Goal: Task Accomplishment & Management: Manage account settings

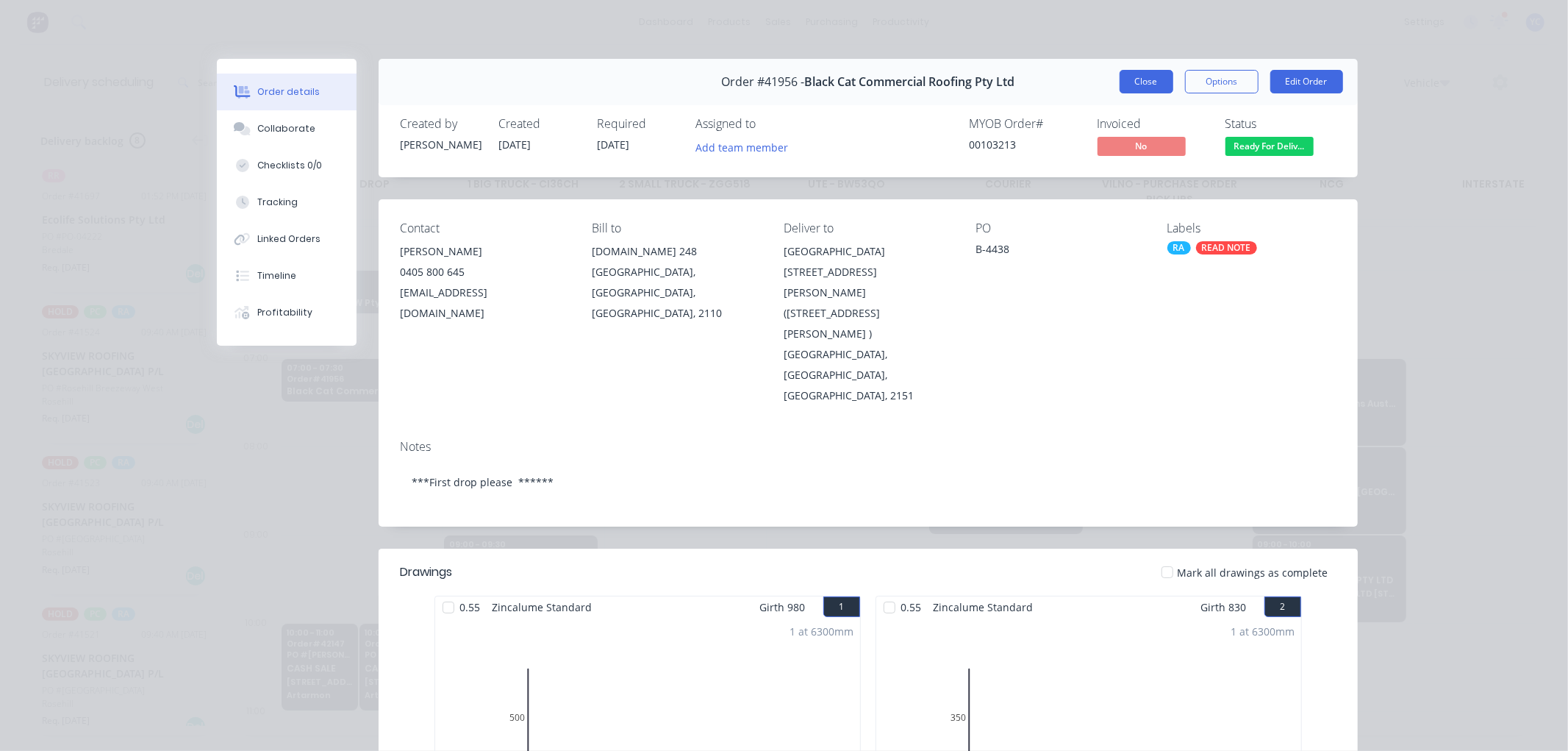
click at [1149, 88] on button "Close" at bounding box center [1146, 82] width 54 height 24
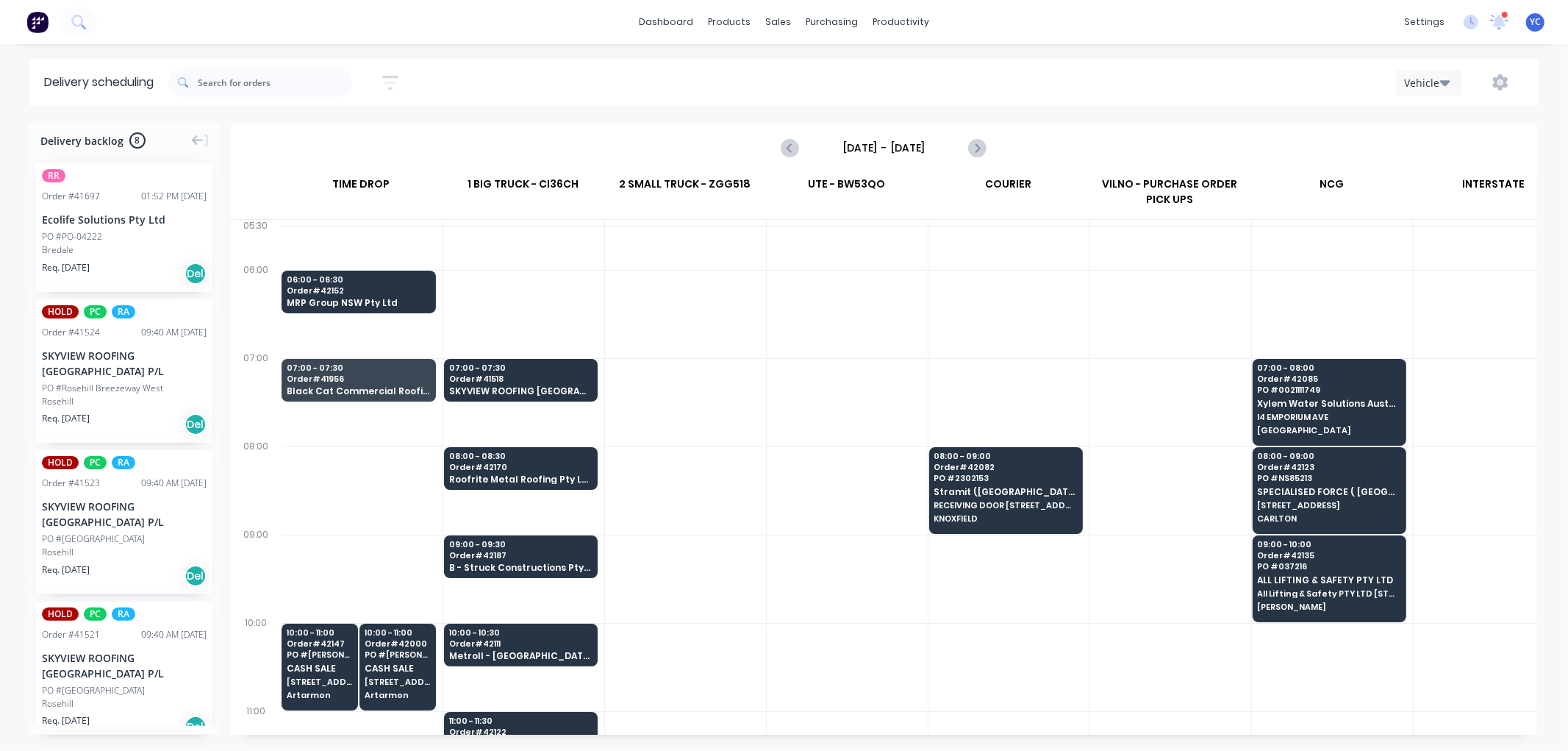
scroll to position [0, 1]
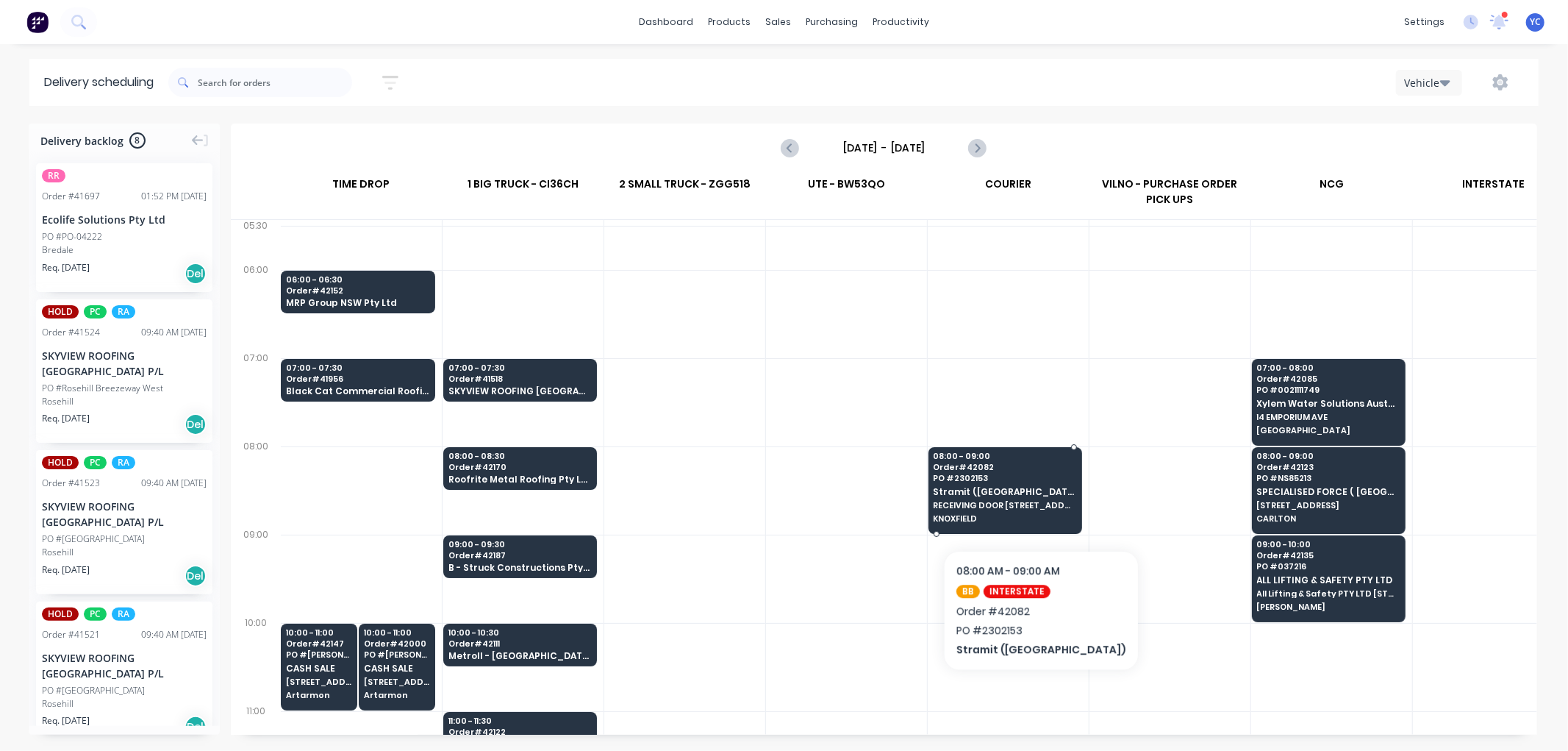
click at [1008, 505] on span "RECEIVING DOOR [STREET_ADDRESS]" at bounding box center [1004, 505] width 143 height 9
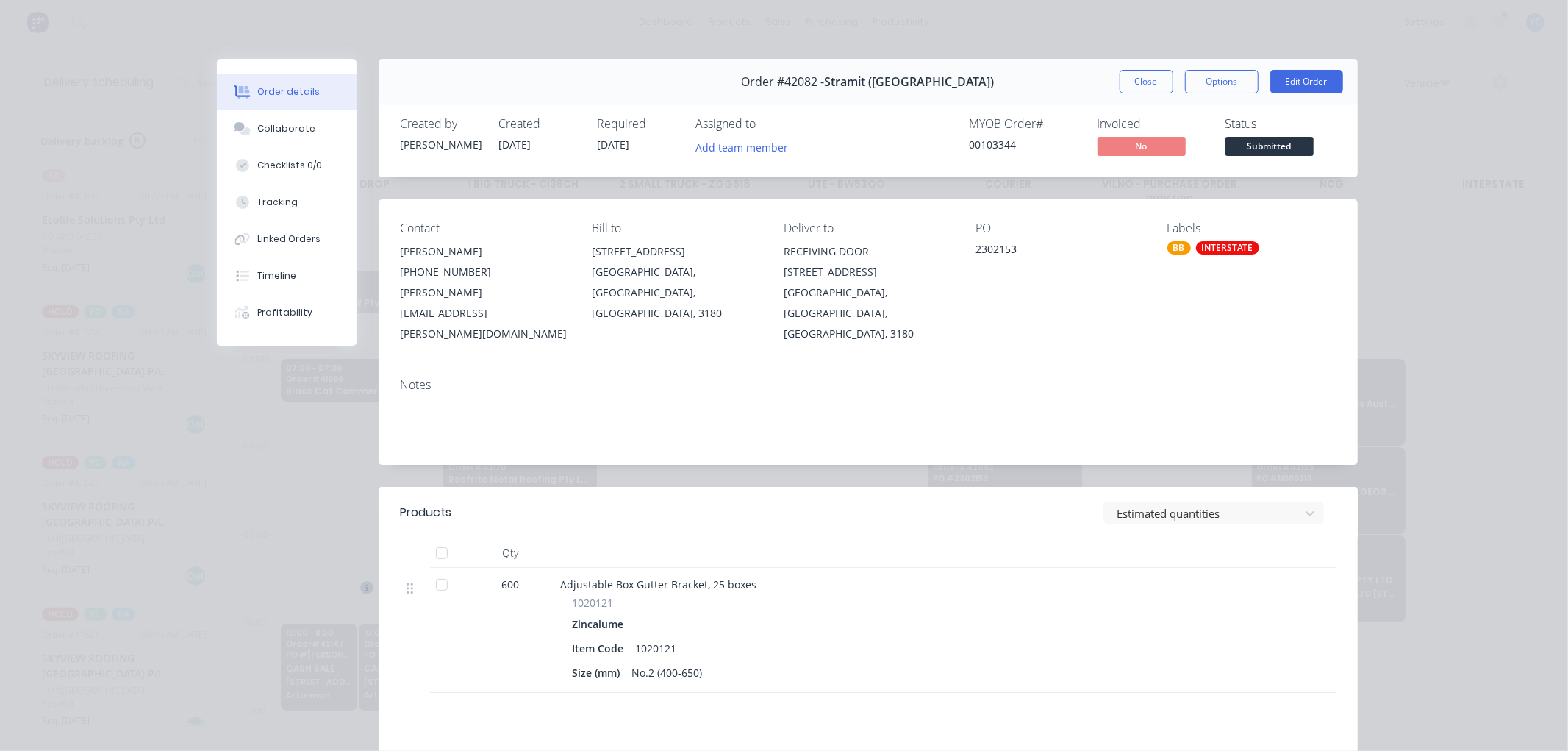
click at [1149, 79] on button "Close" at bounding box center [1146, 82] width 54 height 24
click at [1127, 78] on div "Vehicle" at bounding box center [1182, 82] width 686 height 26
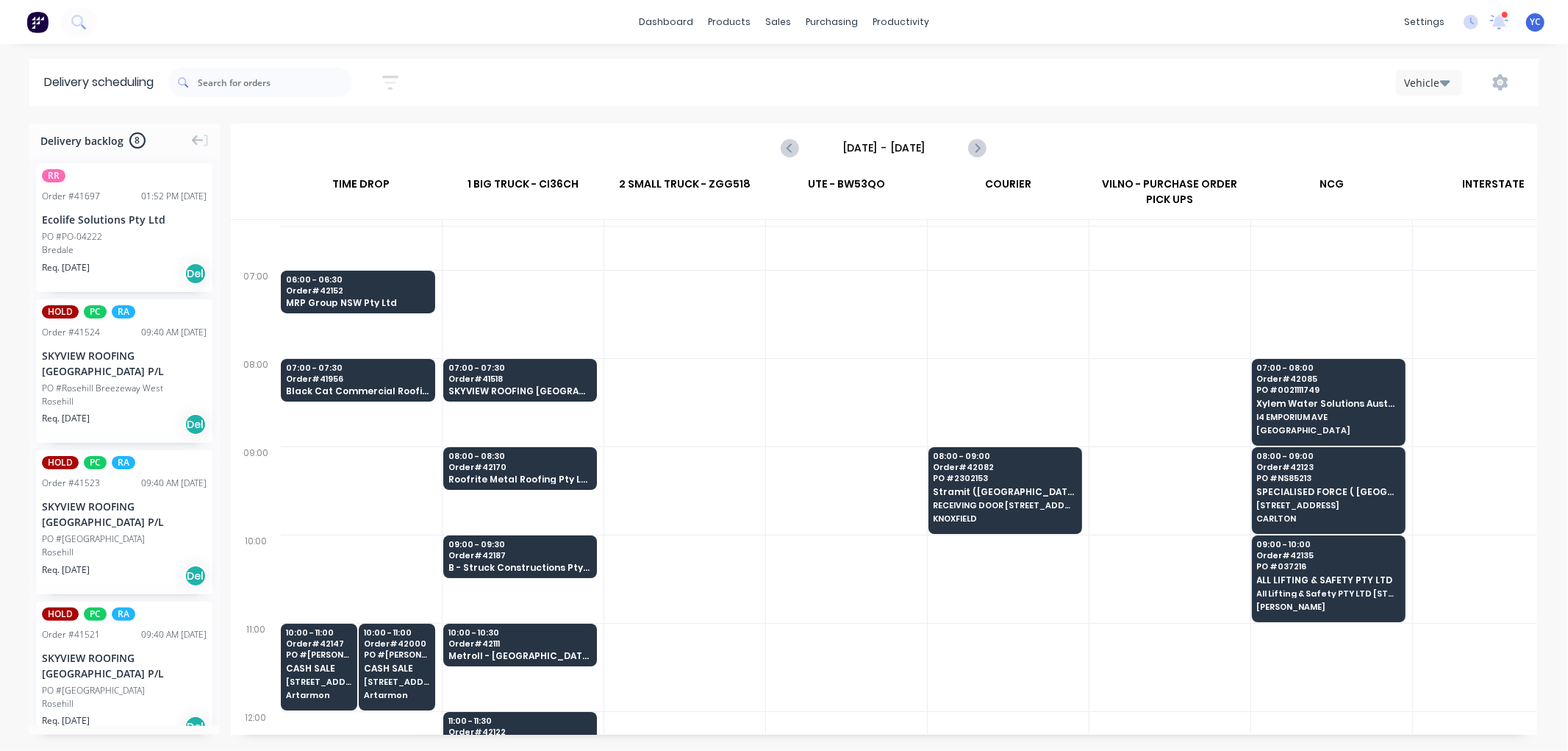
scroll to position [82, 1]
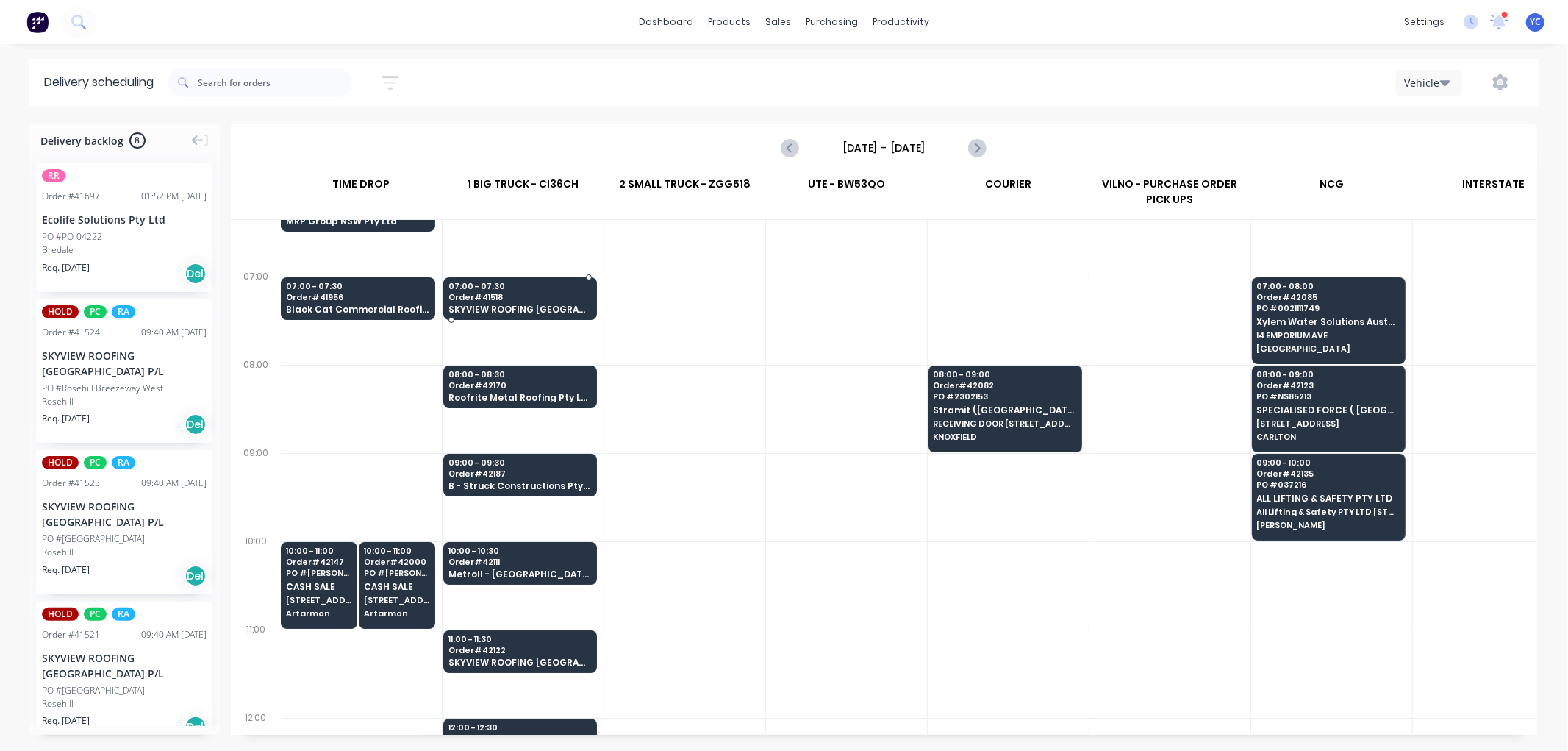
click at [555, 296] on span "Order # 41518" at bounding box center [519, 297] width 143 height 9
click at [555, 296] on body "dashboard products sales purchasing productivity dashboard products Product Cat…" at bounding box center [784, 375] width 1568 height 751
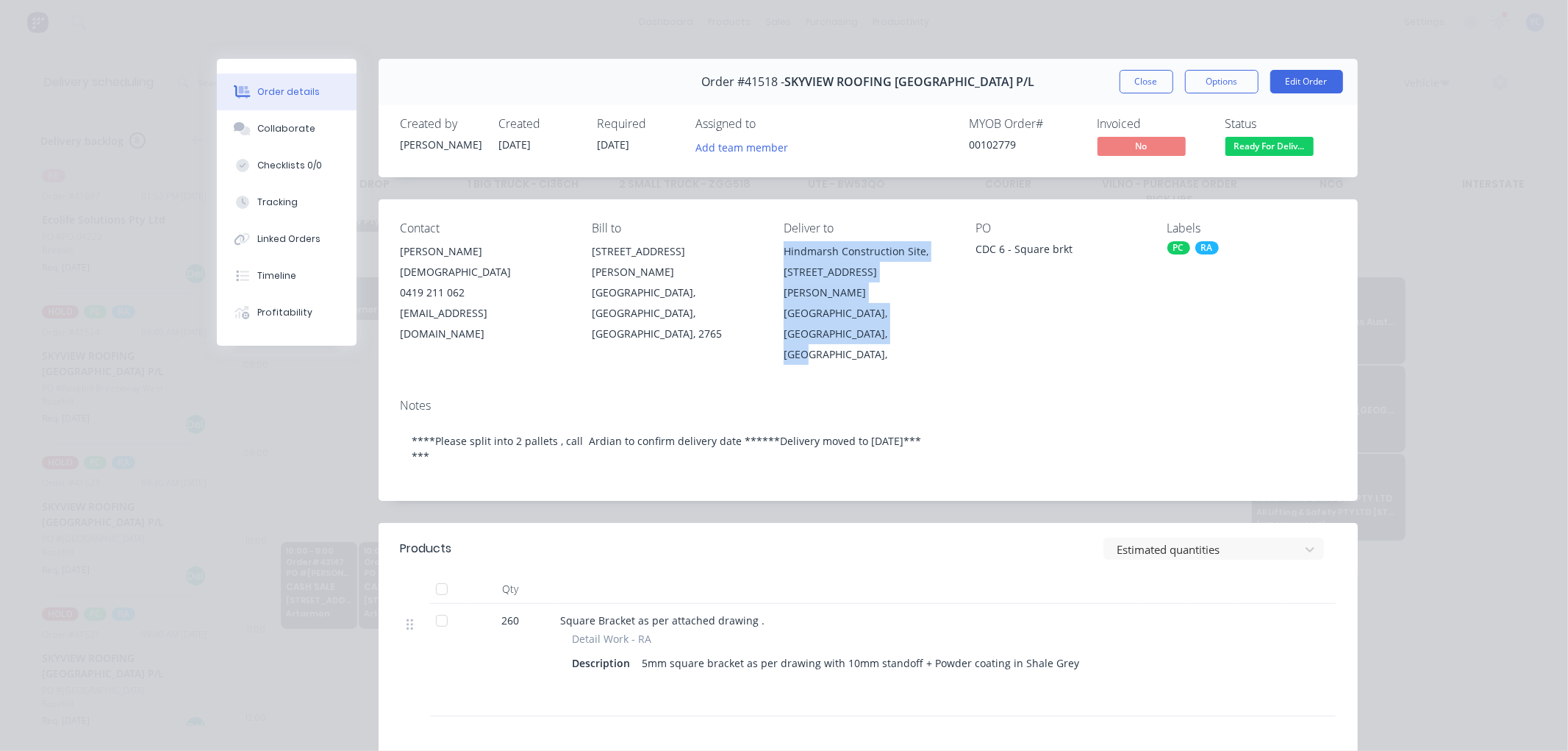
drag, startPoint x: 780, startPoint y: 251, endPoint x: 906, endPoint y: 320, distance: 143.7
click at [906, 320] on div "Hindmarsh Construction Site, [STREET_ADDRESS][PERSON_NAME]," at bounding box center [868, 303] width 168 height 124
click at [856, 312] on div "[GEOGRAPHIC_DATA], [GEOGRAPHIC_DATA], [GEOGRAPHIC_DATA]," at bounding box center [868, 334] width 168 height 62
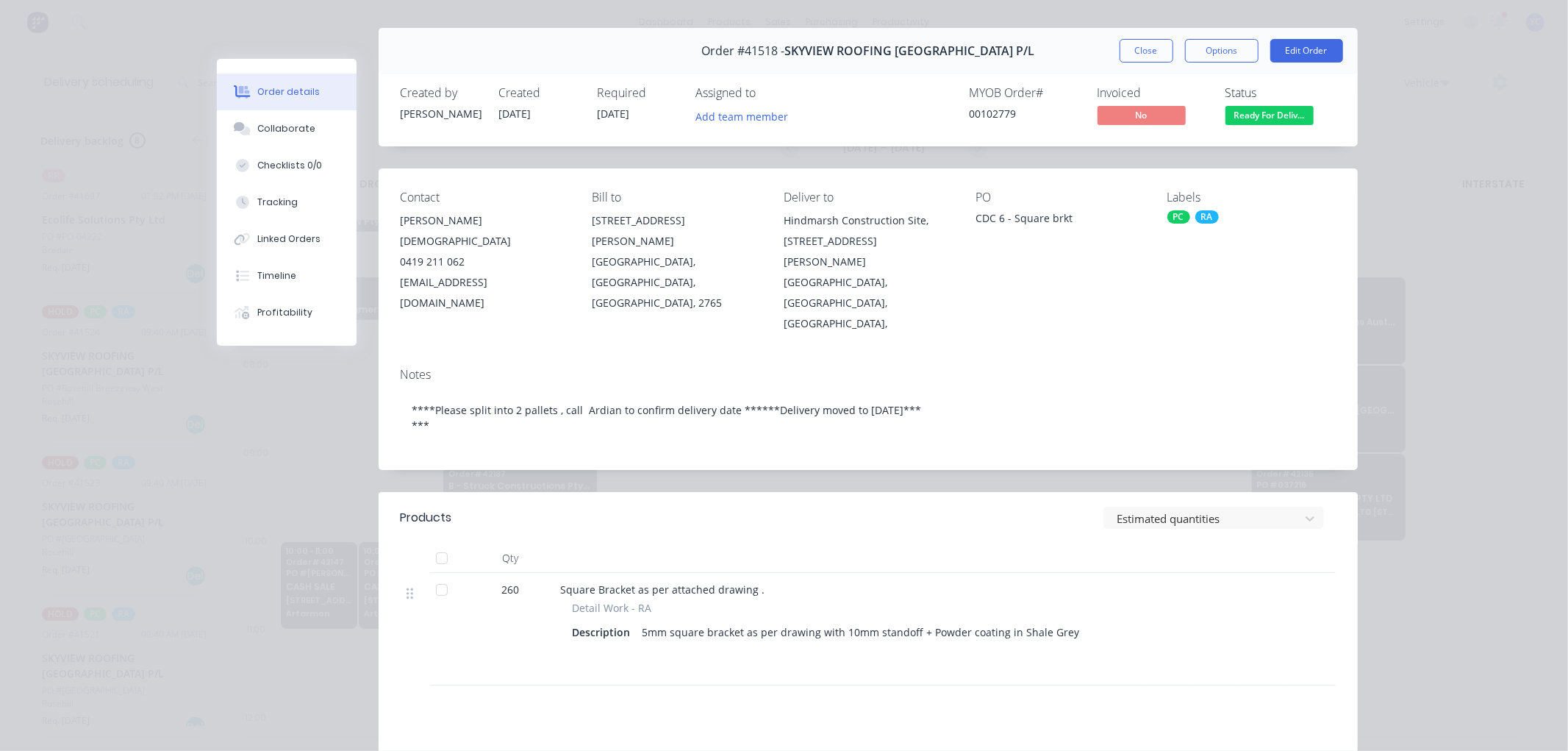
scroll to position [0, 0]
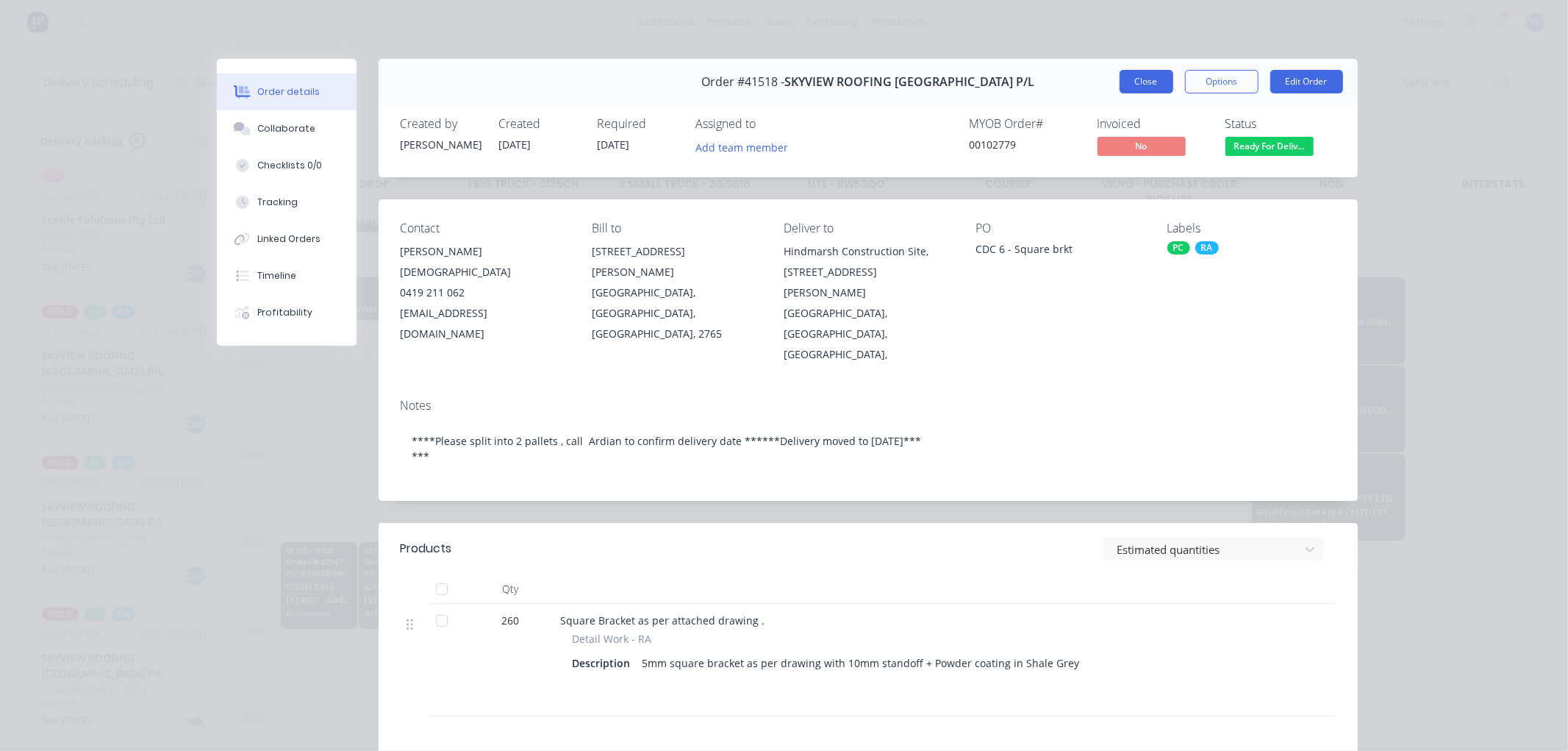
click at [1121, 77] on button "Close" at bounding box center [1146, 82] width 54 height 24
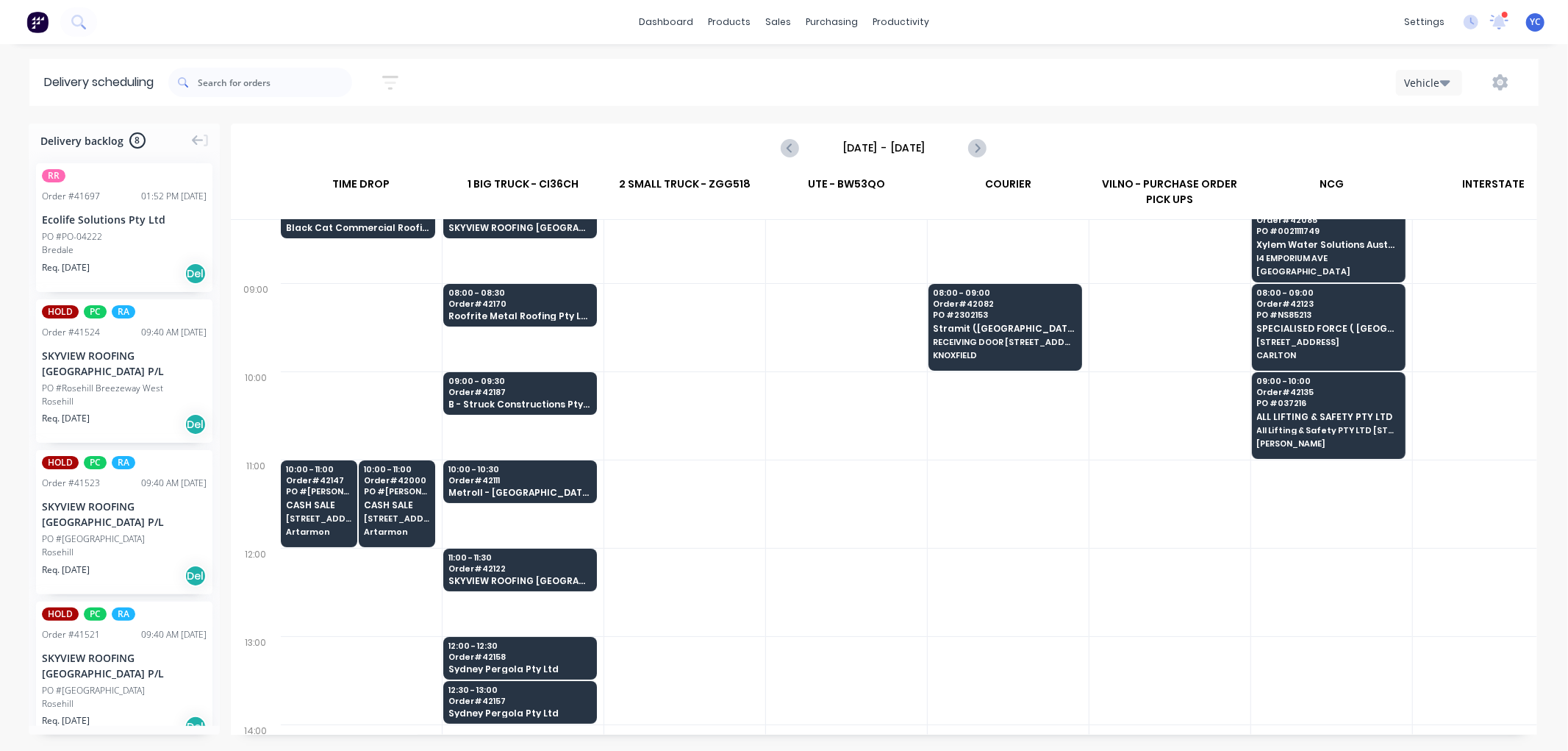
scroll to position [245, 1]
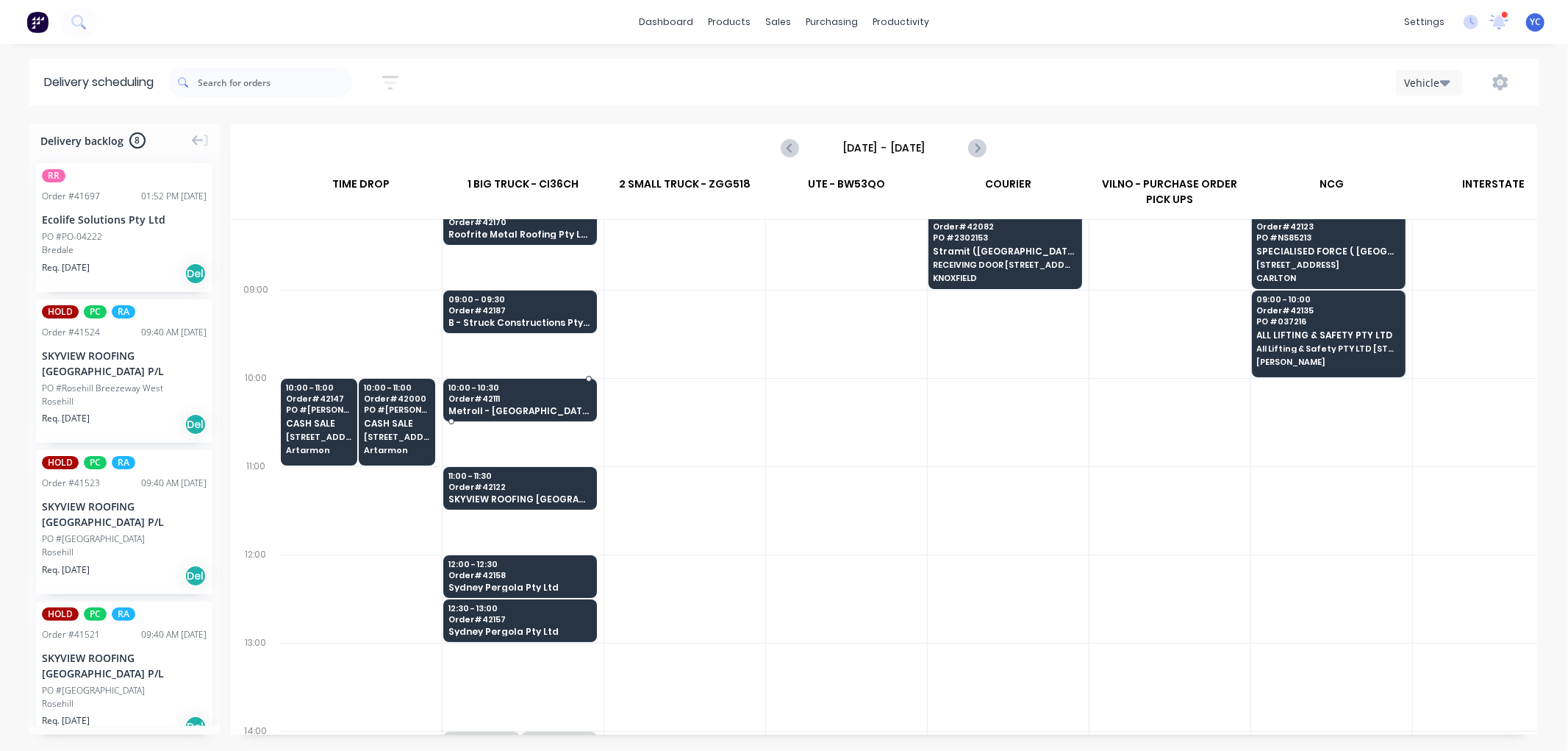
click at [516, 398] on span "Order # 42111" at bounding box center [519, 398] width 143 height 9
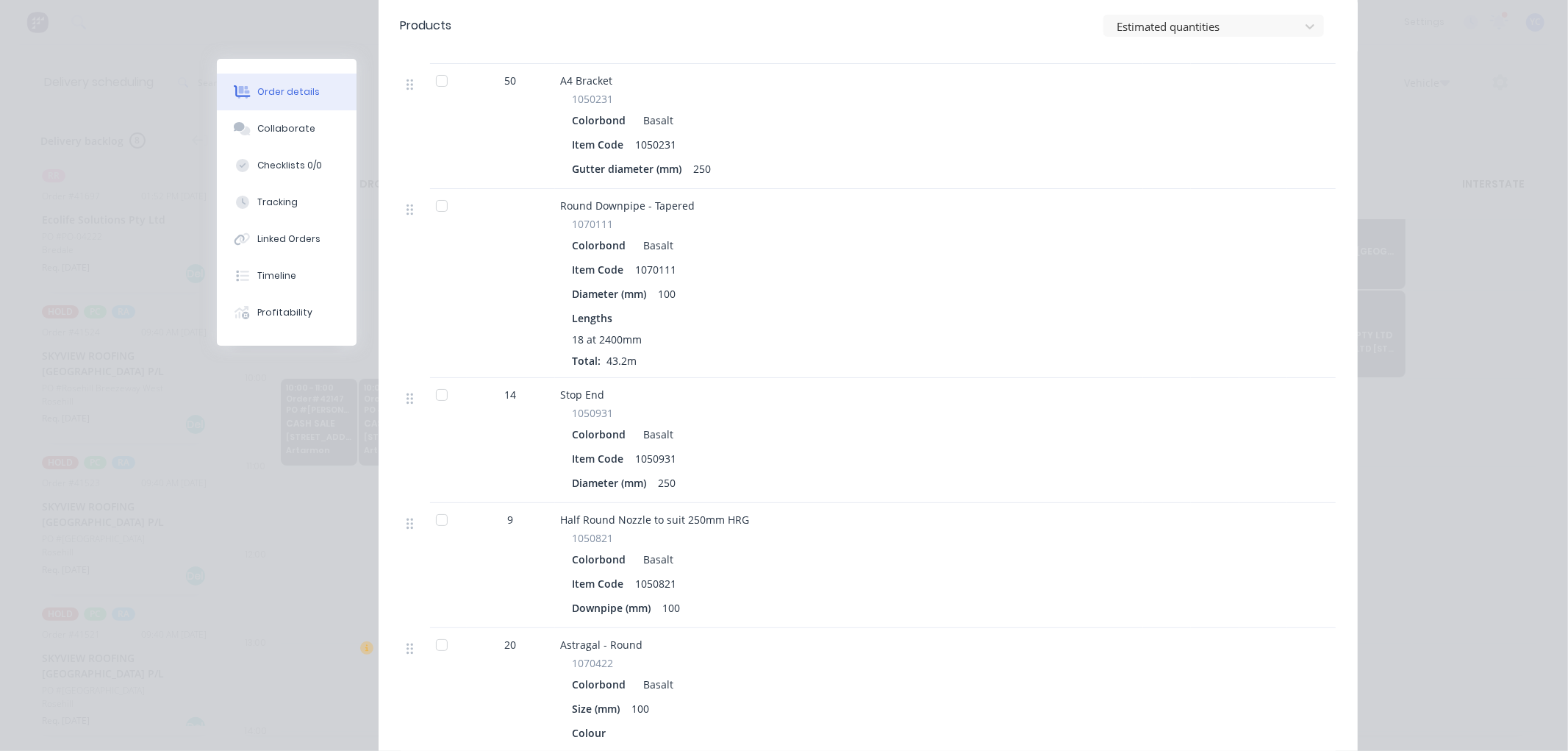
scroll to position [0, 0]
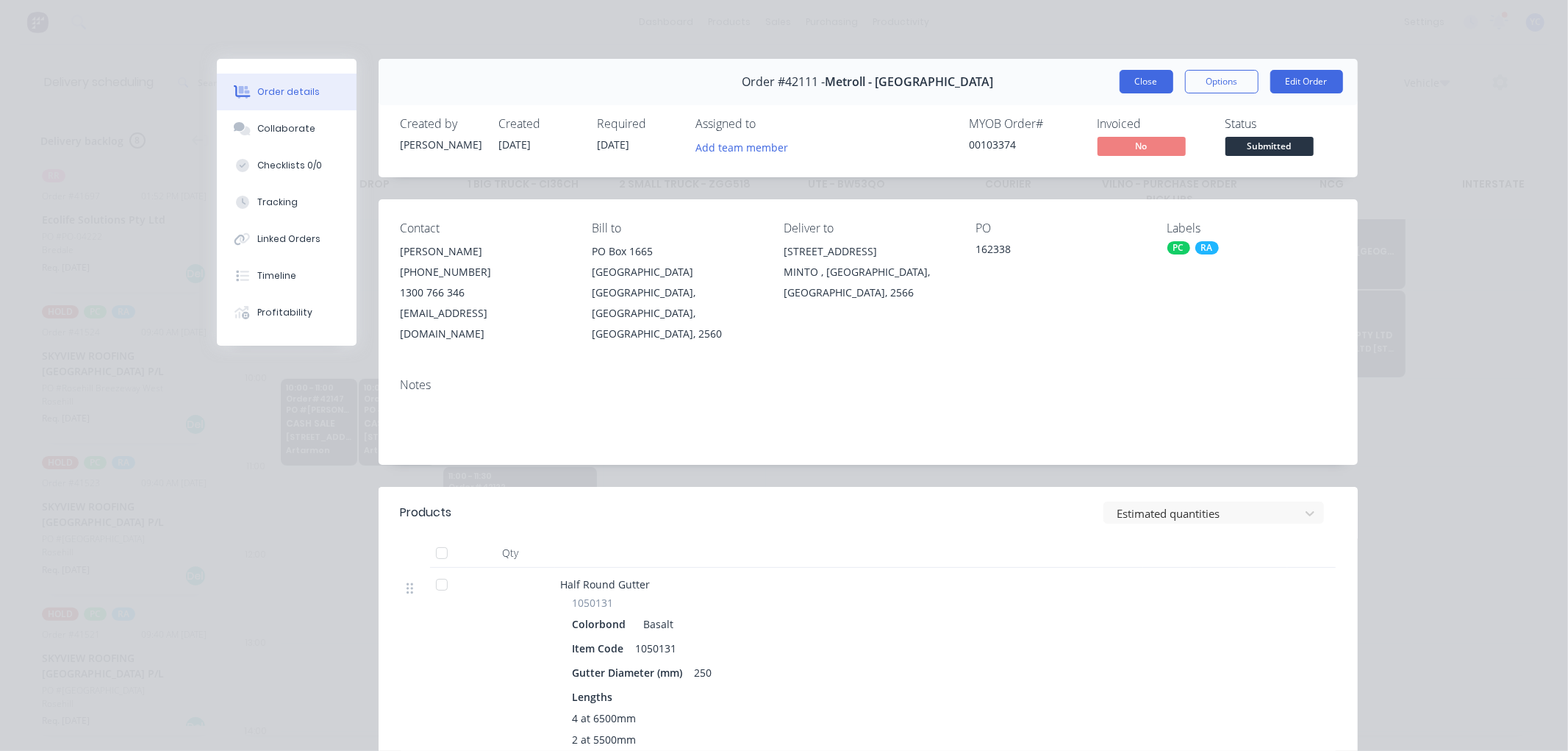
click at [1153, 90] on button "Close" at bounding box center [1146, 82] width 54 height 24
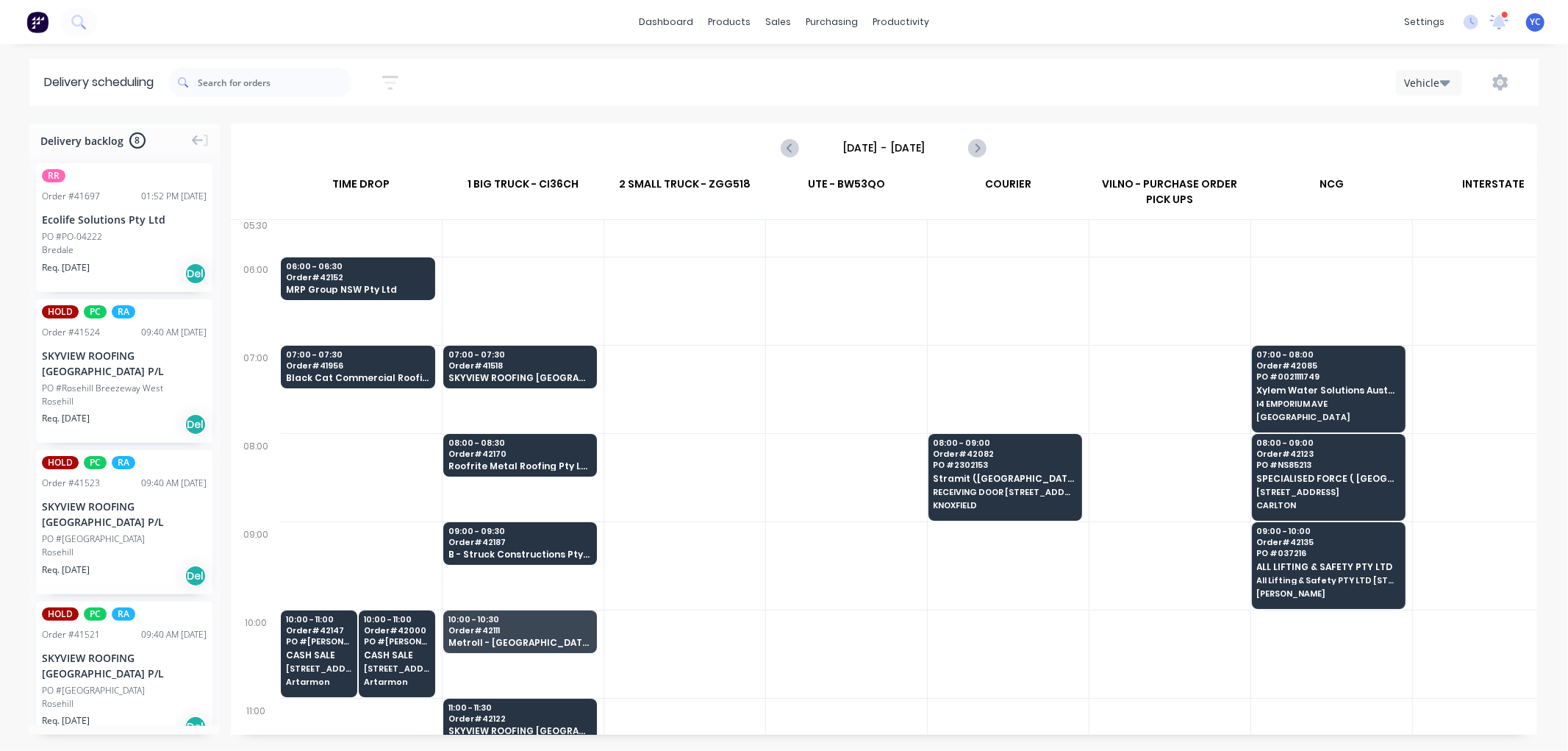
scroll to position [0, 1]
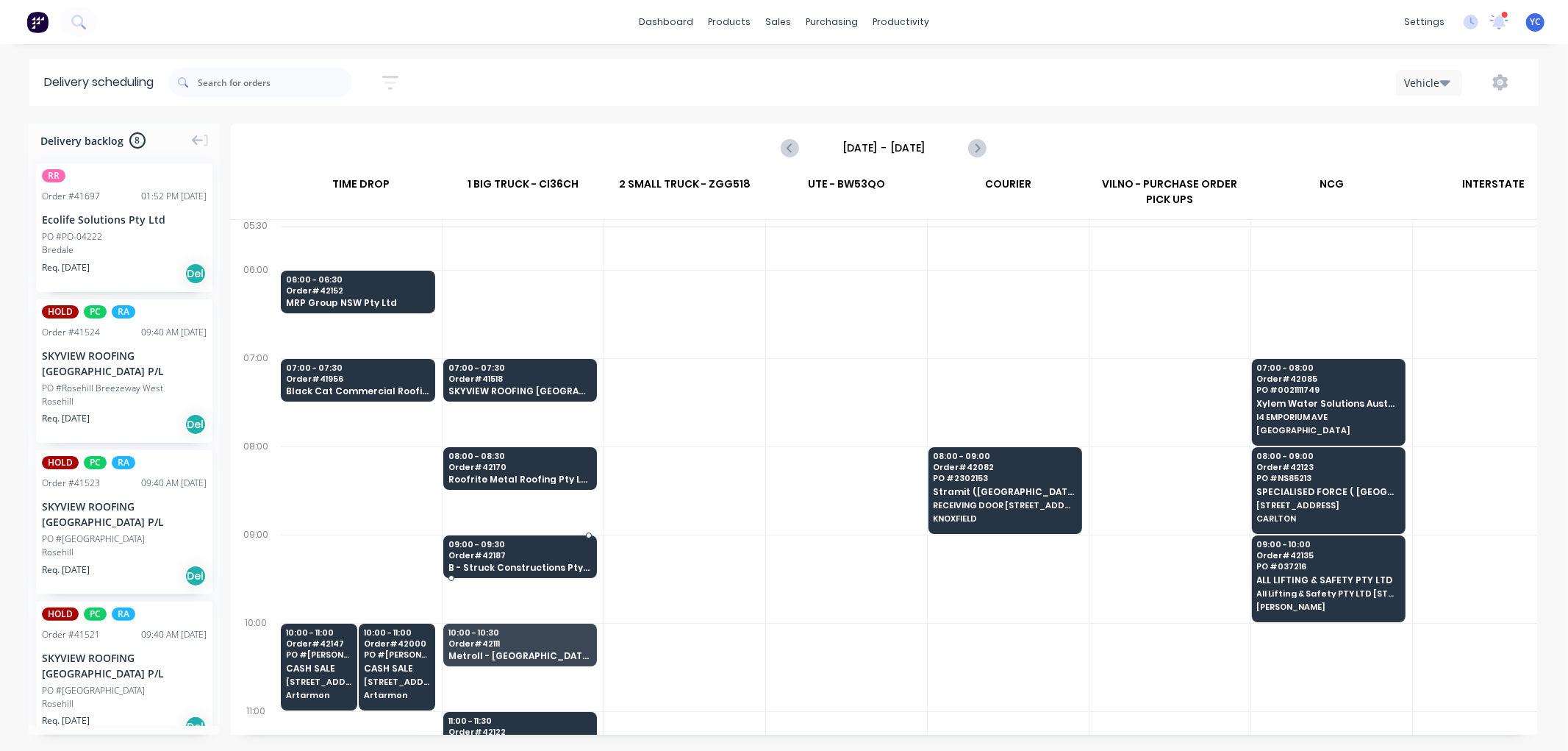
click at [552, 570] on span "B - Struck Constructions Pty Ltd T/A BRC" at bounding box center [519, 568] width 143 height 10
click at [552, 570] on body "dashboard products sales purchasing productivity dashboard products Product Cat…" at bounding box center [784, 375] width 1568 height 751
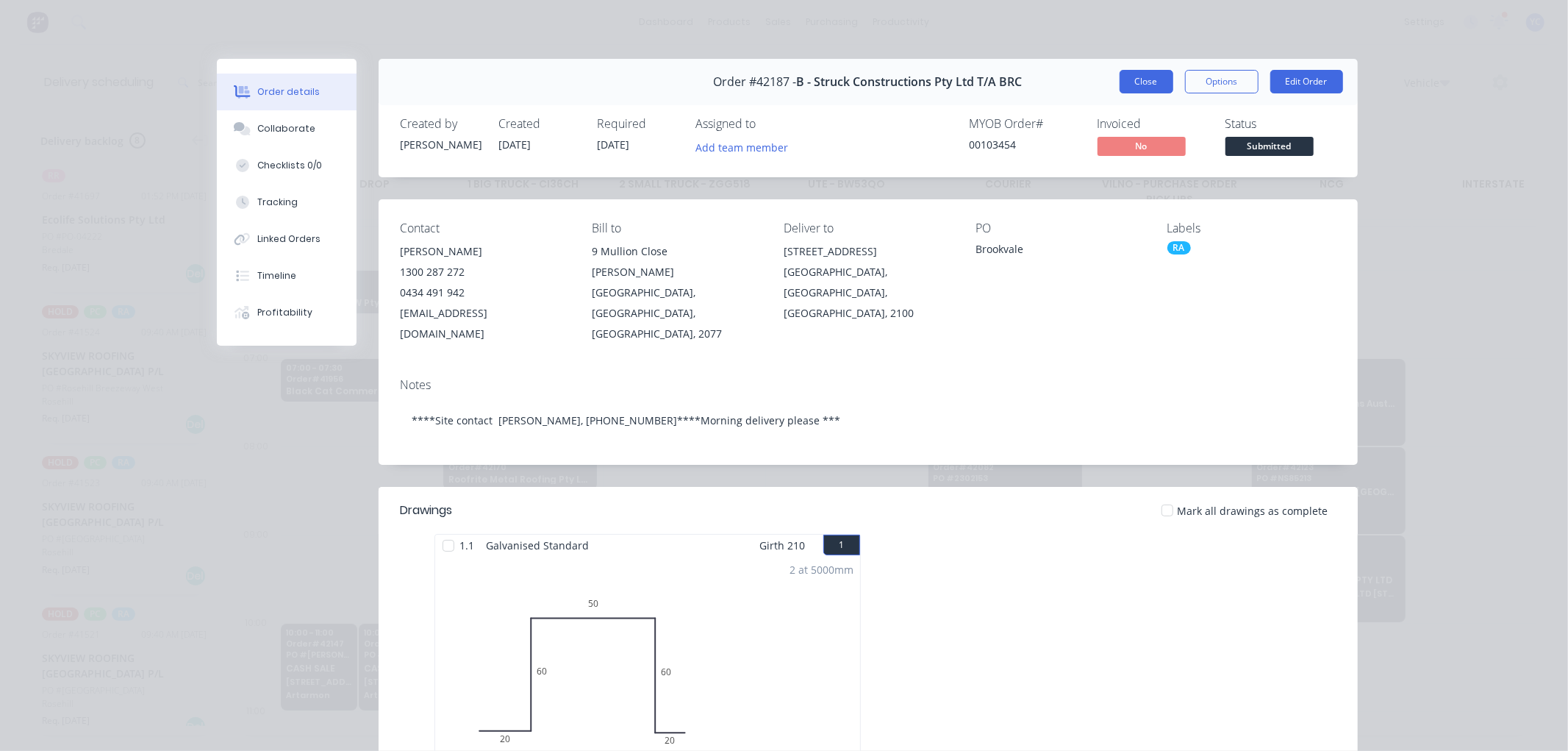
click at [1120, 85] on button "Close" at bounding box center [1146, 82] width 54 height 24
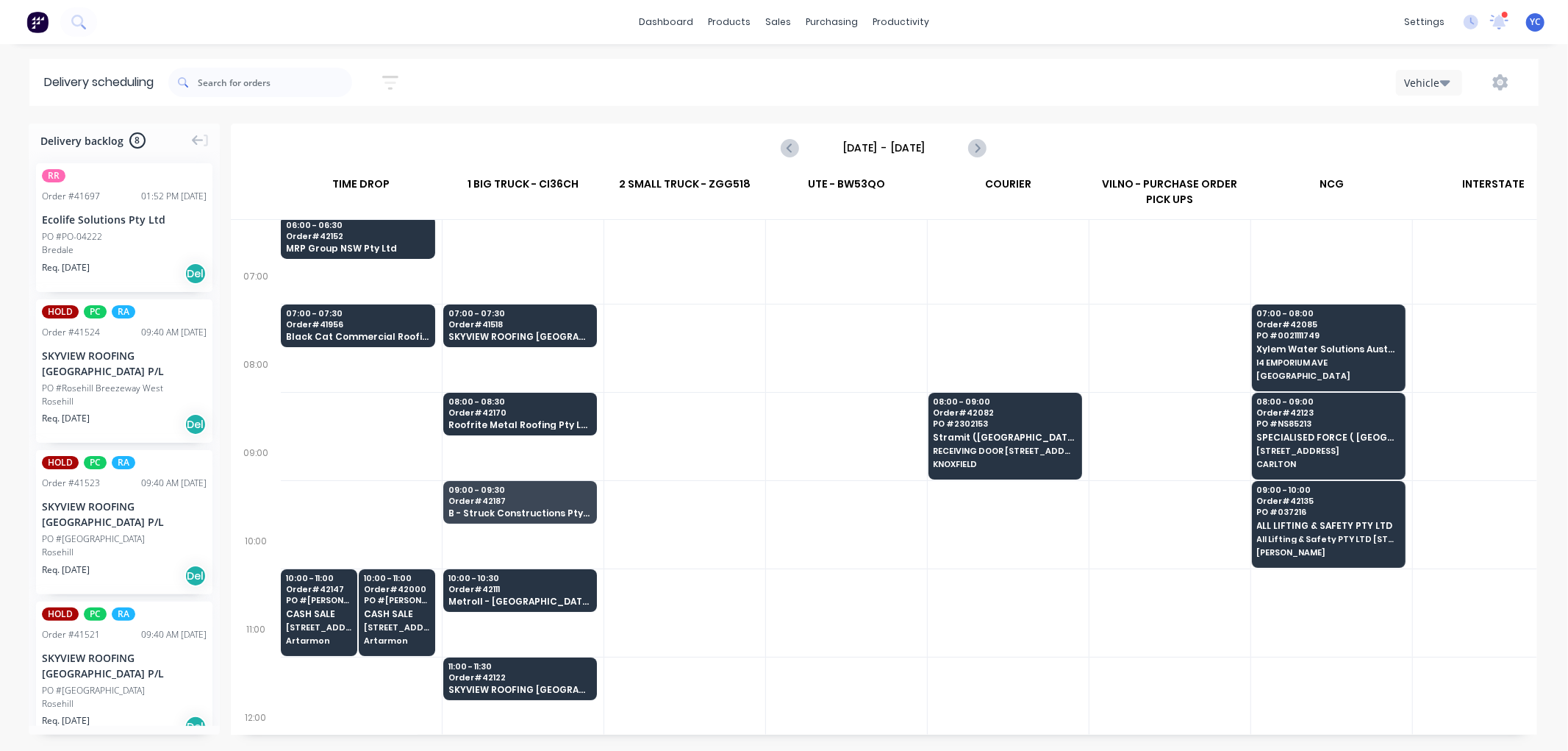
scroll to position [82, 1]
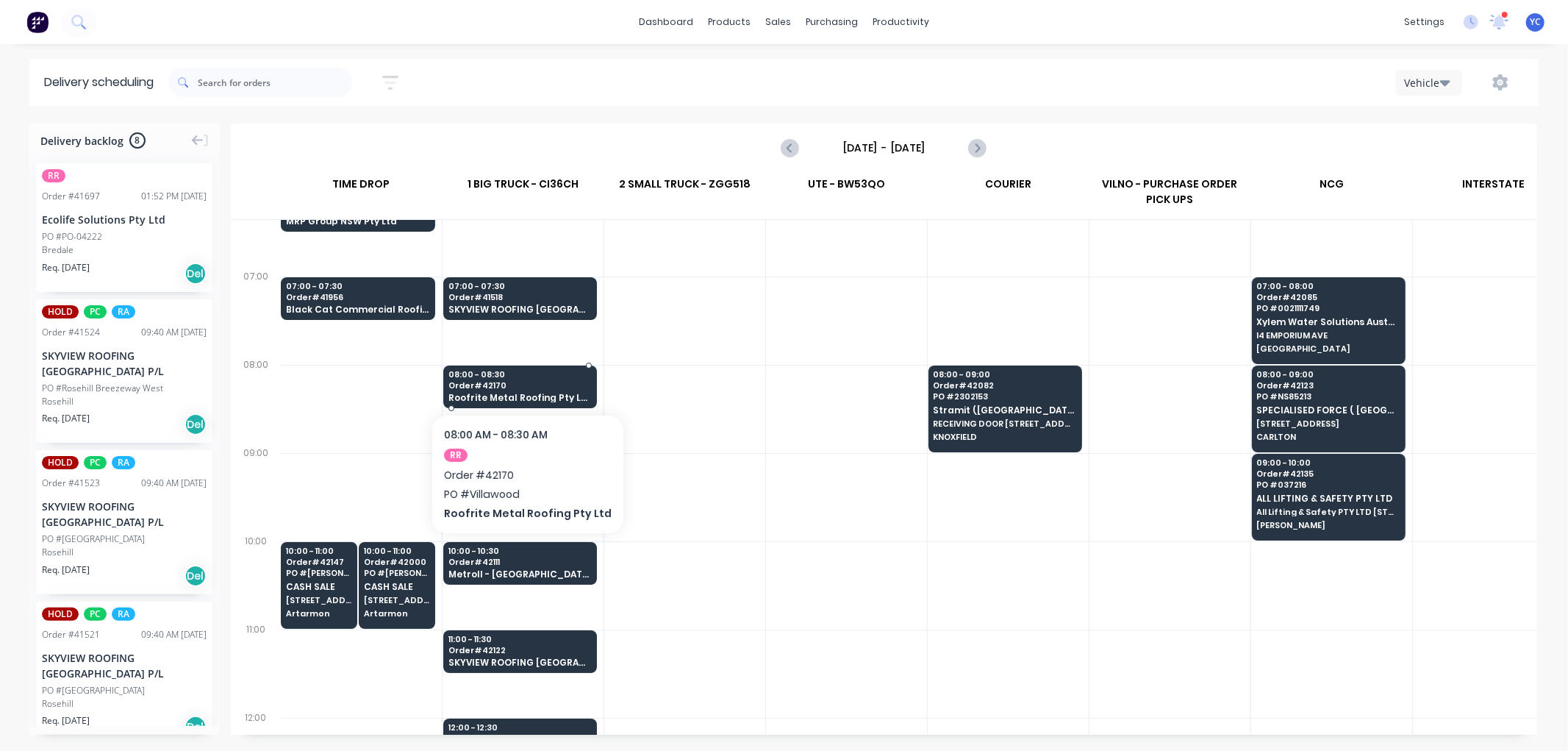
click at [554, 383] on span "Order # 42170" at bounding box center [519, 385] width 143 height 9
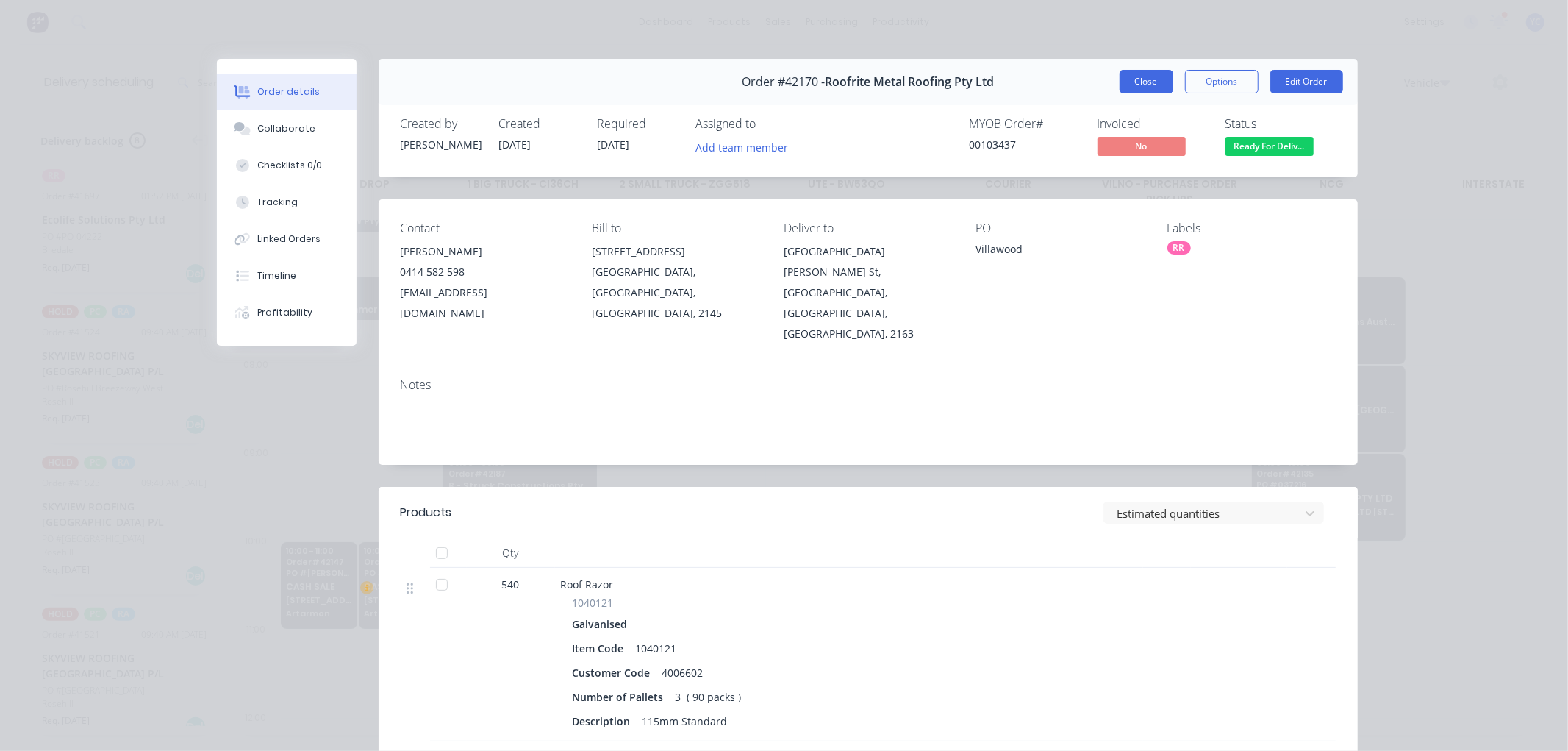
click at [1136, 78] on button "Close" at bounding box center [1146, 82] width 54 height 24
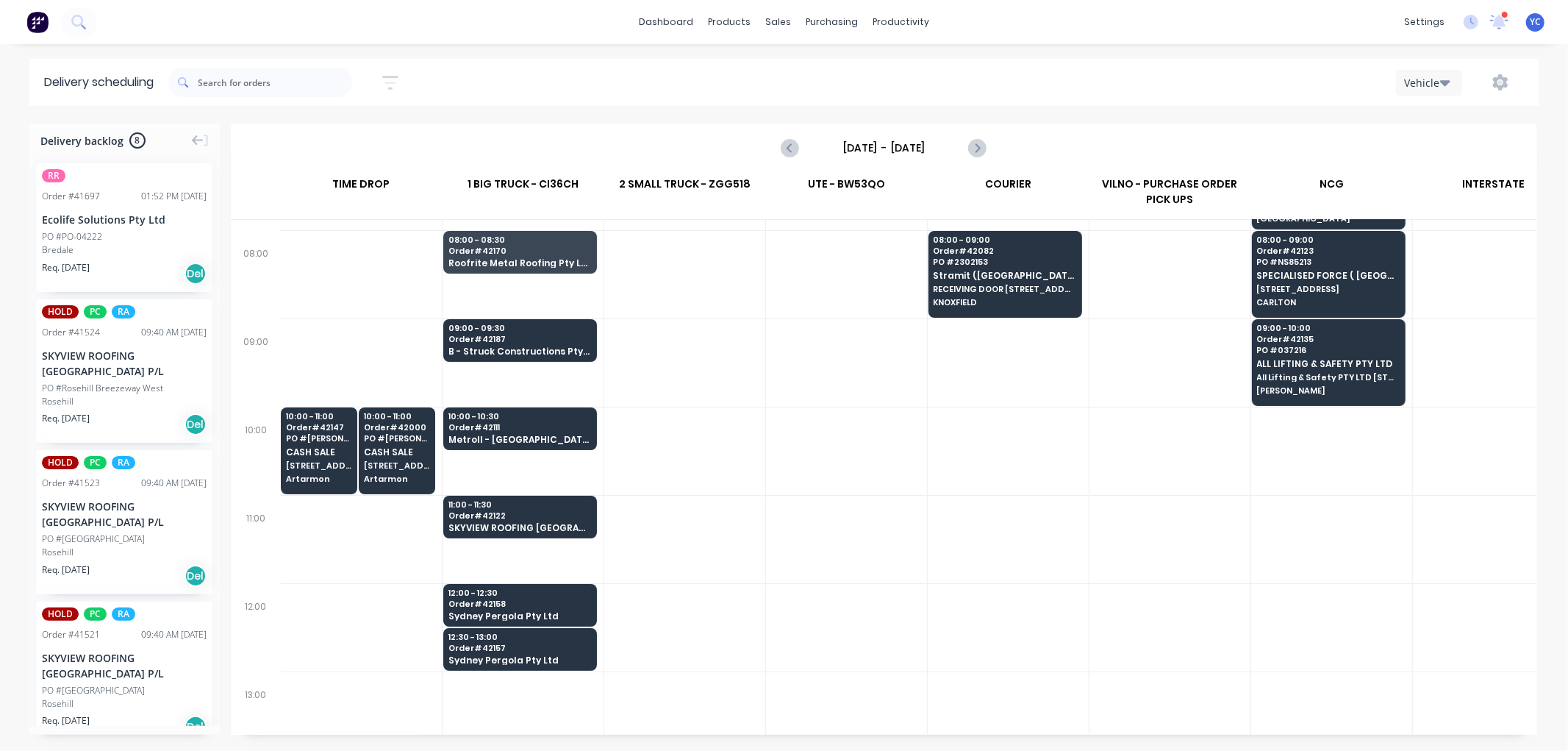
scroll to position [245, 1]
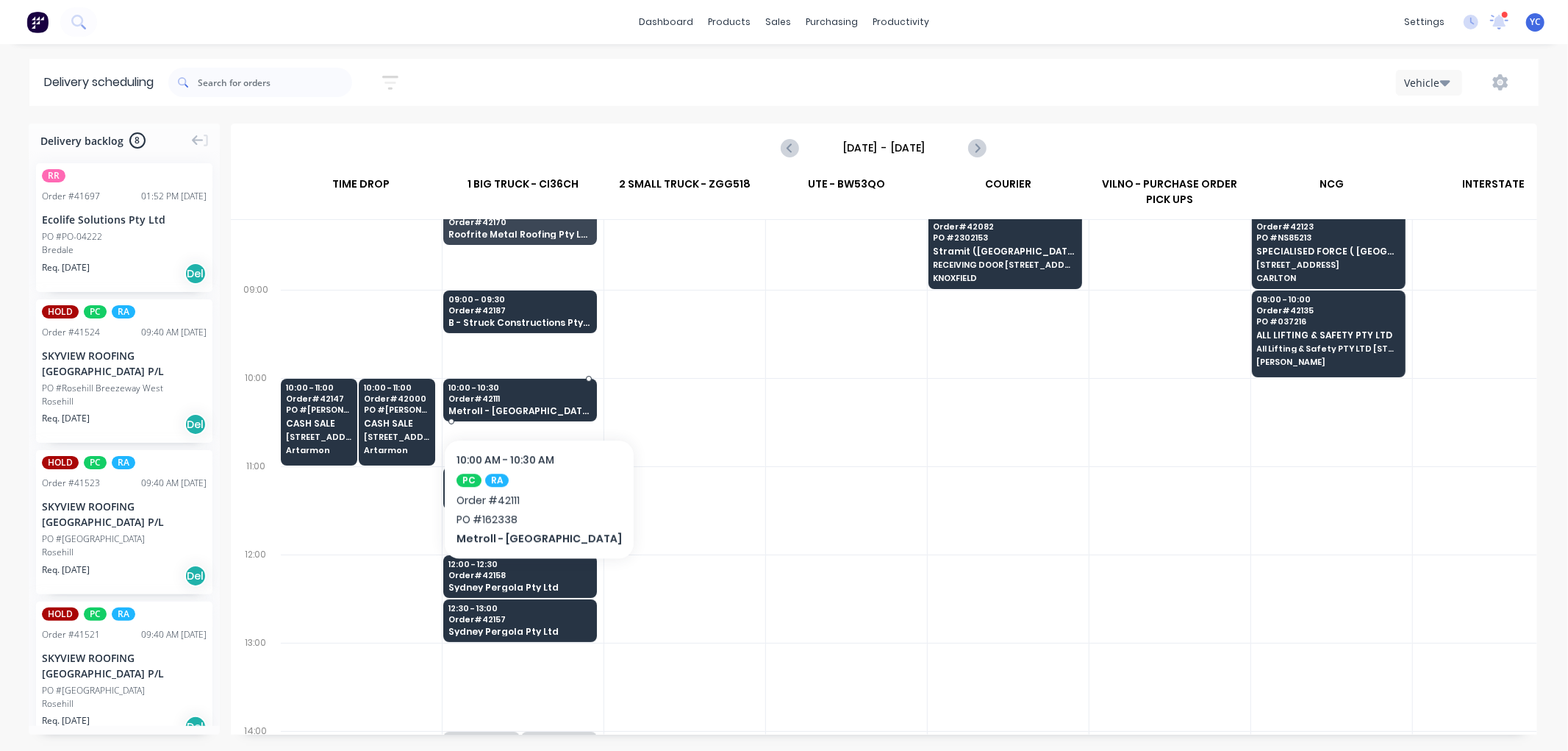
click at [504, 394] on span "Order # 42111" at bounding box center [519, 398] width 143 height 9
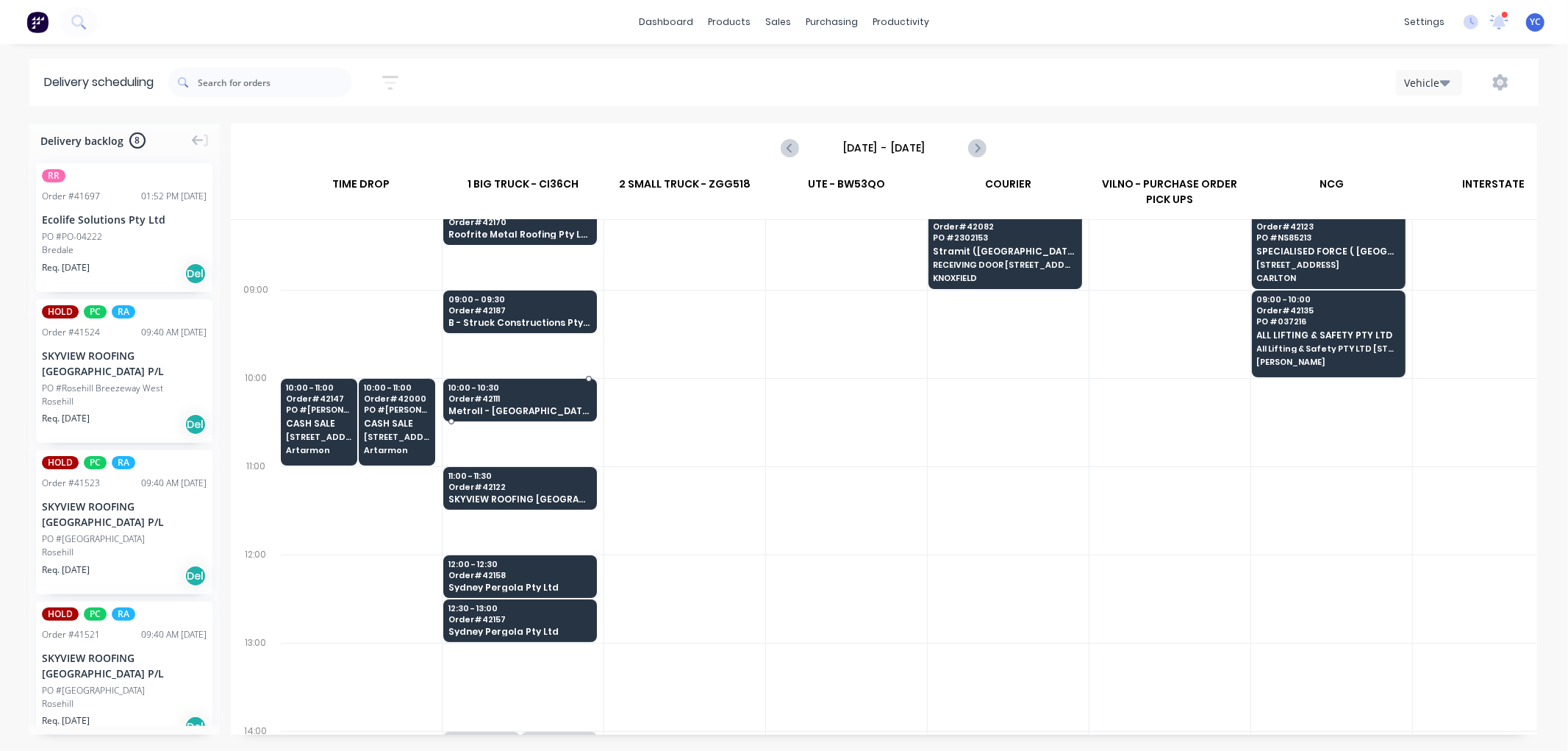
click at [504, 394] on body "dashboard products sales purchasing productivity dashboard products Product Cat…" at bounding box center [784, 375] width 1568 height 751
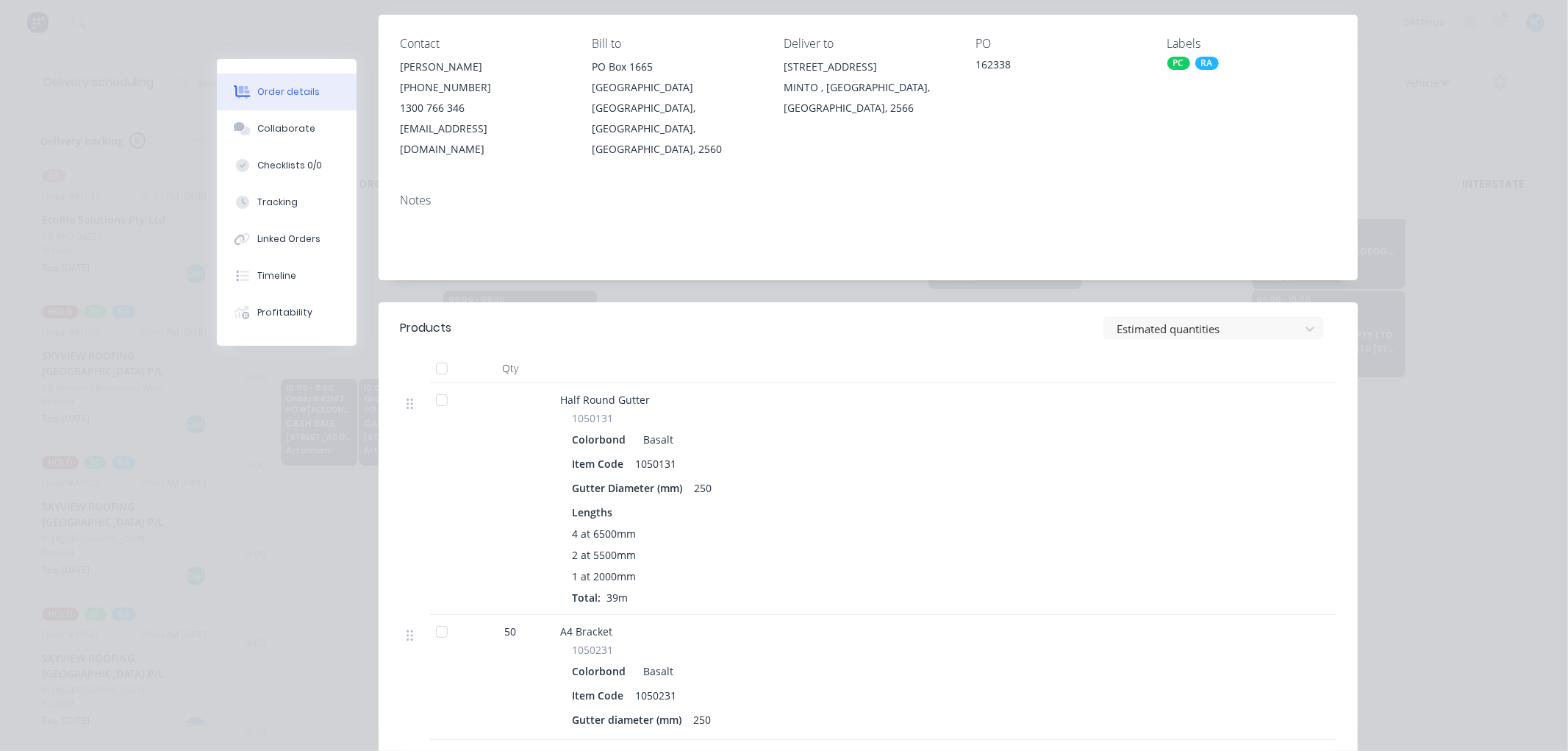
scroll to position [0, 0]
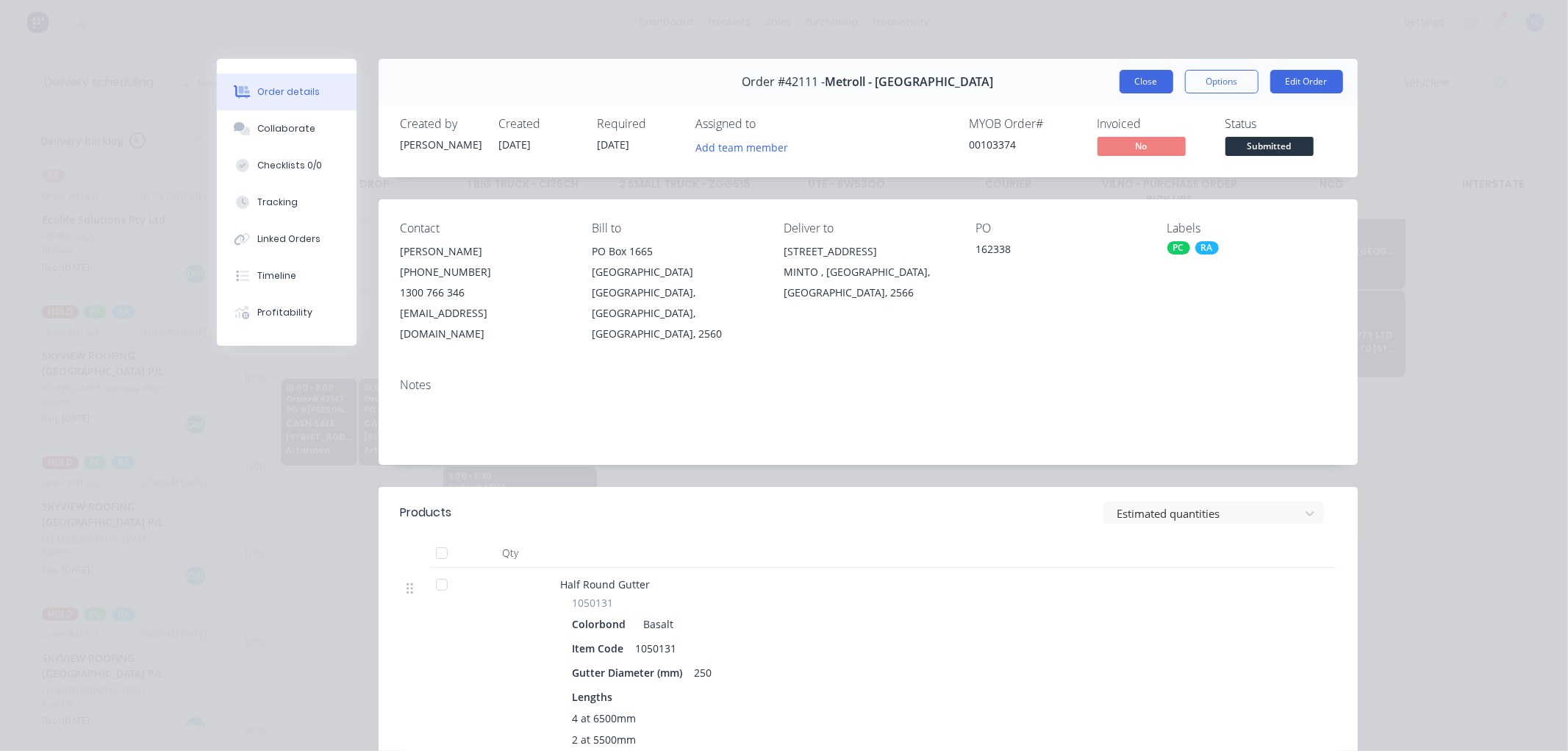
click at [1135, 75] on button "Close" at bounding box center [1146, 82] width 54 height 24
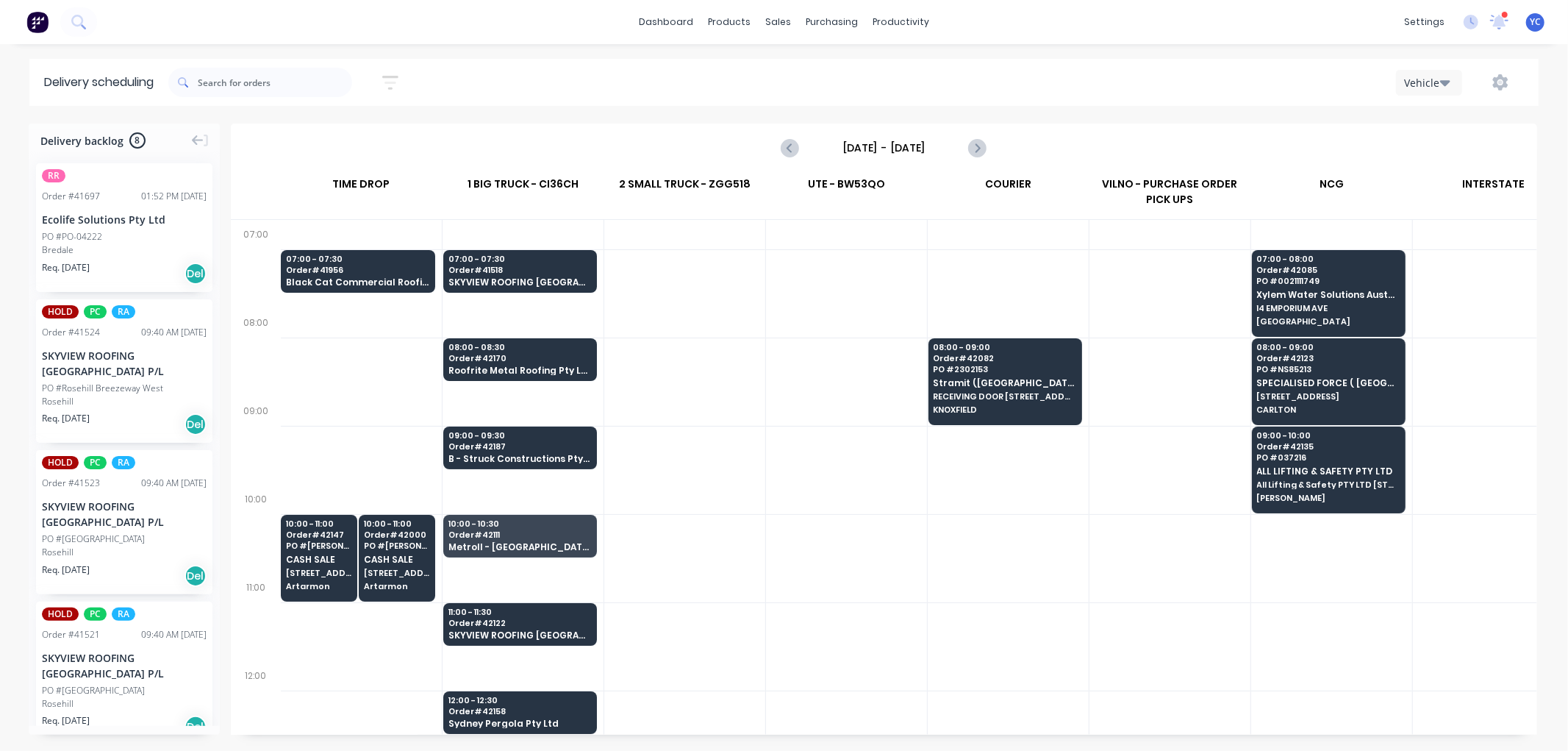
scroll to position [123, 1]
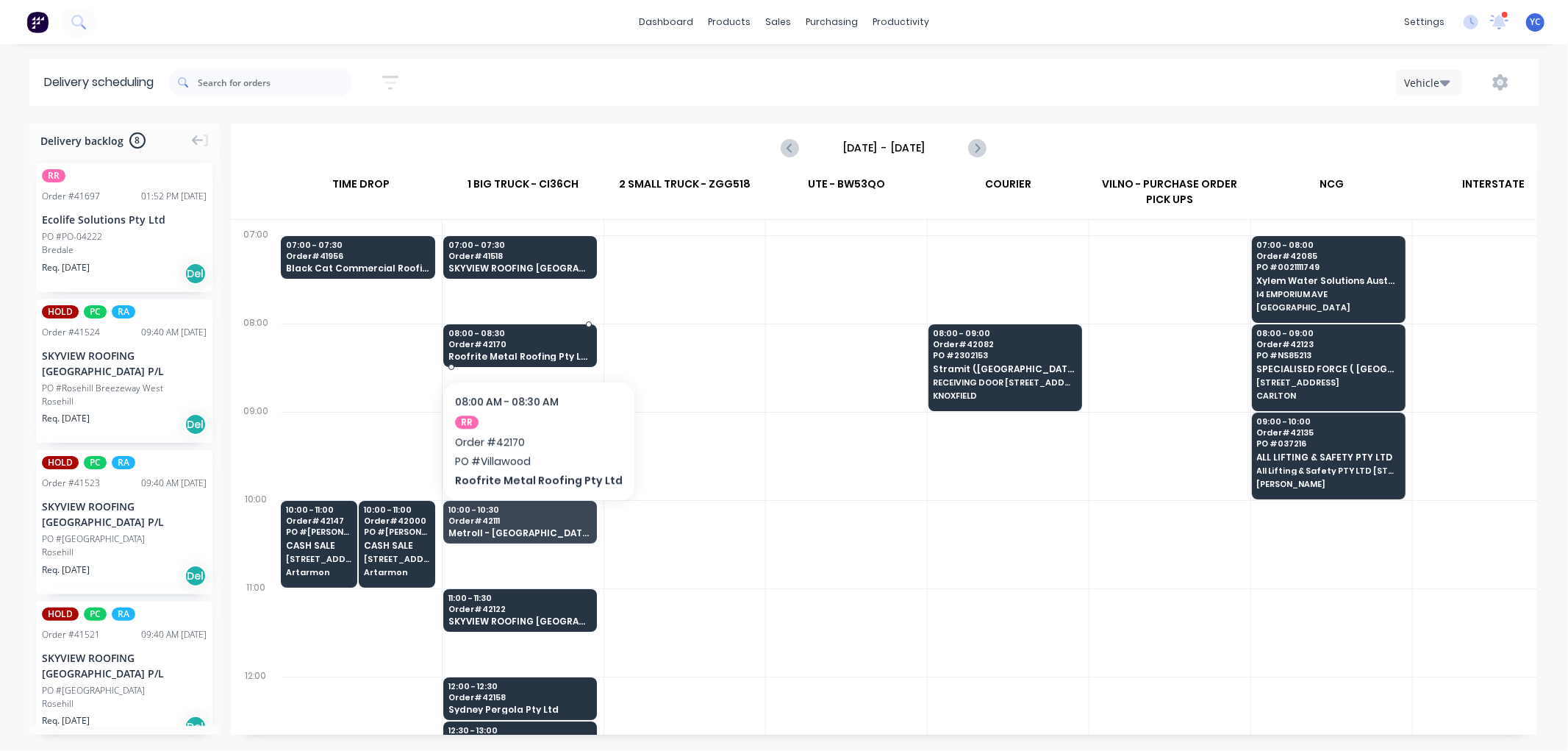
click at [531, 336] on span "08:00 - 08:30" at bounding box center [519, 333] width 143 height 9
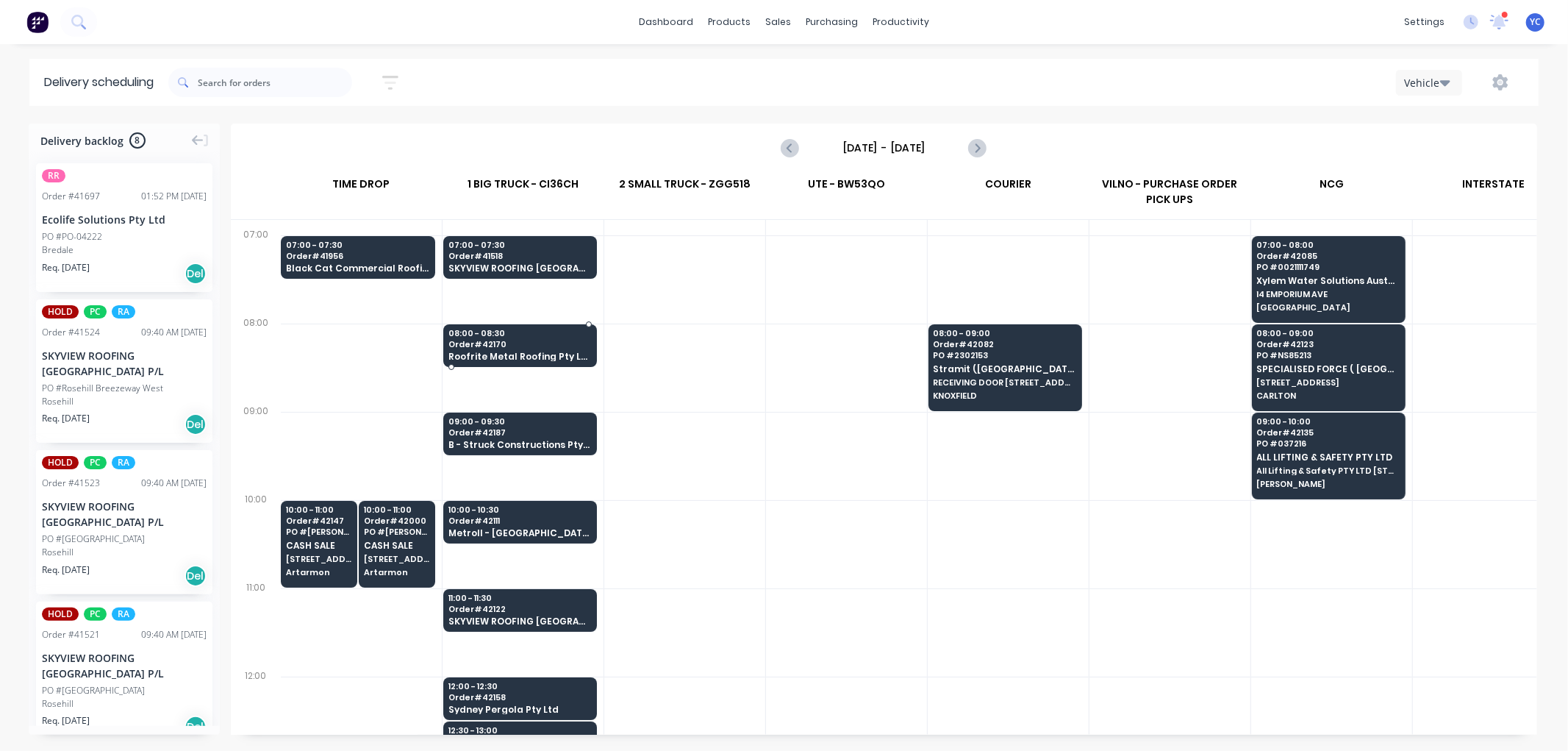
click at [531, 336] on body "dashboard products sales purchasing productivity dashboard products Product Cat…" at bounding box center [784, 375] width 1568 height 751
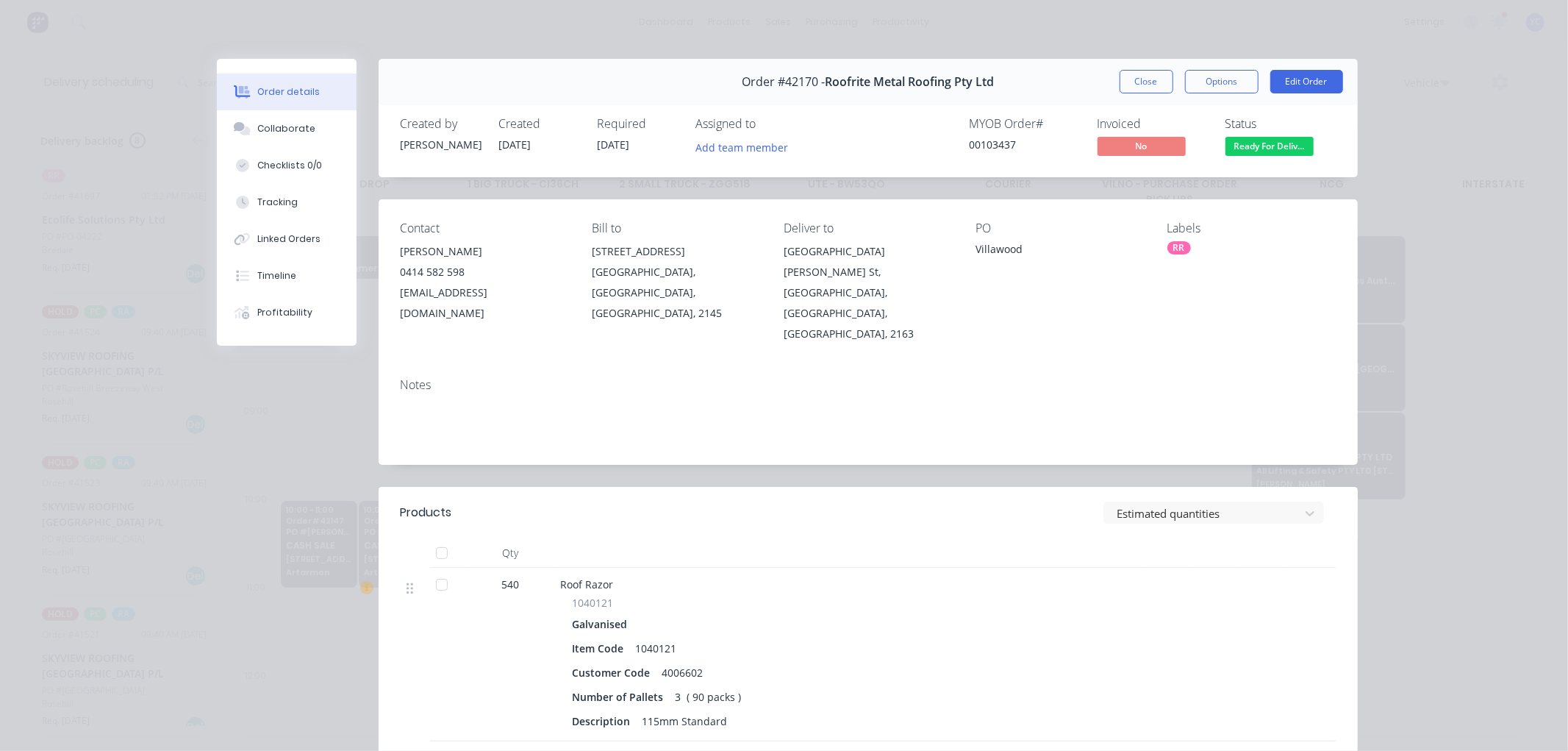
click at [1140, 85] on button "Close" at bounding box center [1146, 82] width 54 height 24
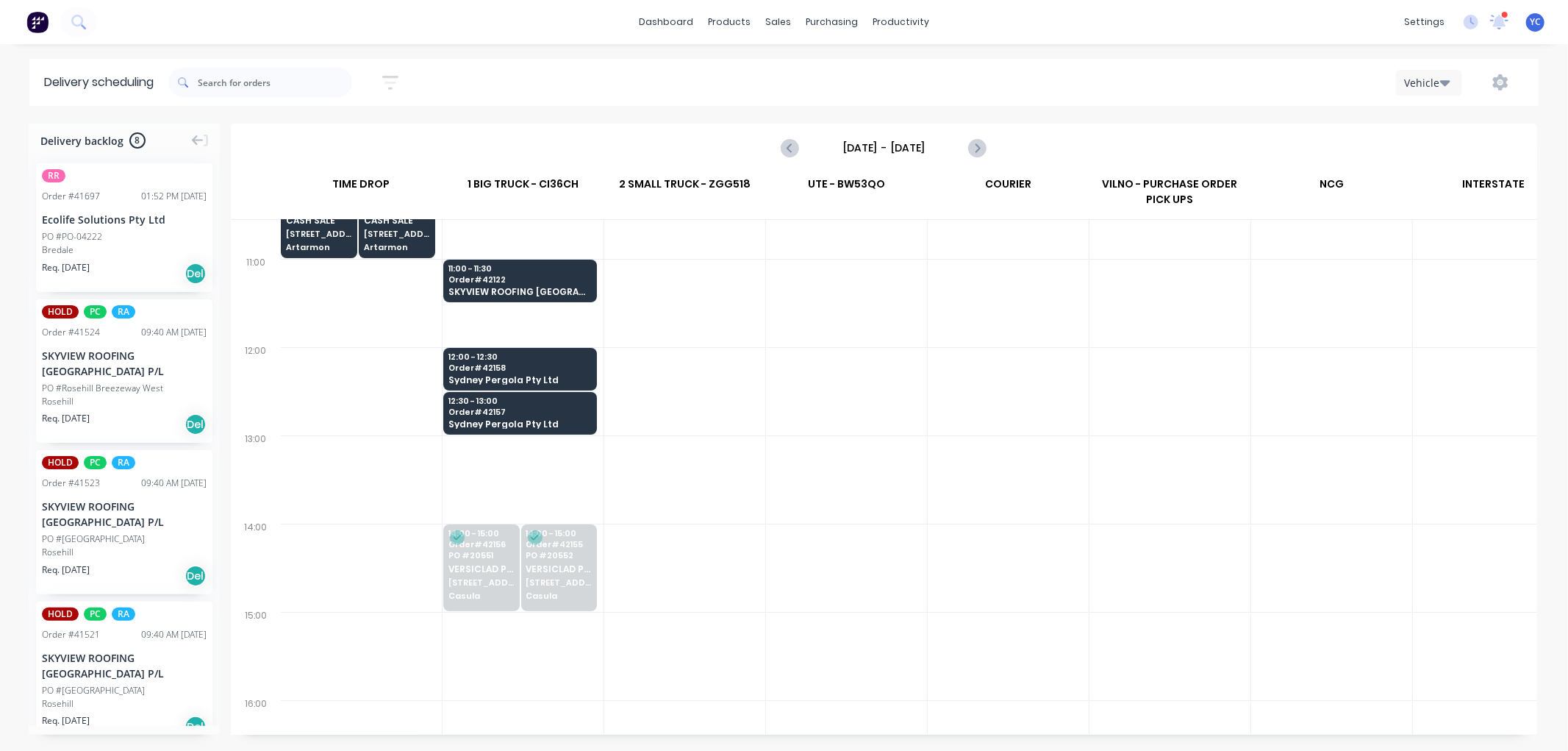
scroll to position [448, 1]
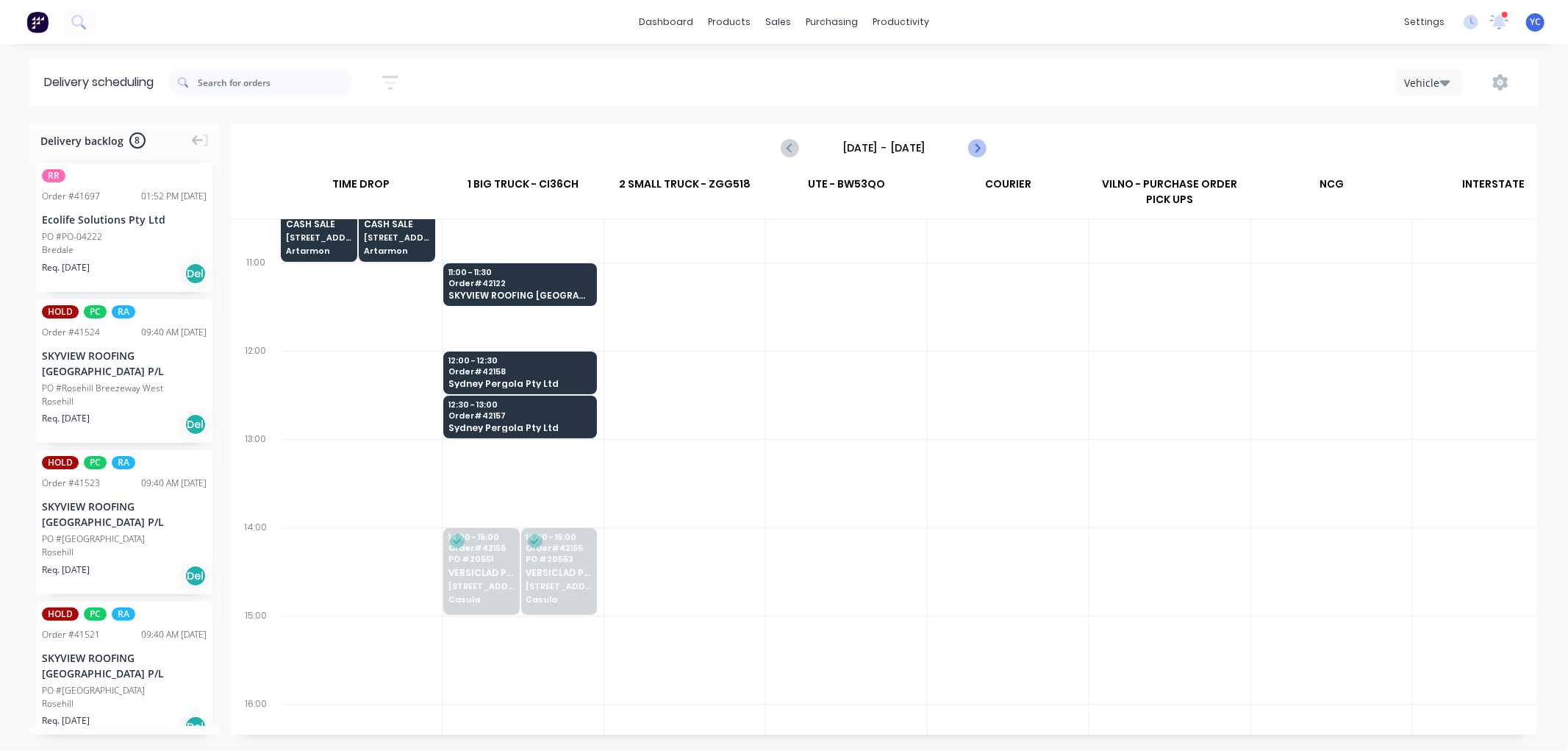
click at [973, 151] on icon "Next page" at bounding box center [976, 148] width 17 height 17
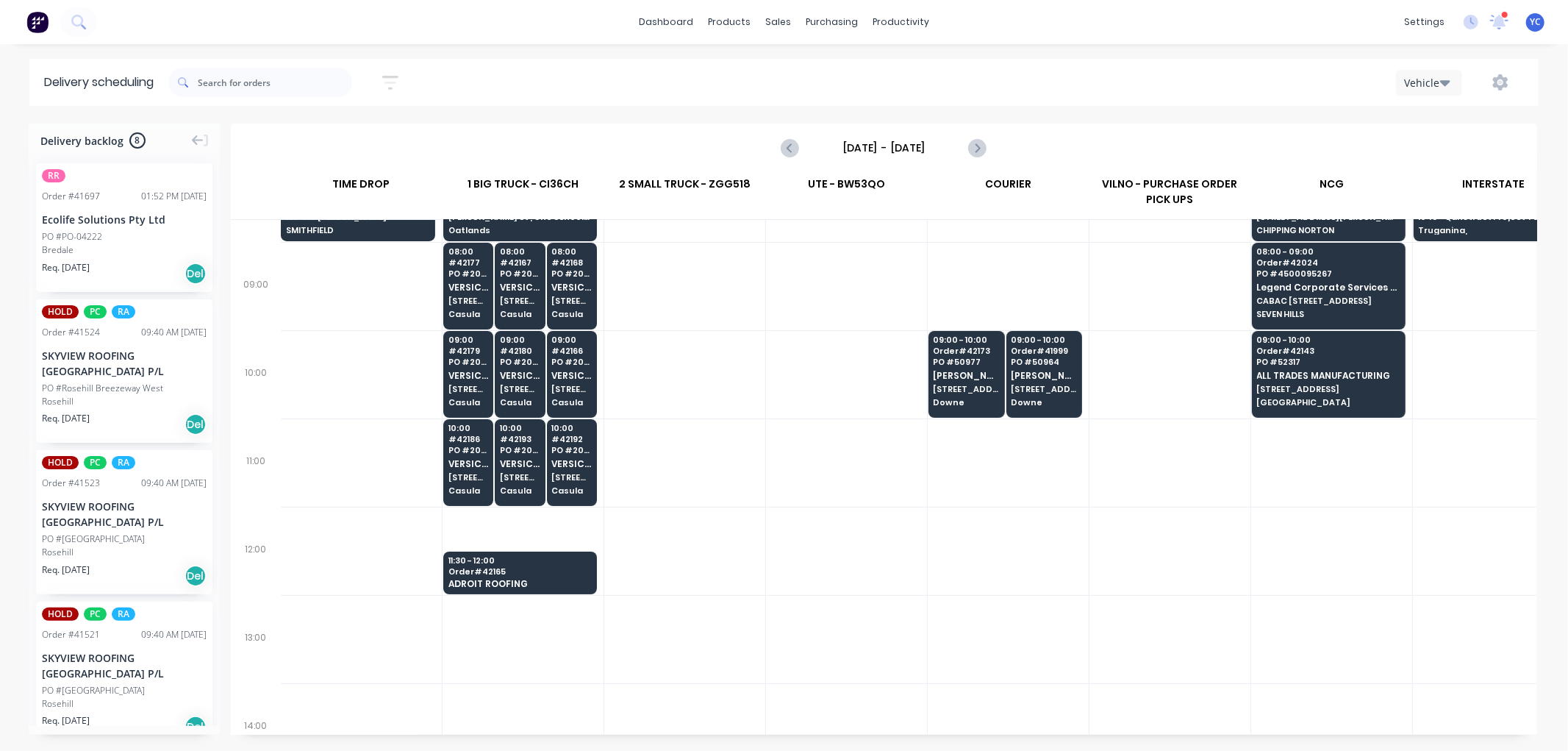
scroll to position [203, 1]
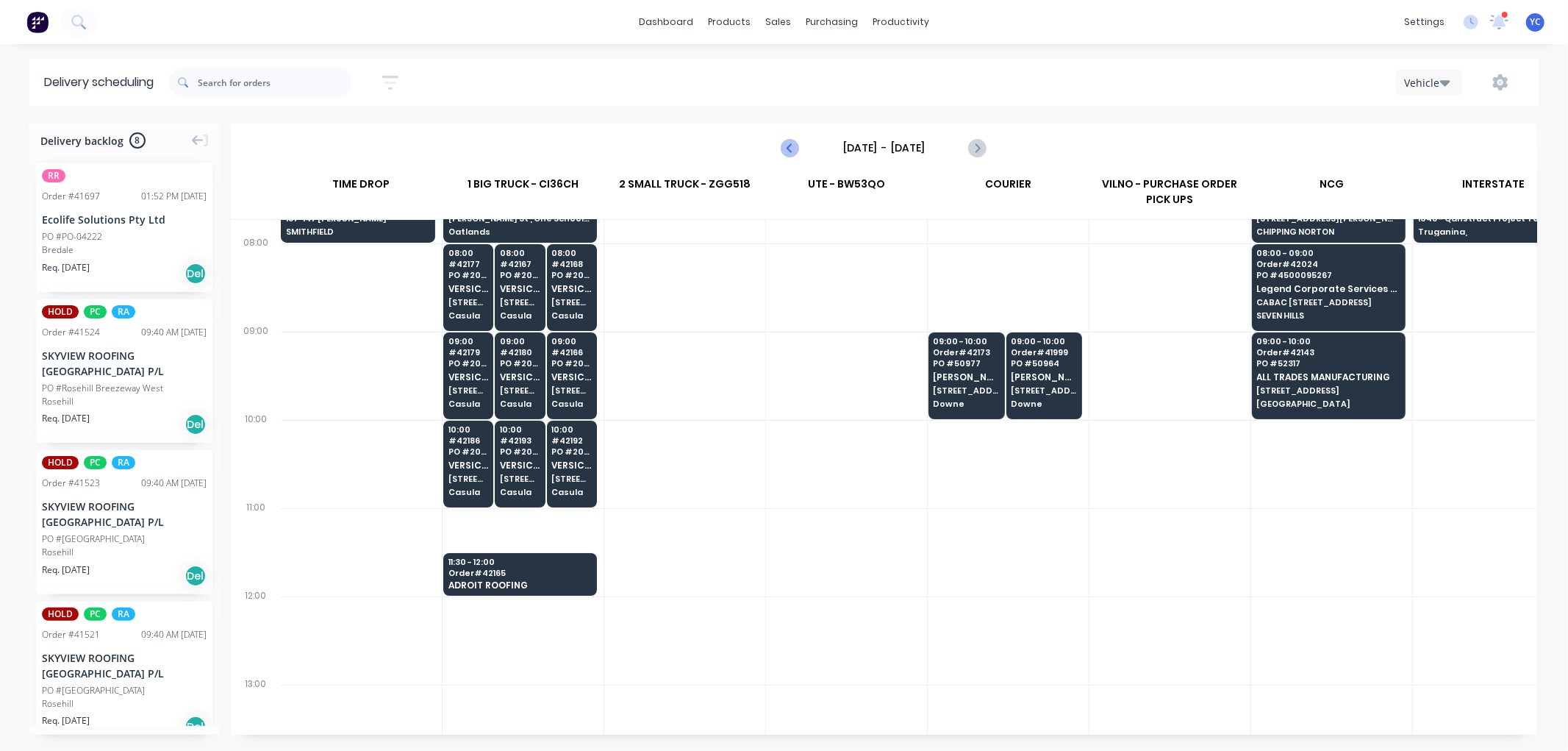
click at [790, 148] on icon "Previous page" at bounding box center [790, 148] width 17 height 17
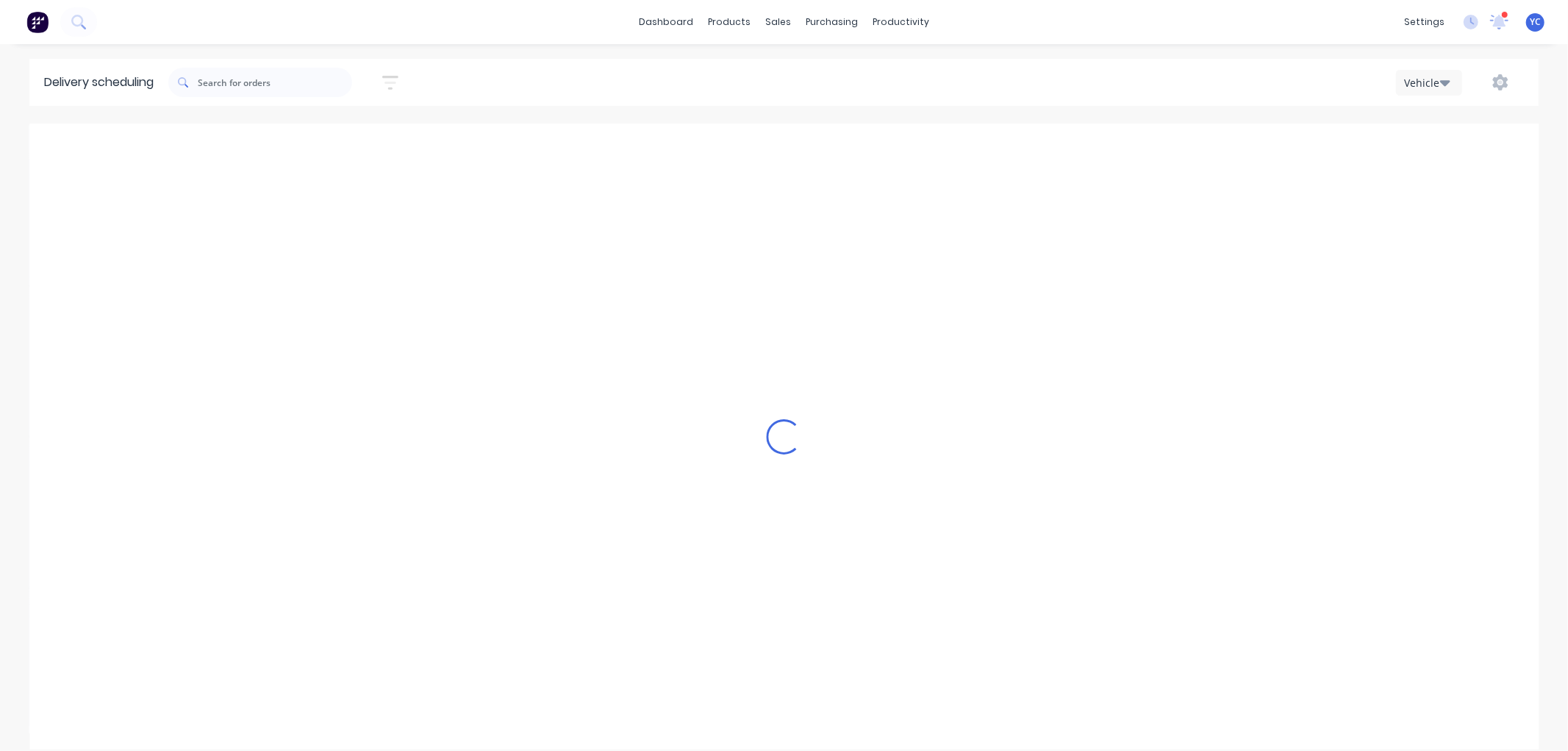
type input "[DATE] - [DATE]"
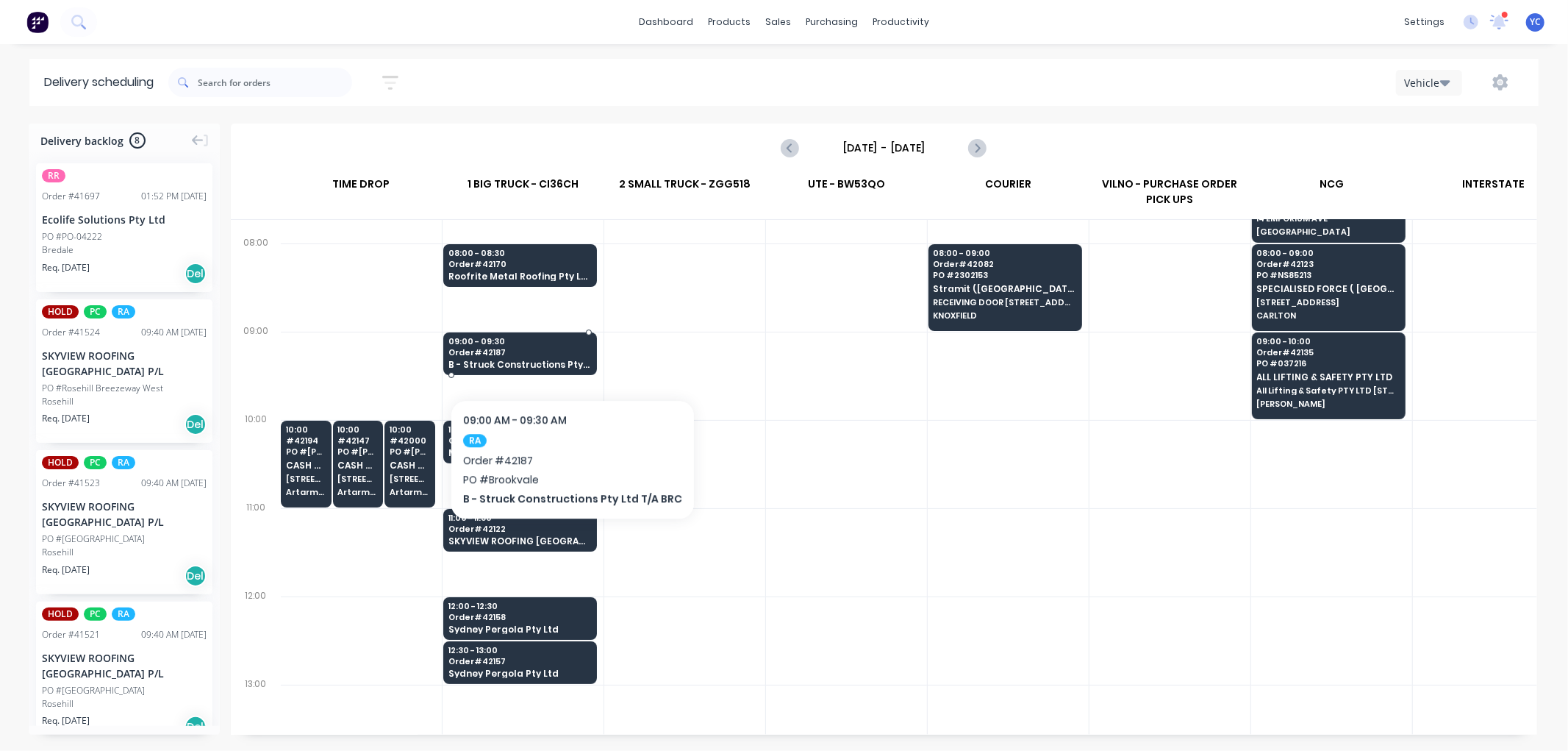
click at [566, 354] on span "Order # 42187" at bounding box center [519, 352] width 143 height 9
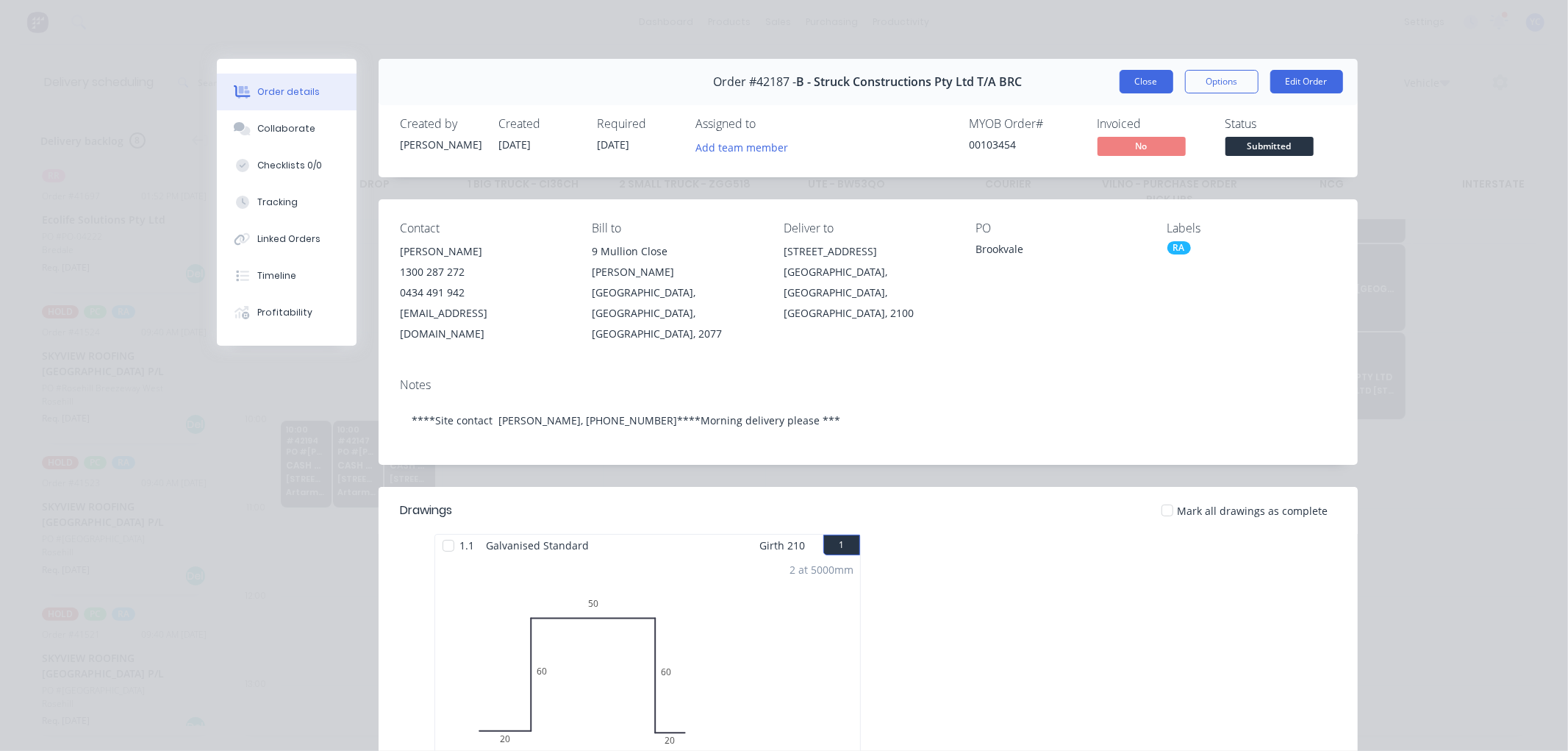
click at [1128, 85] on button "Close" at bounding box center [1146, 82] width 54 height 24
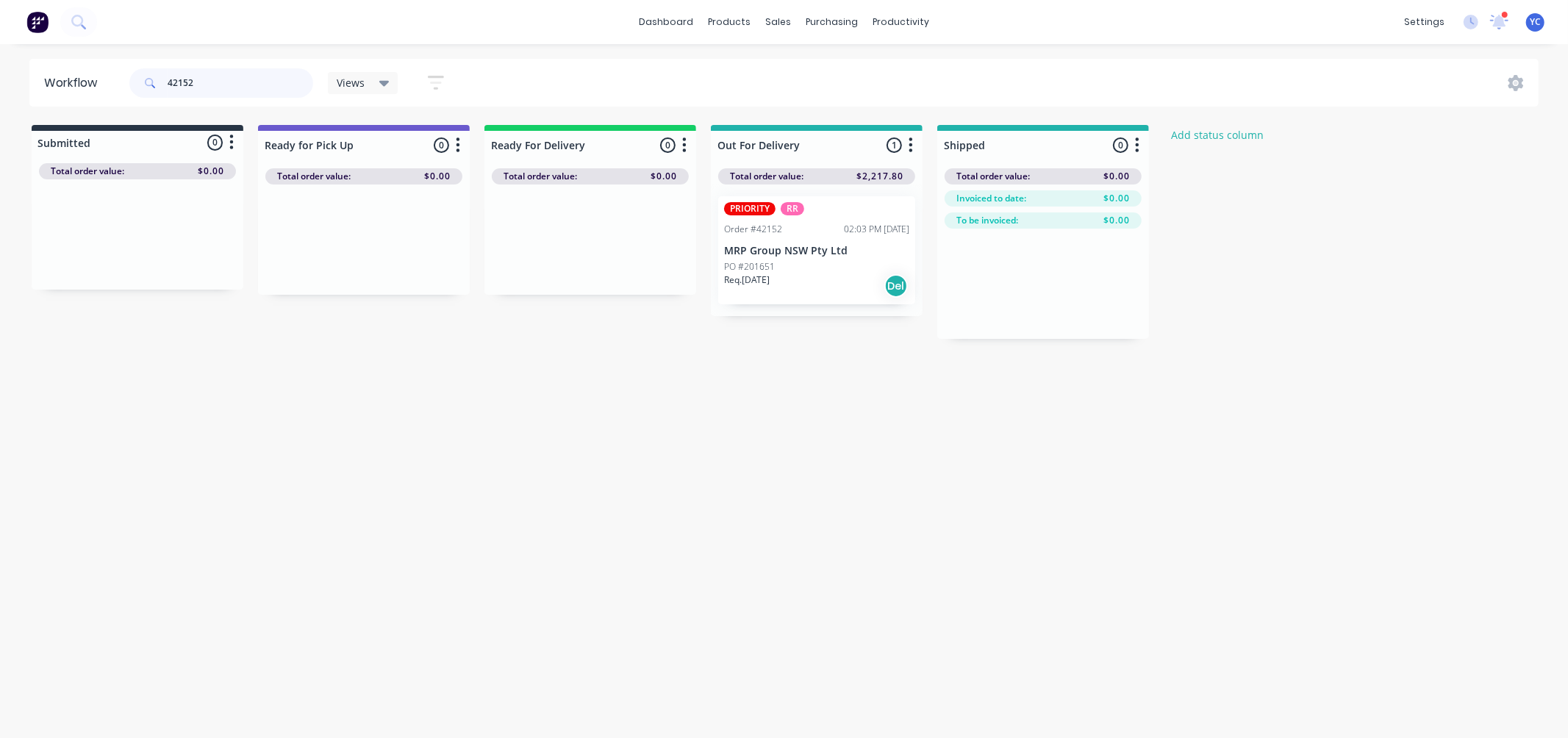
click at [238, 85] on input "42152" at bounding box center [240, 83] width 146 height 30
drag, startPoint x: 212, startPoint y: 82, endPoint x: 157, endPoint y: 83, distance: 55.0
click at [157, 83] on div "42152" at bounding box center [221, 83] width 184 height 30
drag, startPoint x: 551, startPoint y: 263, endPoint x: 756, endPoint y: 263, distance: 205.0
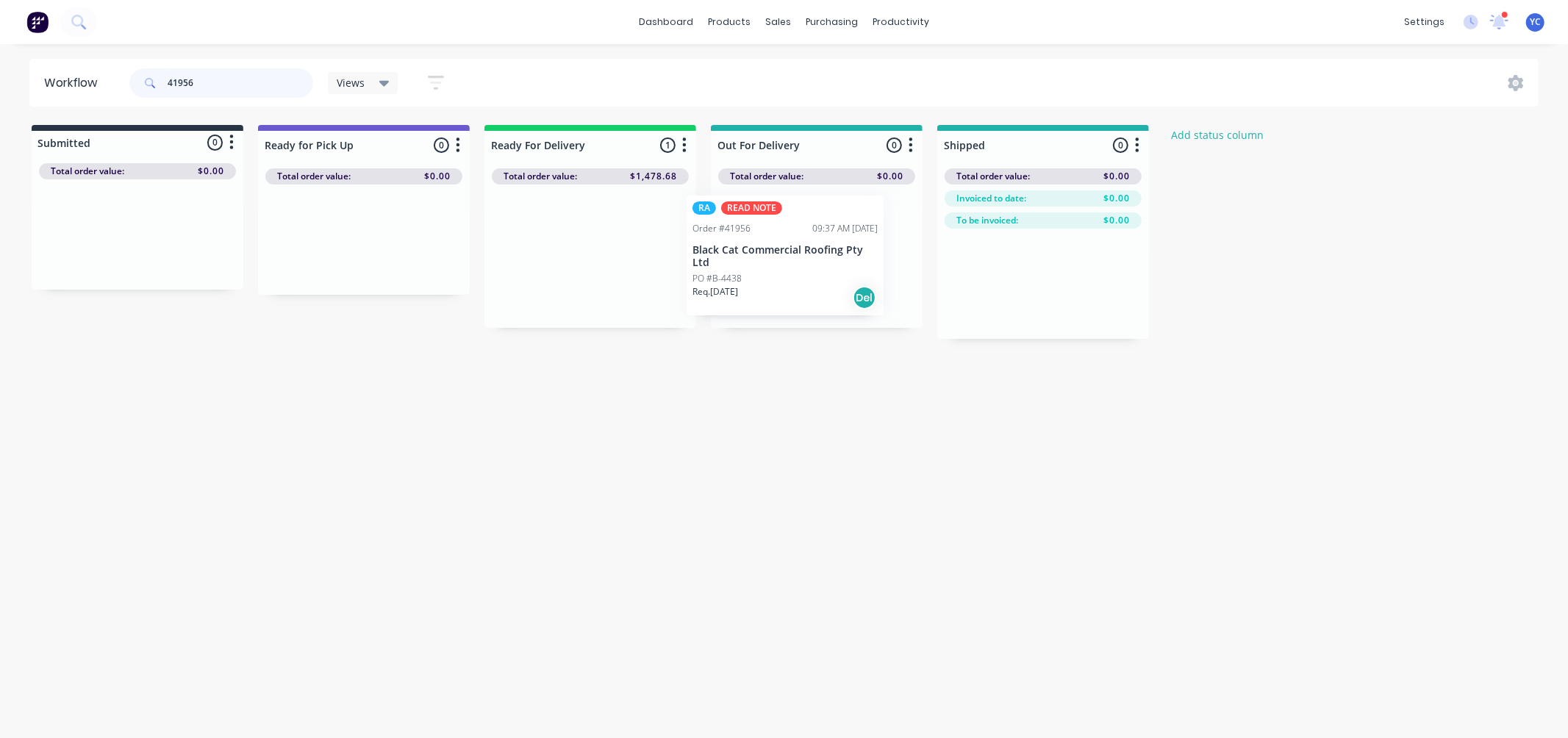
click at [756, 263] on div "Submitted 0 Status colour #273444 hex #273444 Save Cancel Summaries Total order…" at bounding box center [789, 232] width 1598 height 214
click at [232, 78] on input "41956" at bounding box center [240, 83] width 146 height 30
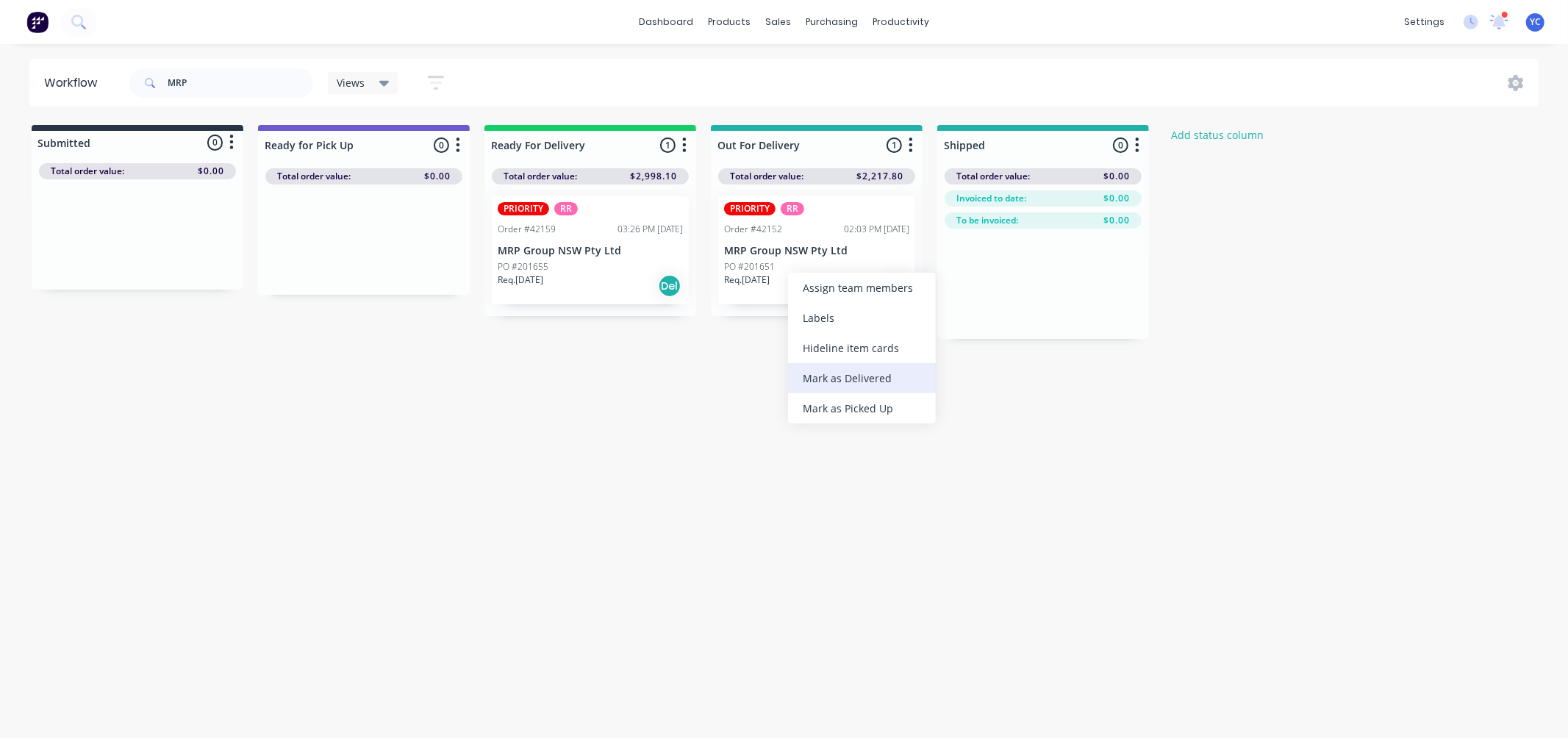
click at [875, 373] on div "Mark as Delivered" at bounding box center [861, 378] width 147 height 30
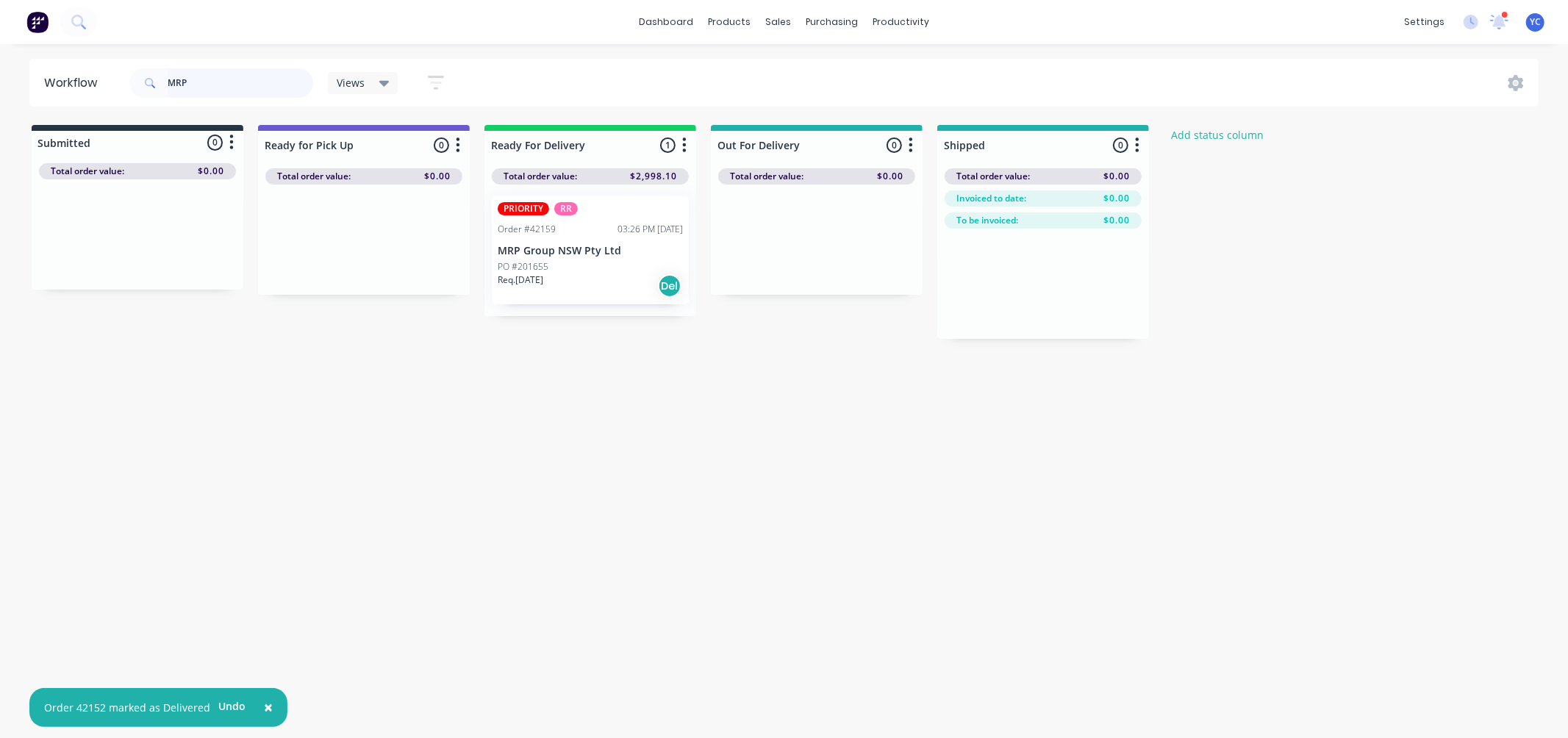
click at [223, 85] on input "MRP" at bounding box center [240, 83] width 146 height 30
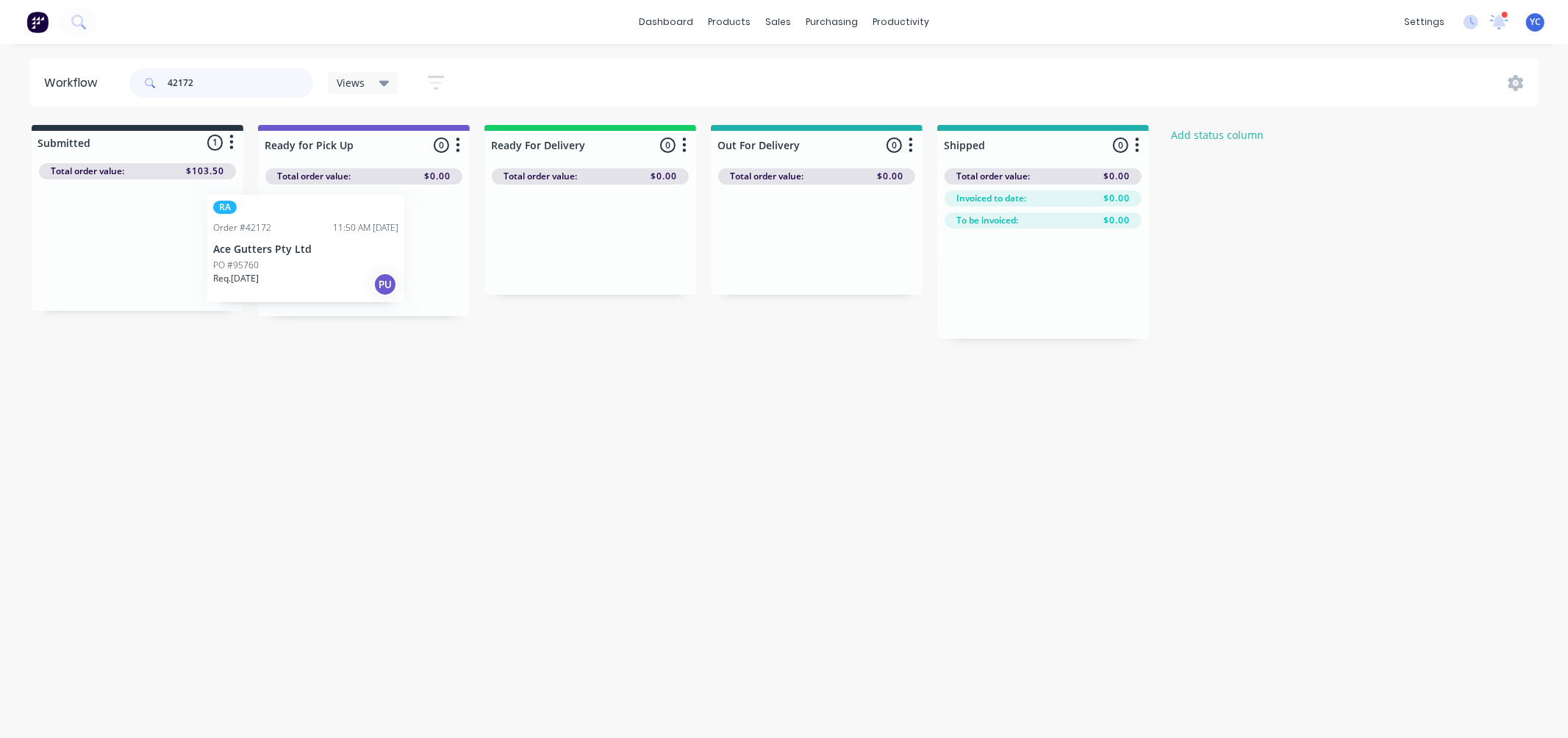
drag, startPoint x: 115, startPoint y: 259, endPoint x: 364, endPoint y: 265, distance: 249.1
click at [364, 265] on div "Submitted 1 Status colour #273444 hex #273444 Save Cancel Summaries Total order…" at bounding box center [789, 232] width 1598 height 214
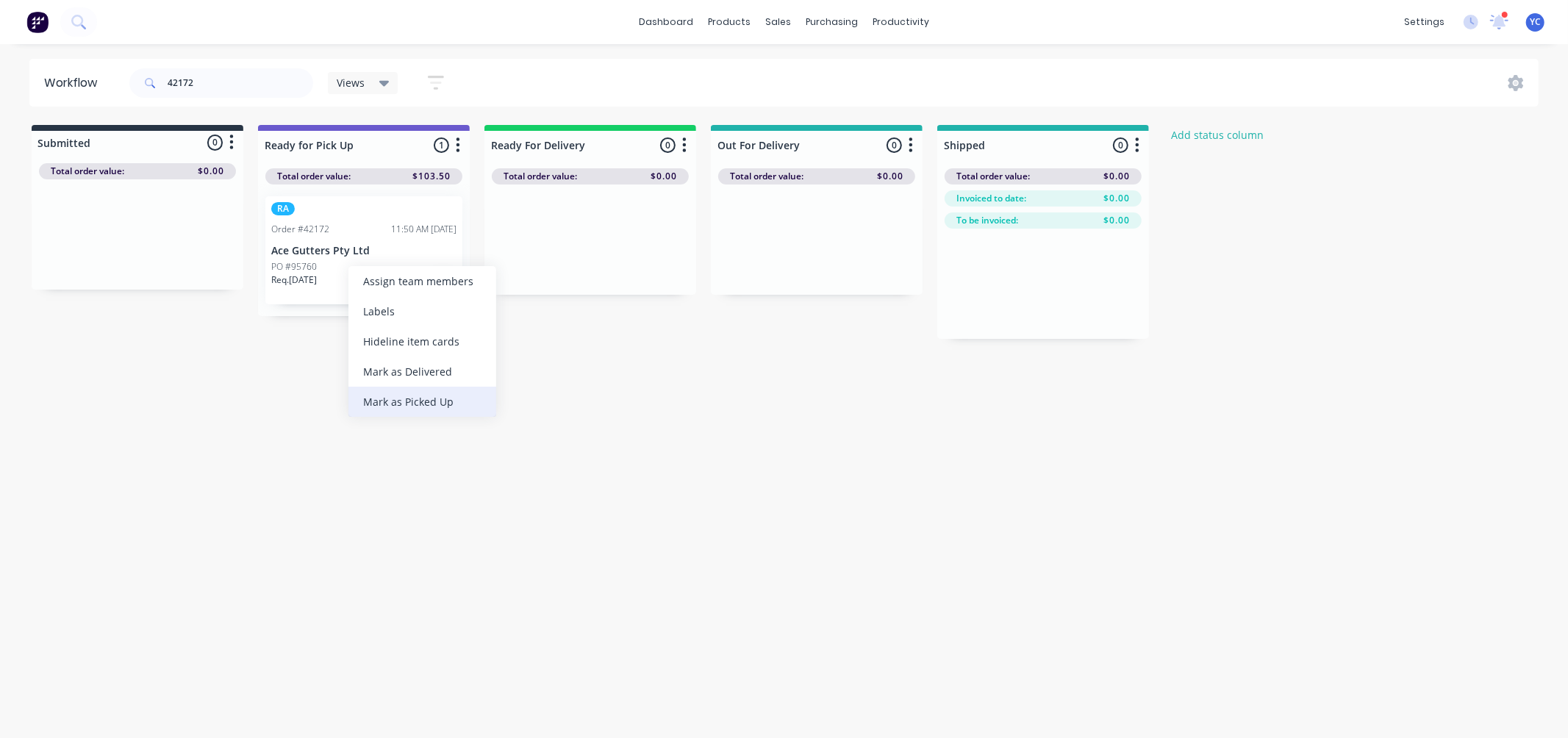
click at [402, 398] on div "Mark as Picked Up" at bounding box center [422, 401] width 147 height 30
click at [238, 81] on input "42172" at bounding box center [240, 83] width 146 height 30
drag, startPoint x: 67, startPoint y: 268, endPoint x: 298, endPoint y: 269, distance: 231.0
click at [298, 269] on div "Submitted 1 Status colour #273444 hex #273444 Save Cancel Summaries Total order…" at bounding box center [789, 232] width 1598 height 214
click at [371, 400] on div "Mark as Picked Up" at bounding box center [386, 400] width 147 height 30
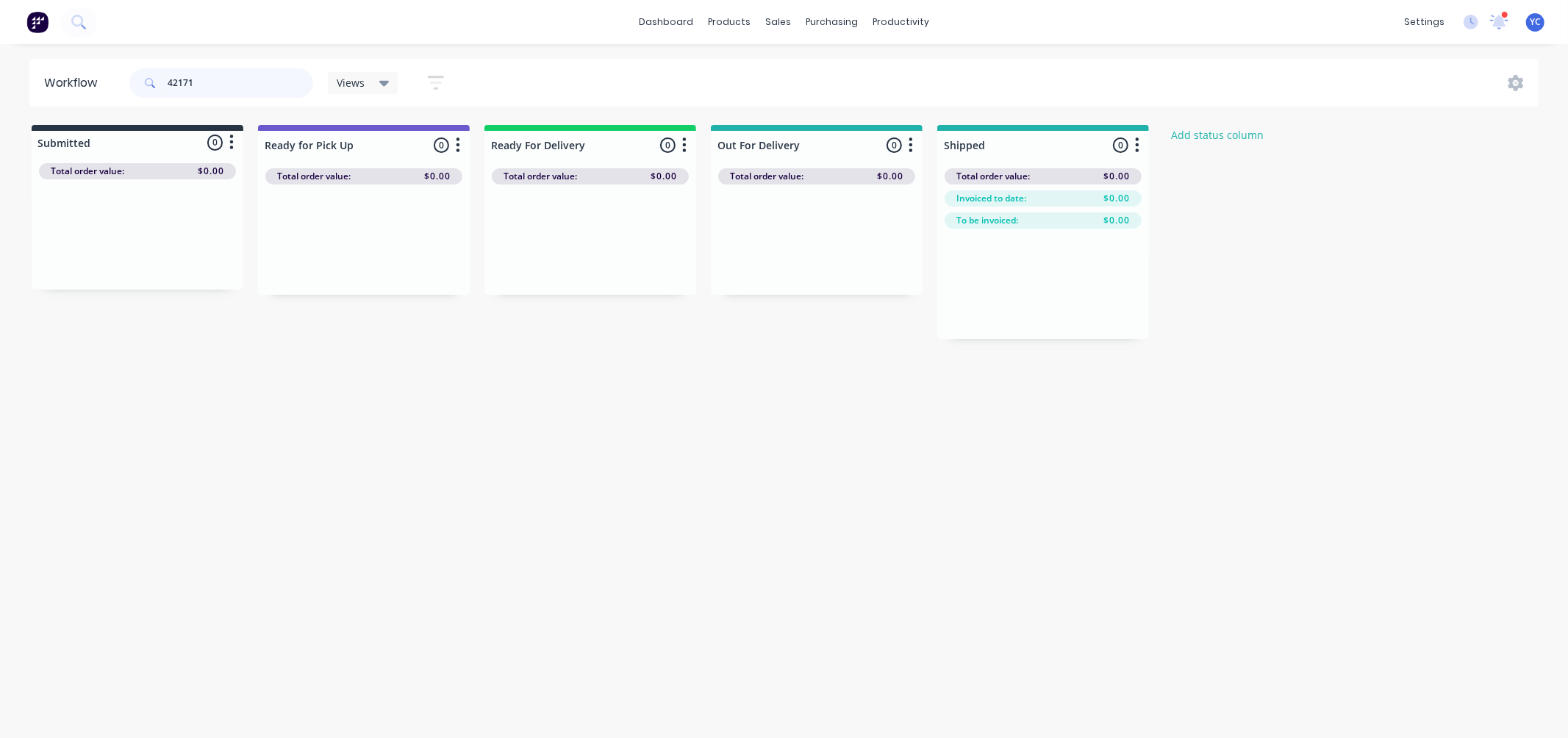
click at [246, 72] on input "42171" at bounding box center [240, 83] width 146 height 30
drag, startPoint x: 338, startPoint y: 266, endPoint x: 376, endPoint y: 268, distance: 38.1
click at [377, 269] on div "RA Order #42174 12:11 PM 08/10/25 Ace Gutters Pty Ltd PO #95762 Req. 09/10/25 PU" at bounding box center [363, 250] width 212 height 132
click at [416, 390] on div "Mark as Picked Up" at bounding box center [413, 400] width 147 height 30
click at [218, 85] on input "42174" at bounding box center [240, 83] width 146 height 30
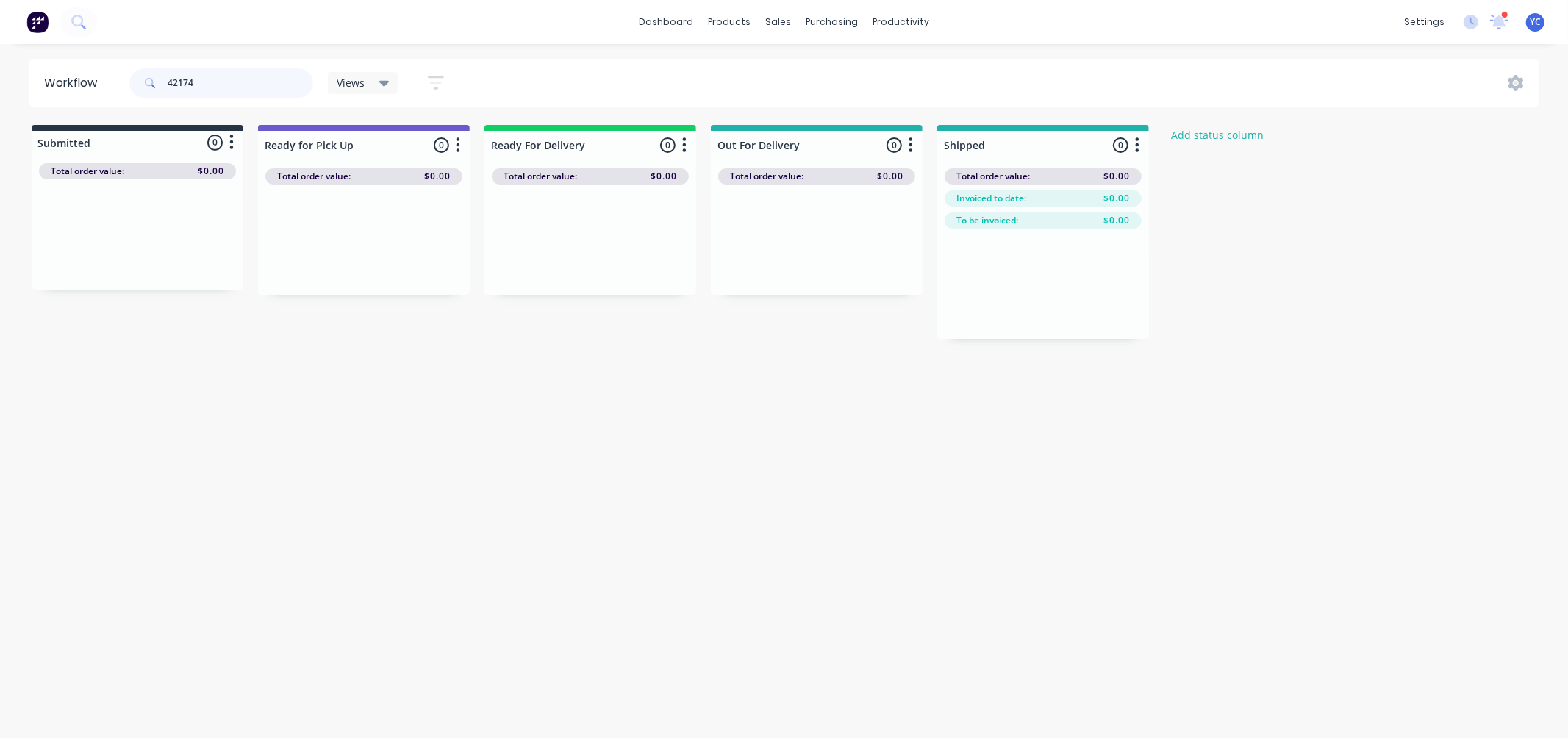
click at [218, 85] on input "42174" at bounding box center [240, 83] width 146 height 30
click at [240, 78] on input "42152" at bounding box center [240, 83] width 146 height 30
drag, startPoint x: 127, startPoint y: 263, endPoint x: 585, endPoint y: 269, distance: 458.0
click at [585, 269] on div "Submitted 1 Status colour #273444 hex #273444 Save Cancel Summaries Total order…" at bounding box center [789, 232] width 1598 height 214
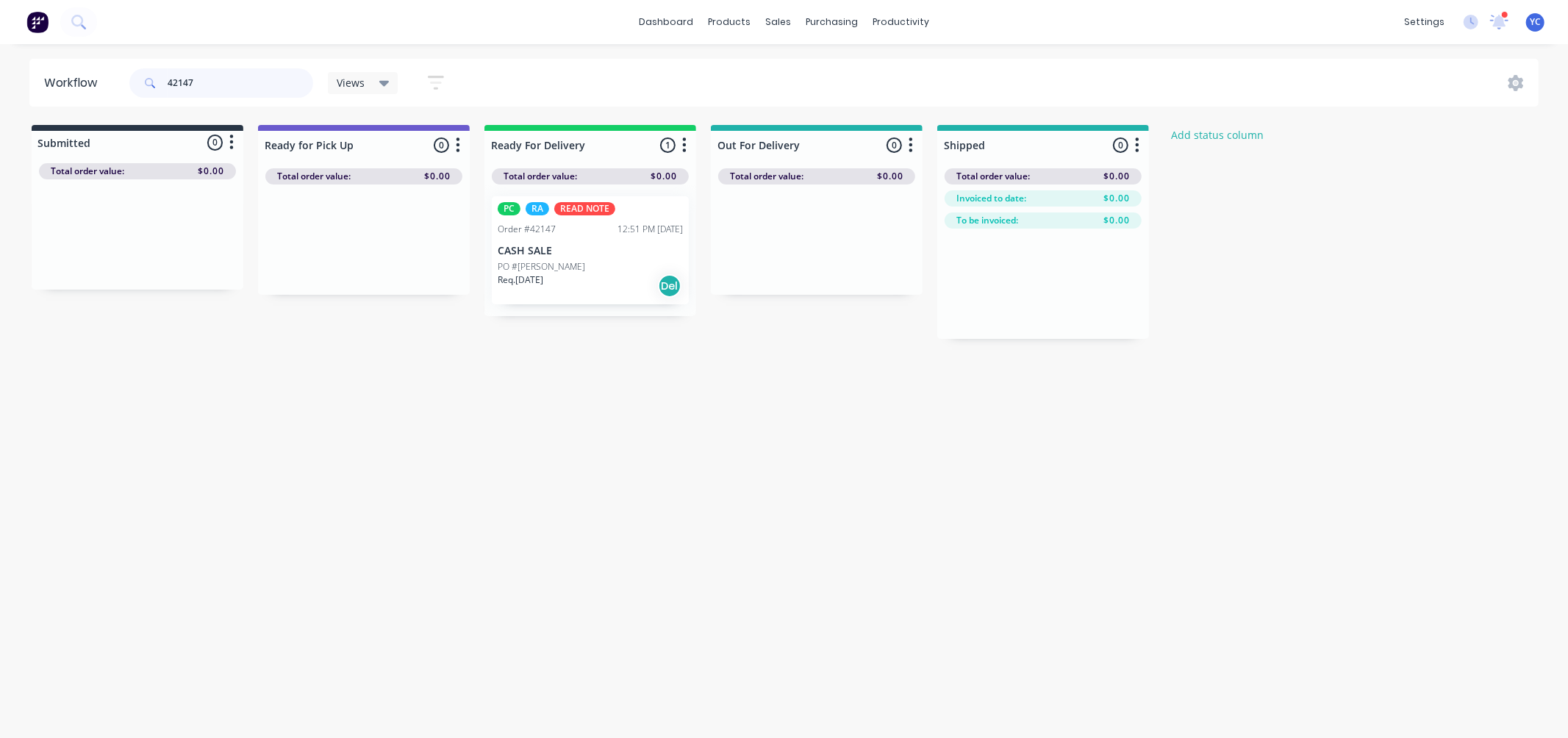
click at [241, 91] on input "42147" at bounding box center [240, 83] width 146 height 30
type input "42000"
drag, startPoint x: 83, startPoint y: 259, endPoint x: 539, endPoint y: 268, distance: 456.1
click at [539, 268] on div "Submitted 1 Status colour #273444 hex #273444 Save Cancel Summaries Total order…" at bounding box center [789, 232] width 1598 height 214
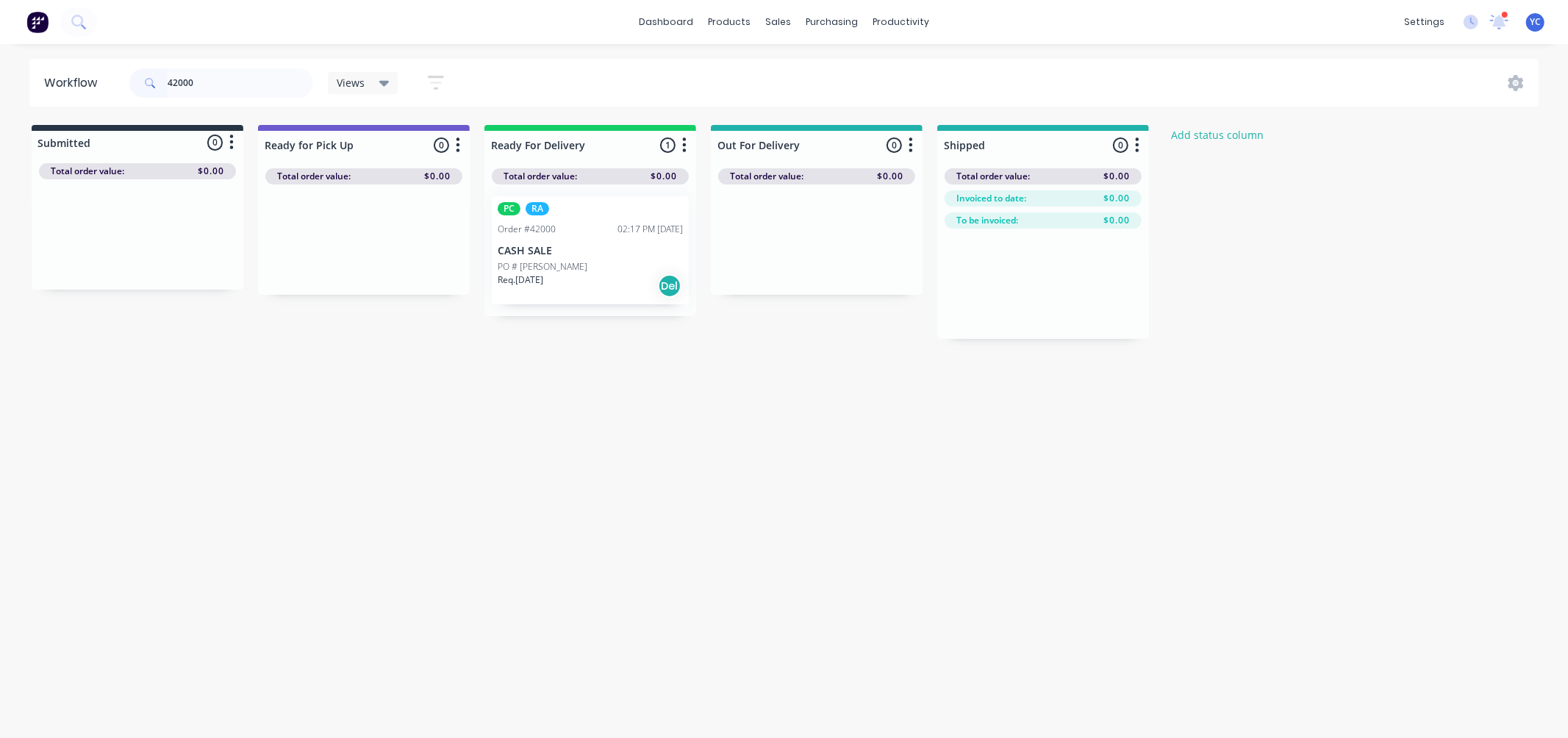
click at [215, 77] on input "42000" at bounding box center [240, 83] width 146 height 30
drag, startPoint x: 100, startPoint y: 255, endPoint x: 316, endPoint y: 263, distance: 216.1
click at [316, 263] on div "Submitted 1 Status colour #273444 hex #273444 Save Cancel Summaries Total order…" at bounding box center [789, 232] width 1598 height 214
click at [236, 101] on div "42138" at bounding box center [221, 83] width 184 height 44
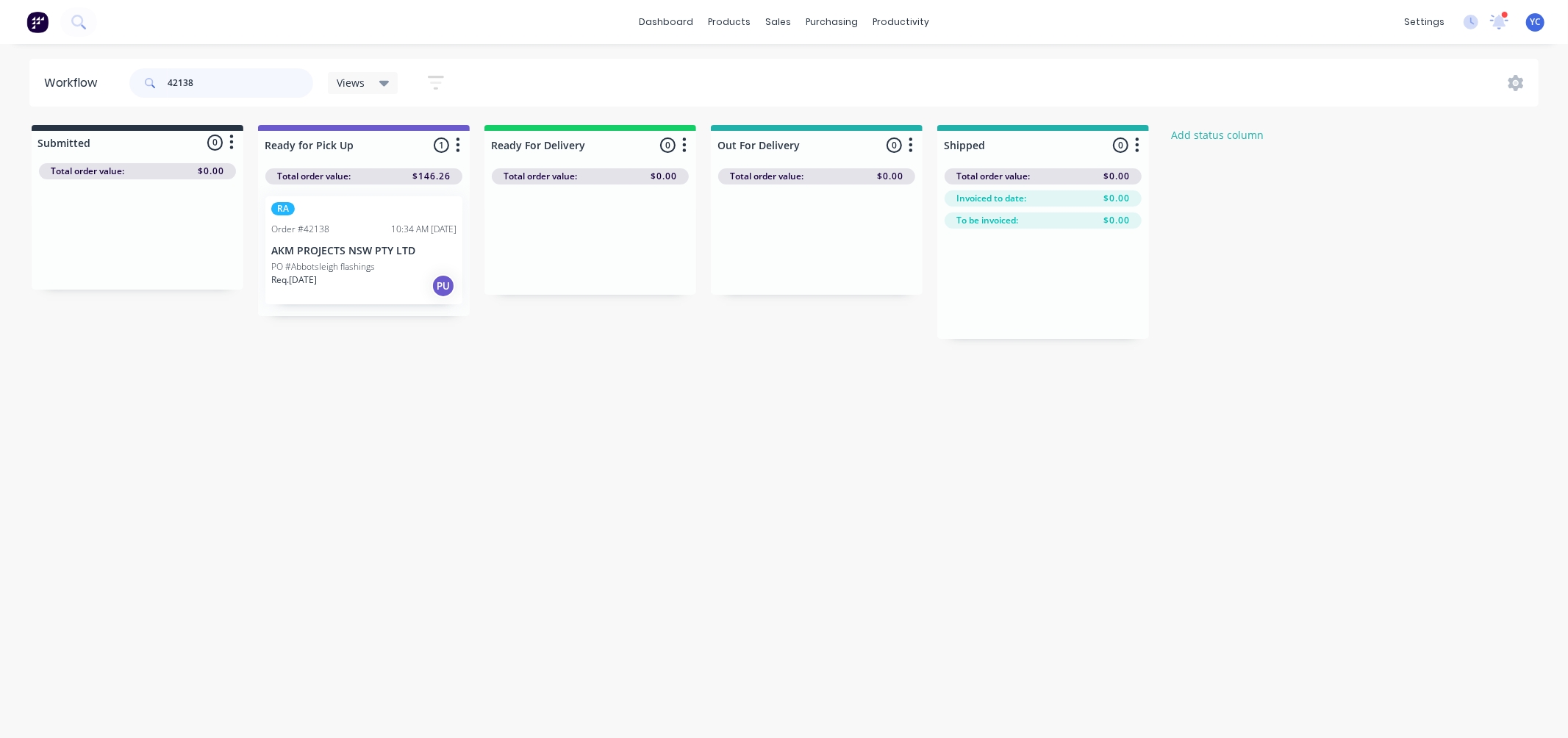
click at [233, 79] on input "42138" at bounding box center [240, 83] width 146 height 30
drag, startPoint x: 172, startPoint y: 250, endPoint x: 405, endPoint y: 245, distance: 233.1
click at [405, 245] on div "Submitted 1 Status colour #273444 hex #273444 Save Cancel Summaries Total order…" at bounding box center [789, 232] width 1598 height 214
click at [244, 91] on input "42146" at bounding box center [240, 83] width 146 height 30
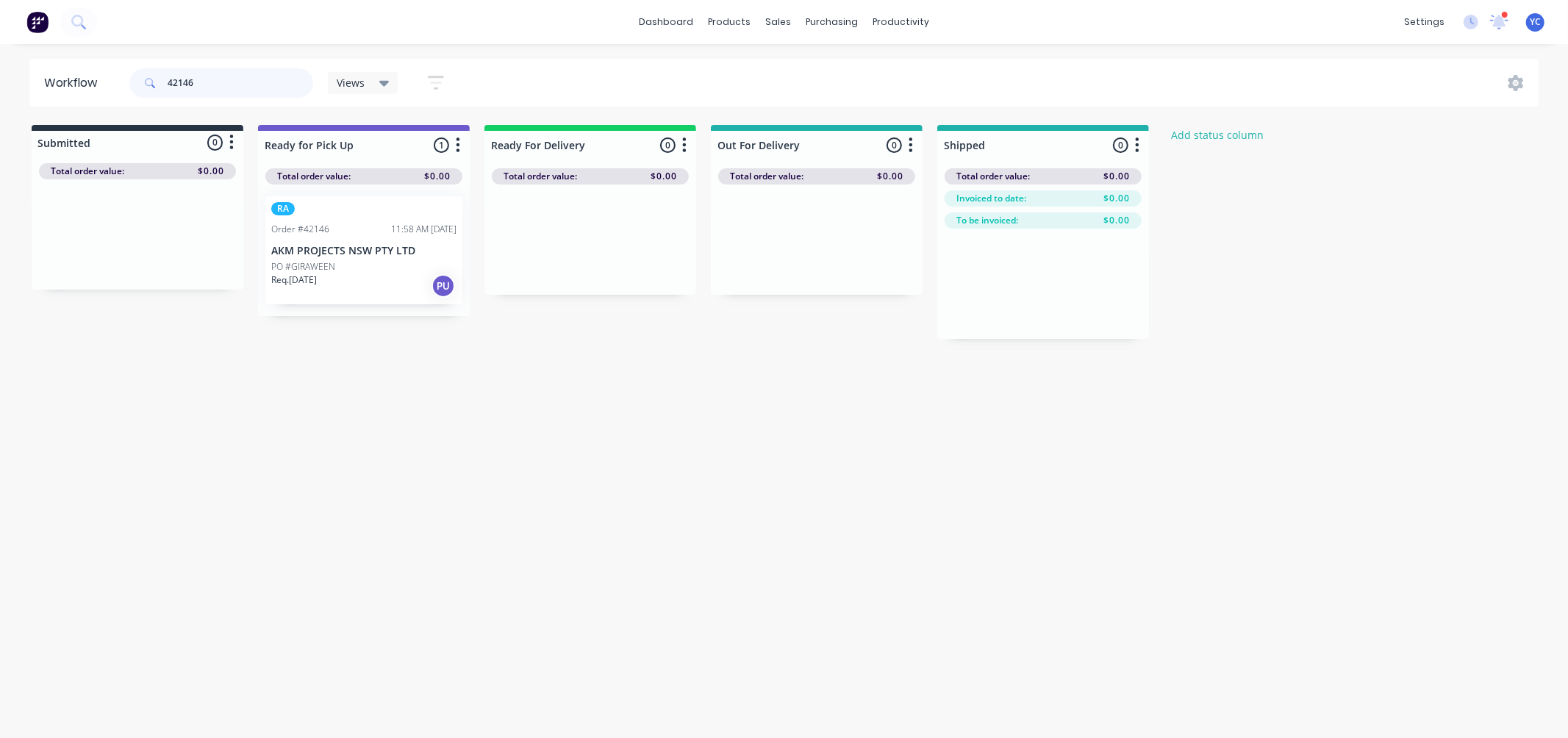
click at [244, 91] on input "42146" at bounding box center [240, 83] width 146 height 30
click at [194, 82] on input "42146" at bounding box center [240, 83] width 146 height 30
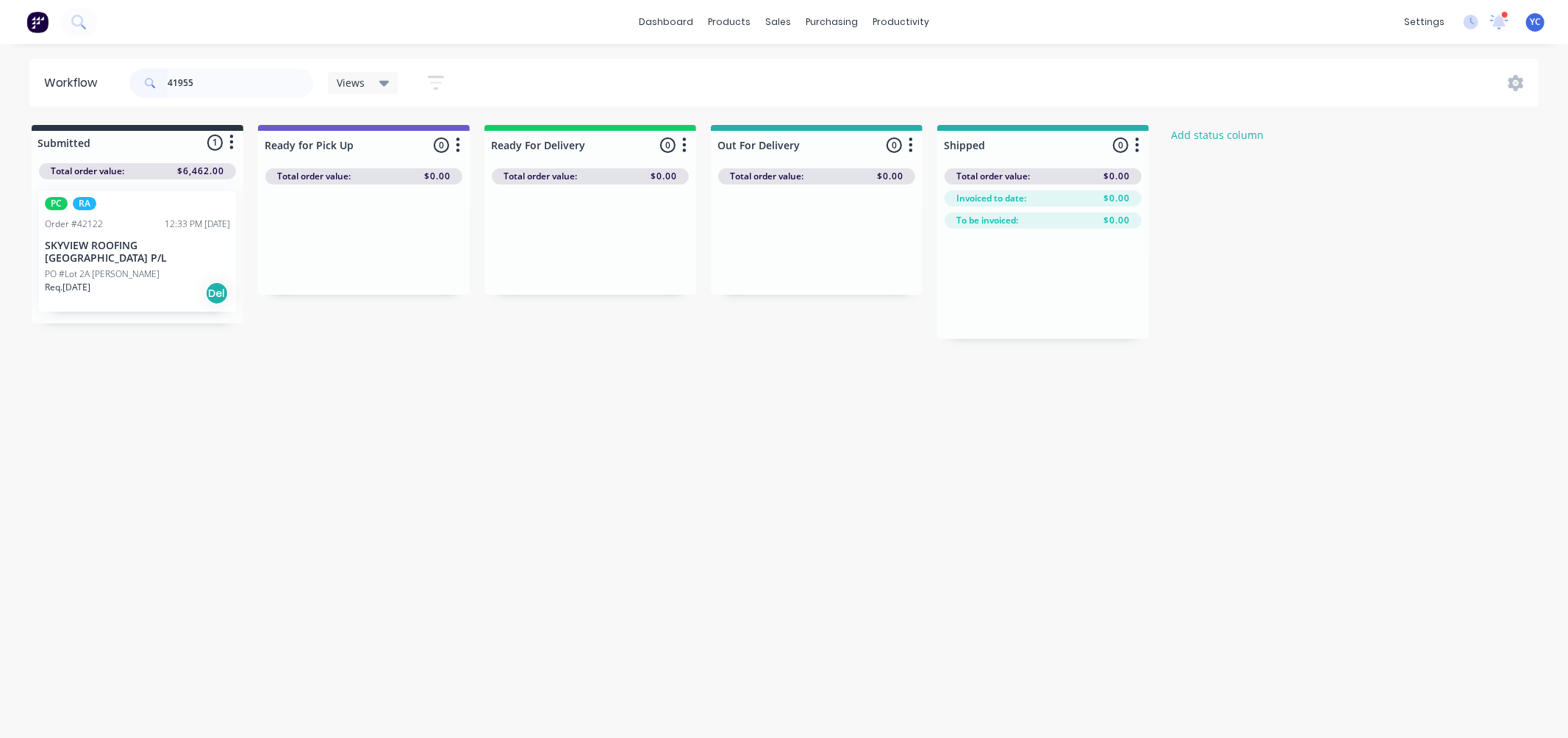
click at [162, 252] on div "PC RA Order #42122 12:33 PM 03/10/25 SKYVIEW ROOFING AUSTRALIA P/L PO #Lot 2A A…" at bounding box center [137, 251] width 197 height 120
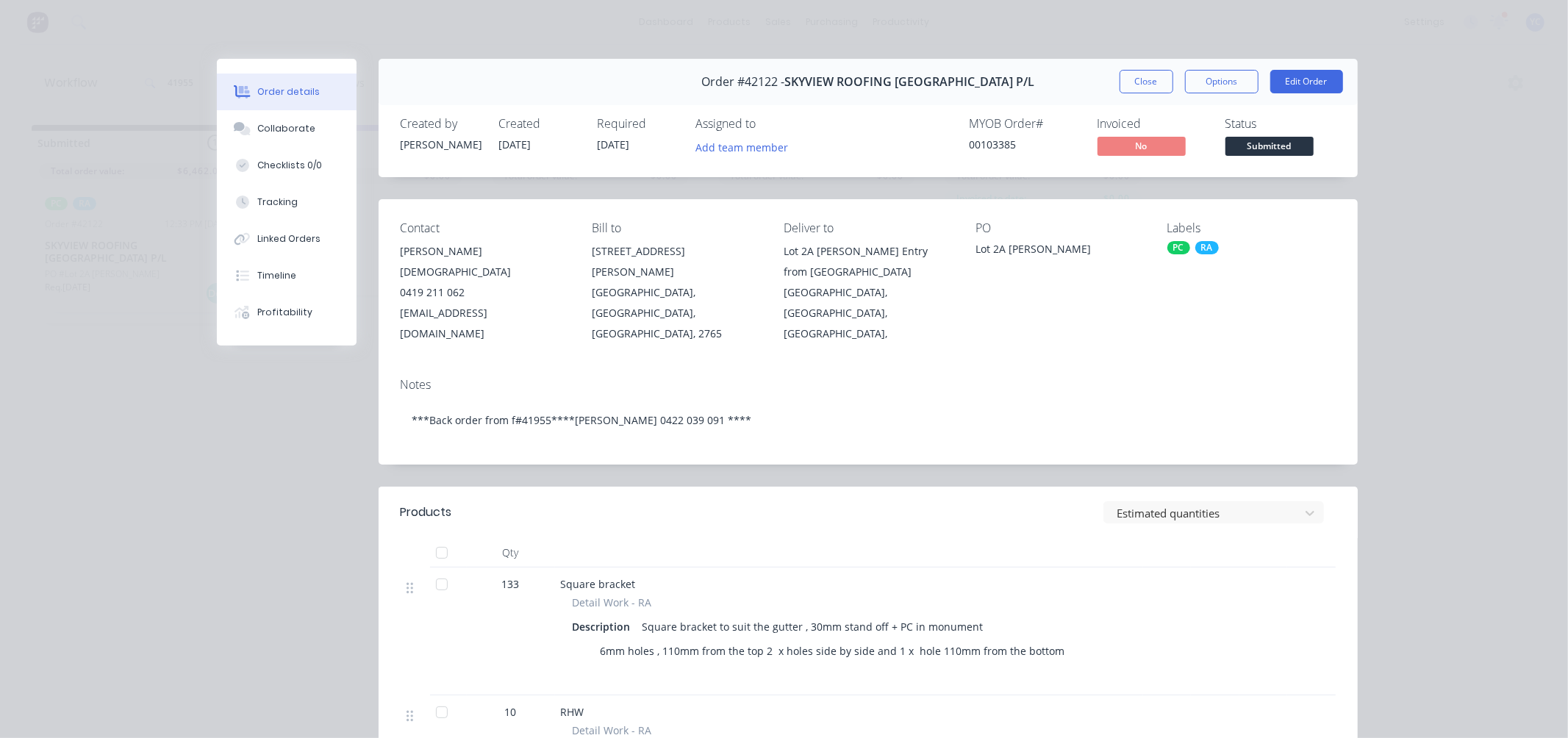
click at [1141, 78] on button "Close" at bounding box center [1146, 82] width 54 height 24
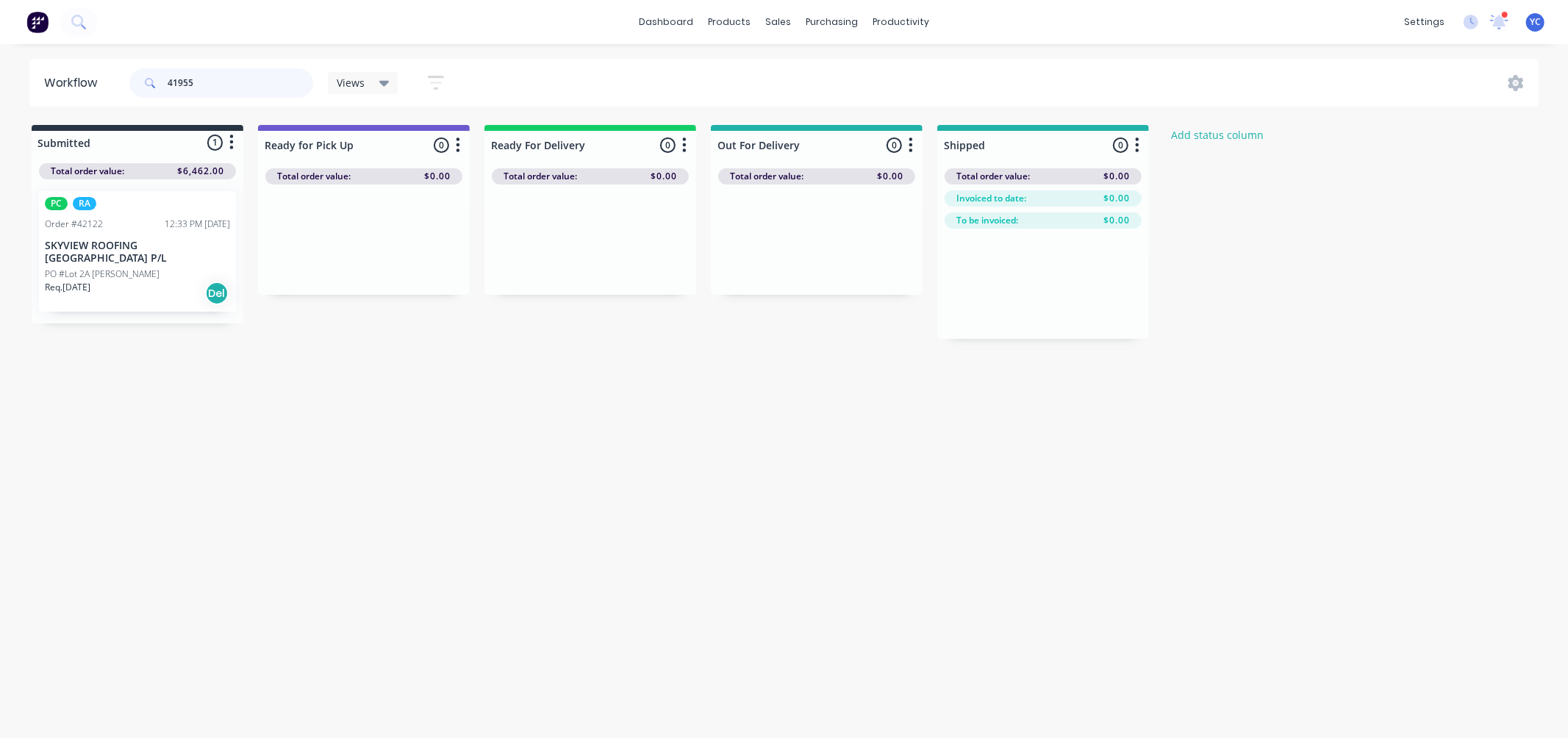
click at [235, 88] on input "41955" at bounding box center [240, 83] width 146 height 30
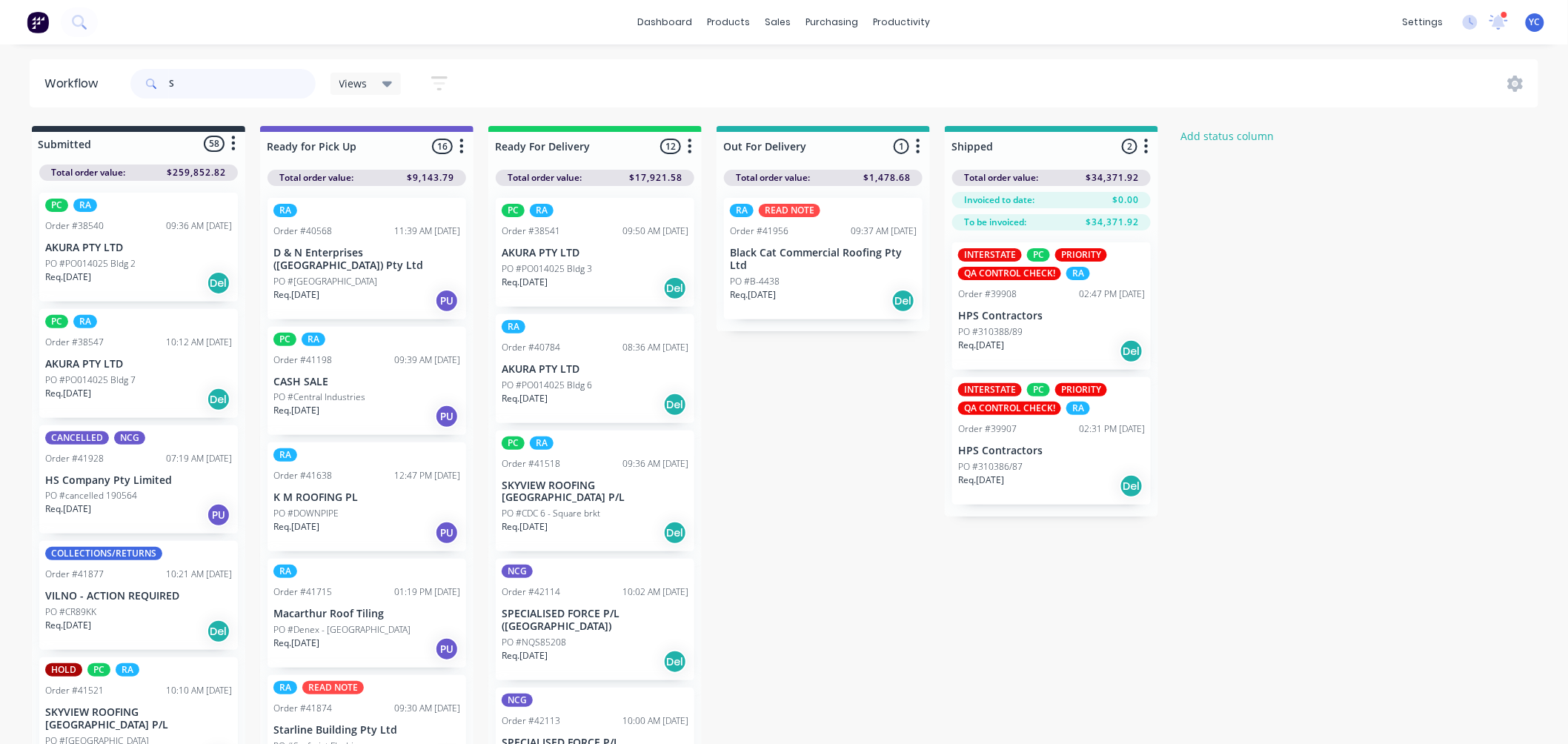
click at [198, 80] on input "S" at bounding box center [242, 84] width 147 height 30
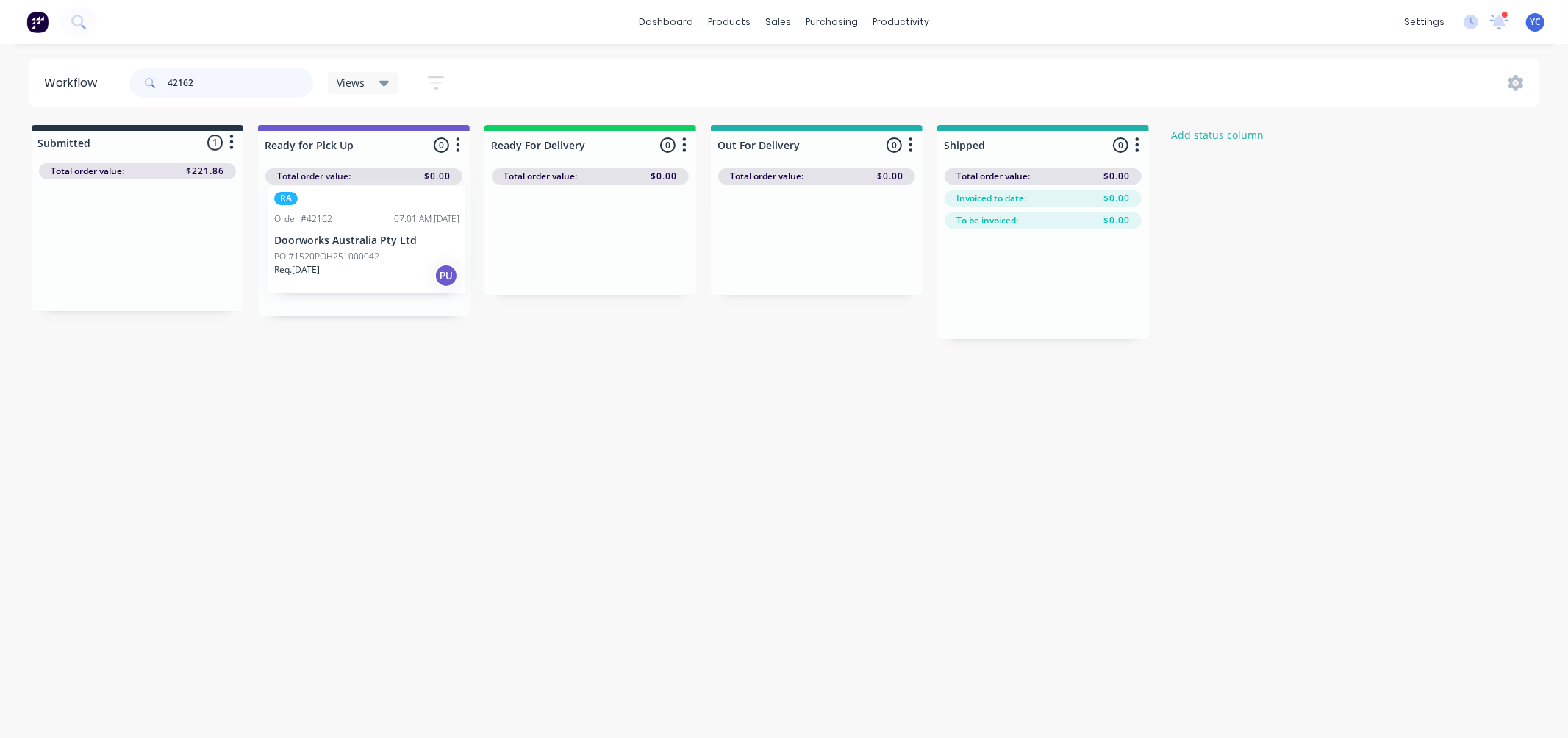
drag, startPoint x: 110, startPoint y: 258, endPoint x: 575, endPoint y: 353, distance: 474.6
click at [575, 353] on div "Workflow 42162 Views Save new view None (Default) edit AL edit ALL edit BB & TH…" at bounding box center [784, 383] width 1568 height 650
click at [216, 84] on input "42162" at bounding box center [240, 83] width 146 height 30
drag, startPoint x: 98, startPoint y: 260, endPoint x: 541, endPoint y: 254, distance: 443.0
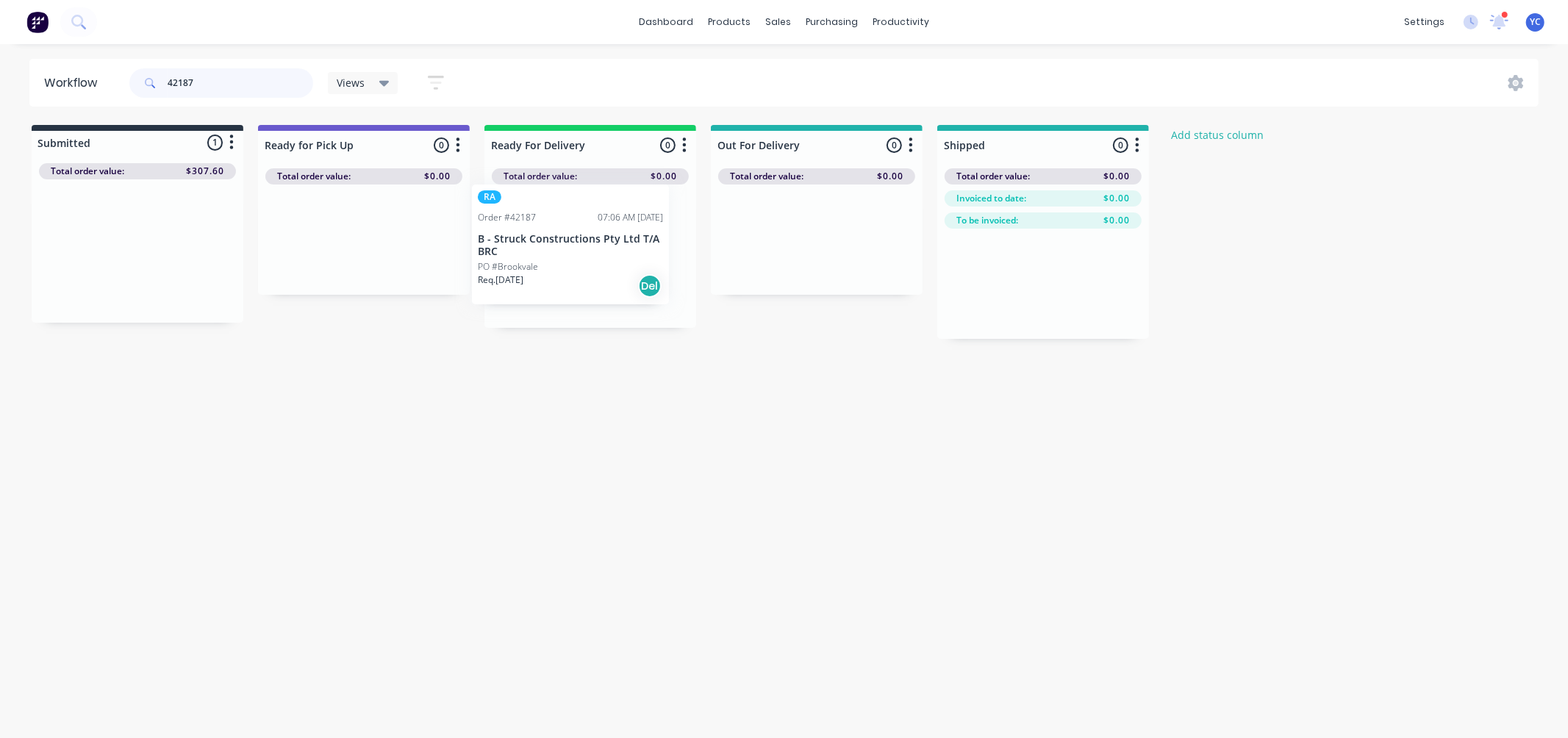
click at [541, 254] on div "Submitted 1 Status colour #273444 hex #273444 Save Cancel Summaries Total order…" at bounding box center [789, 232] width 1598 height 214
drag, startPoint x: 124, startPoint y: 250, endPoint x: 362, endPoint y: 251, distance: 238.0
click at [362, 251] on div "Submitted 1 Status colour #273444 hex #273444 Save Cancel Summaries Total order…" at bounding box center [789, 232] width 1598 height 214
click at [222, 91] on input "42182" at bounding box center [240, 83] width 146 height 30
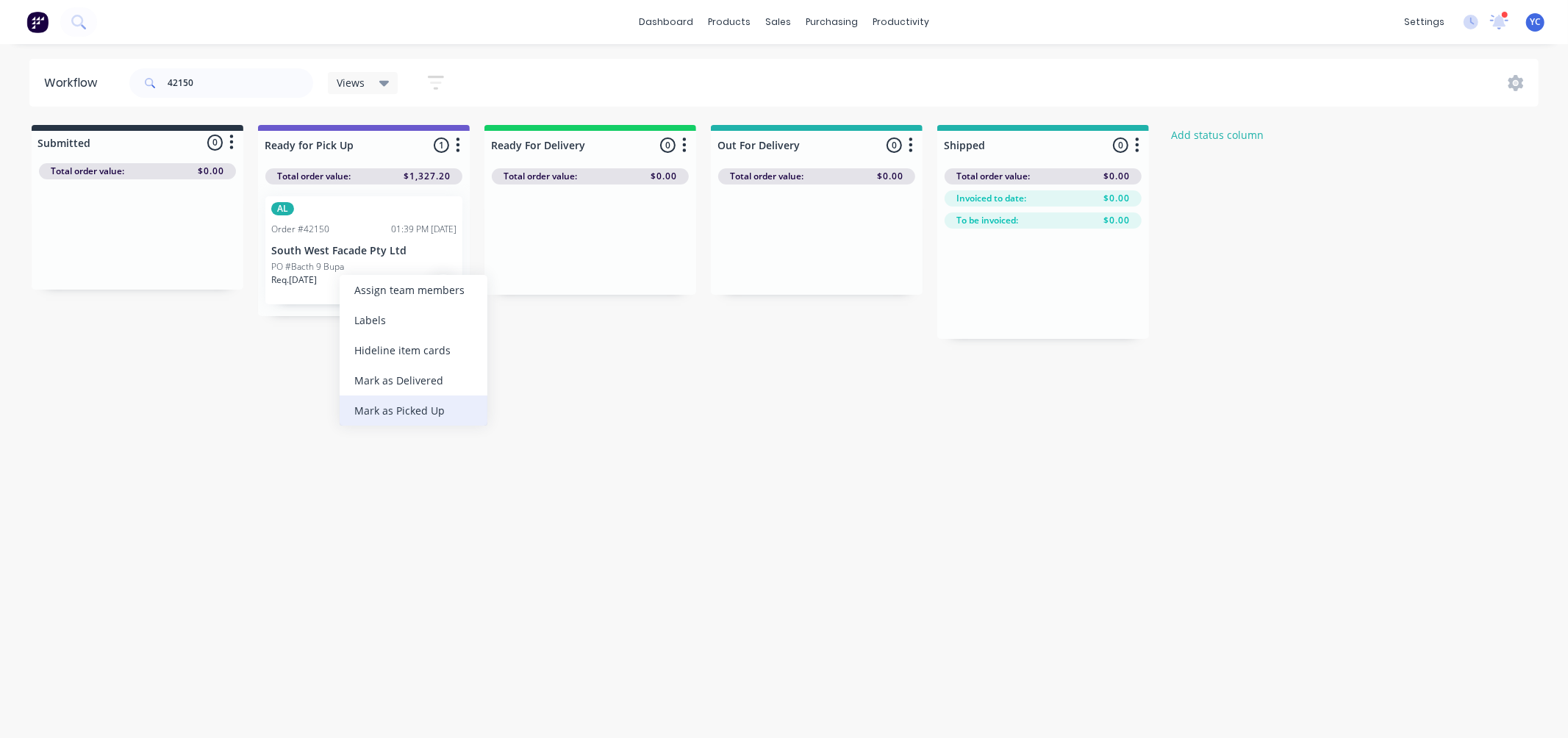
click at [434, 407] on div "Mark as Picked Up" at bounding box center [413, 410] width 147 height 30
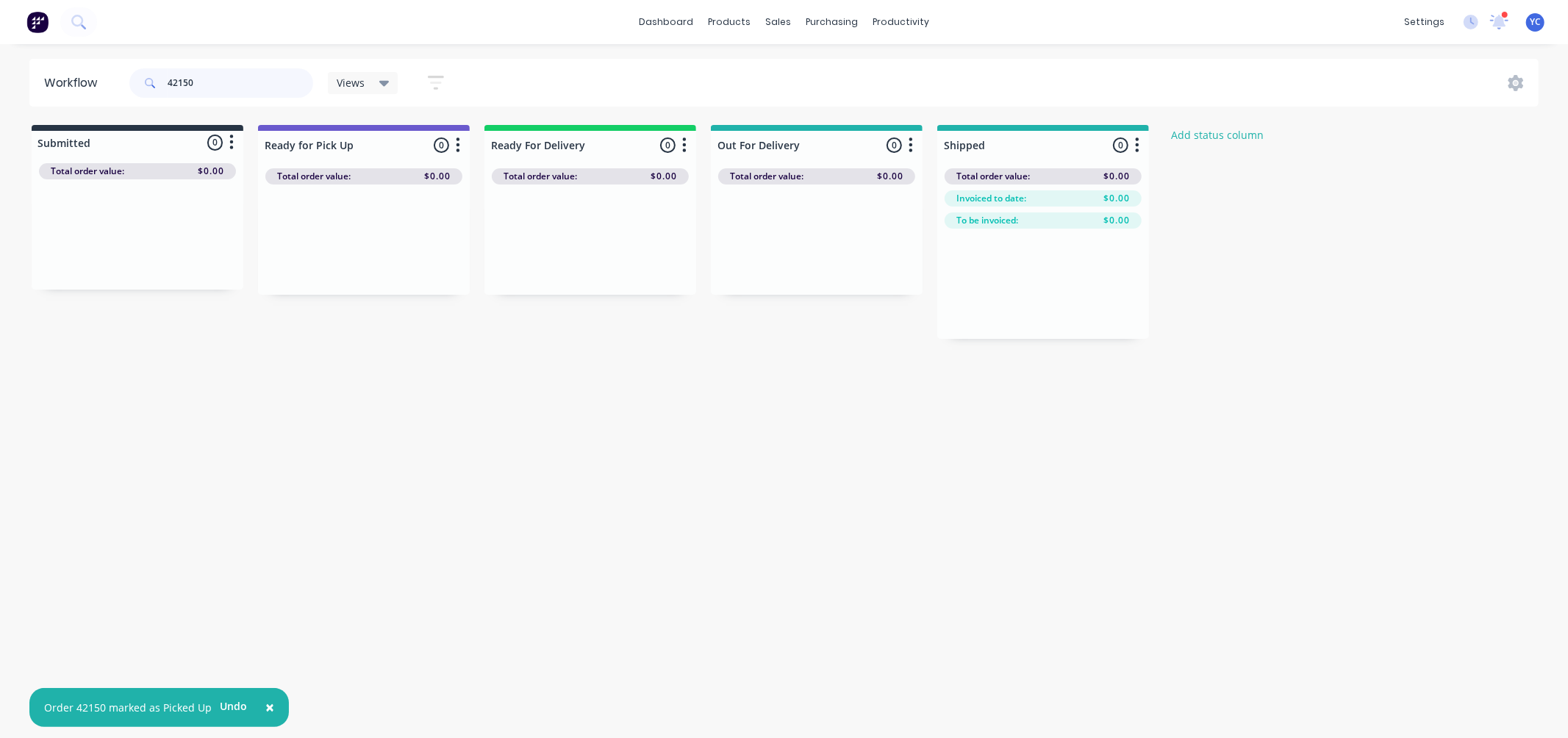
click at [265, 91] on input "42150" at bounding box center [240, 83] width 146 height 30
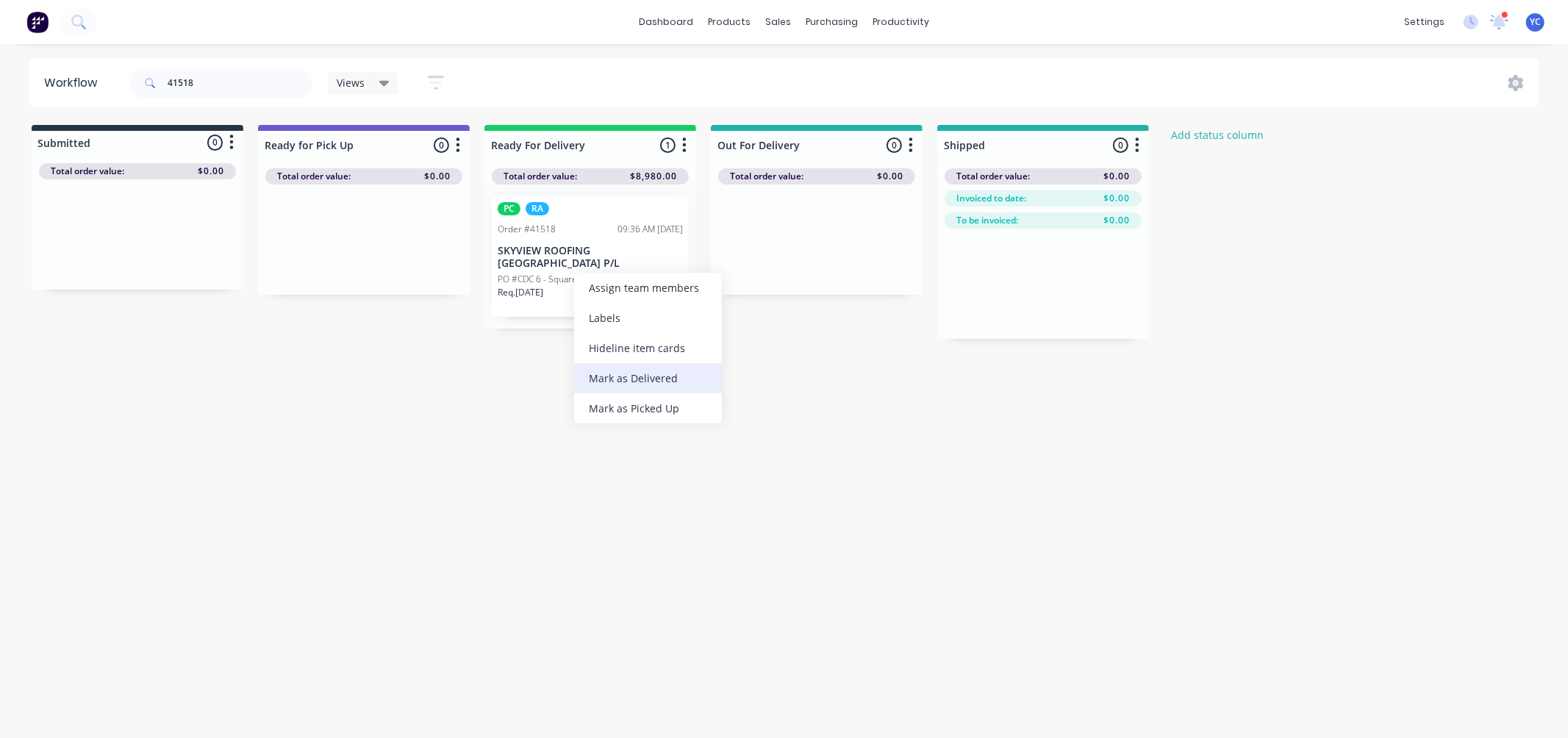
click at [630, 376] on div "Mark as Delivered" at bounding box center [648, 378] width 147 height 30
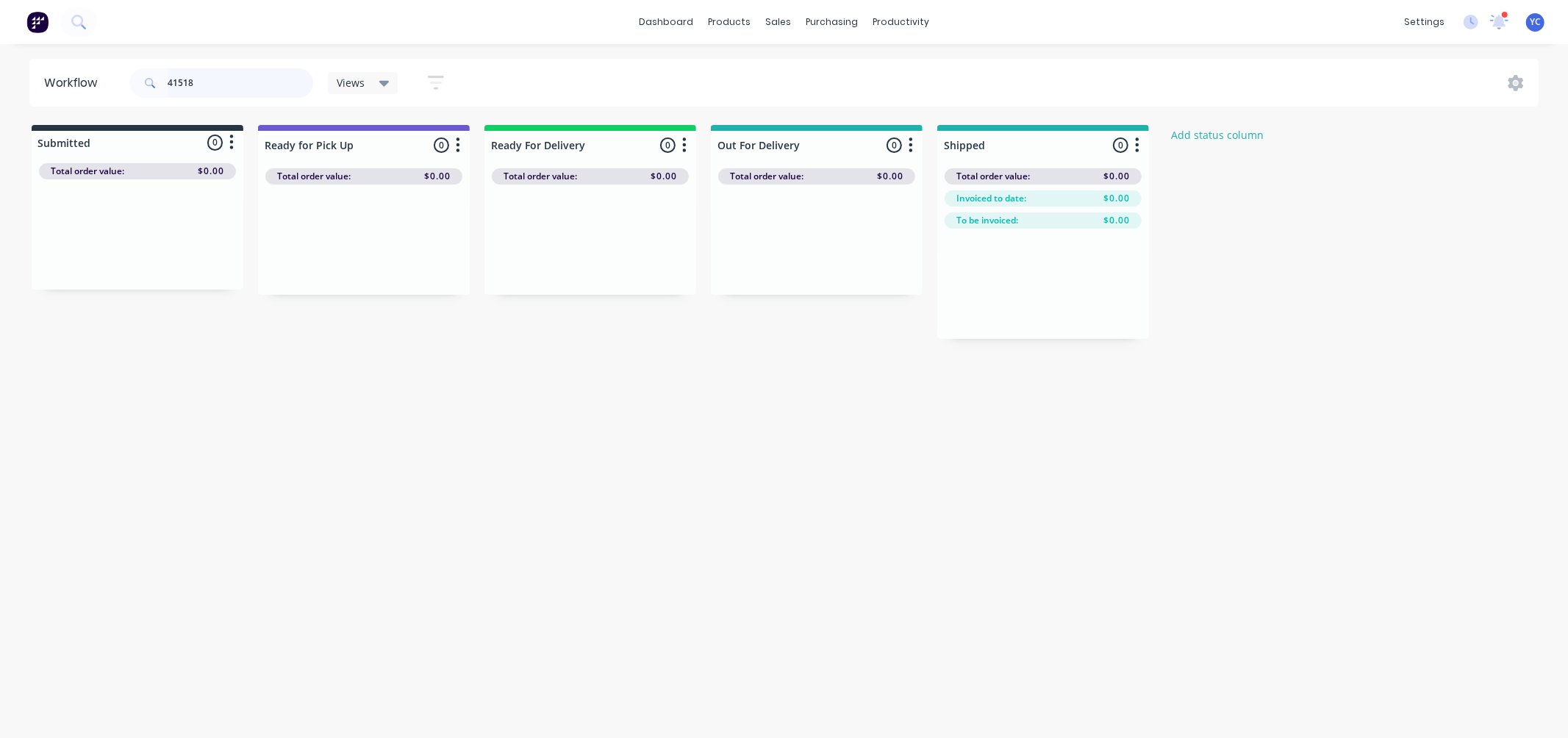
click at [293, 84] on input "41518" at bounding box center [240, 83] width 146 height 30
drag, startPoint x: 78, startPoint y: 251, endPoint x: 991, endPoint y: 311, distance: 915.0
click at [991, 311] on div "Submitted 1 Status colour #273444 hex #273444 Save Cancel Summaries Total order…" at bounding box center [789, 242] width 1598 height 235
click at [255, 77] on input "42082" at bounding box center [240, 83] width 146 height 30
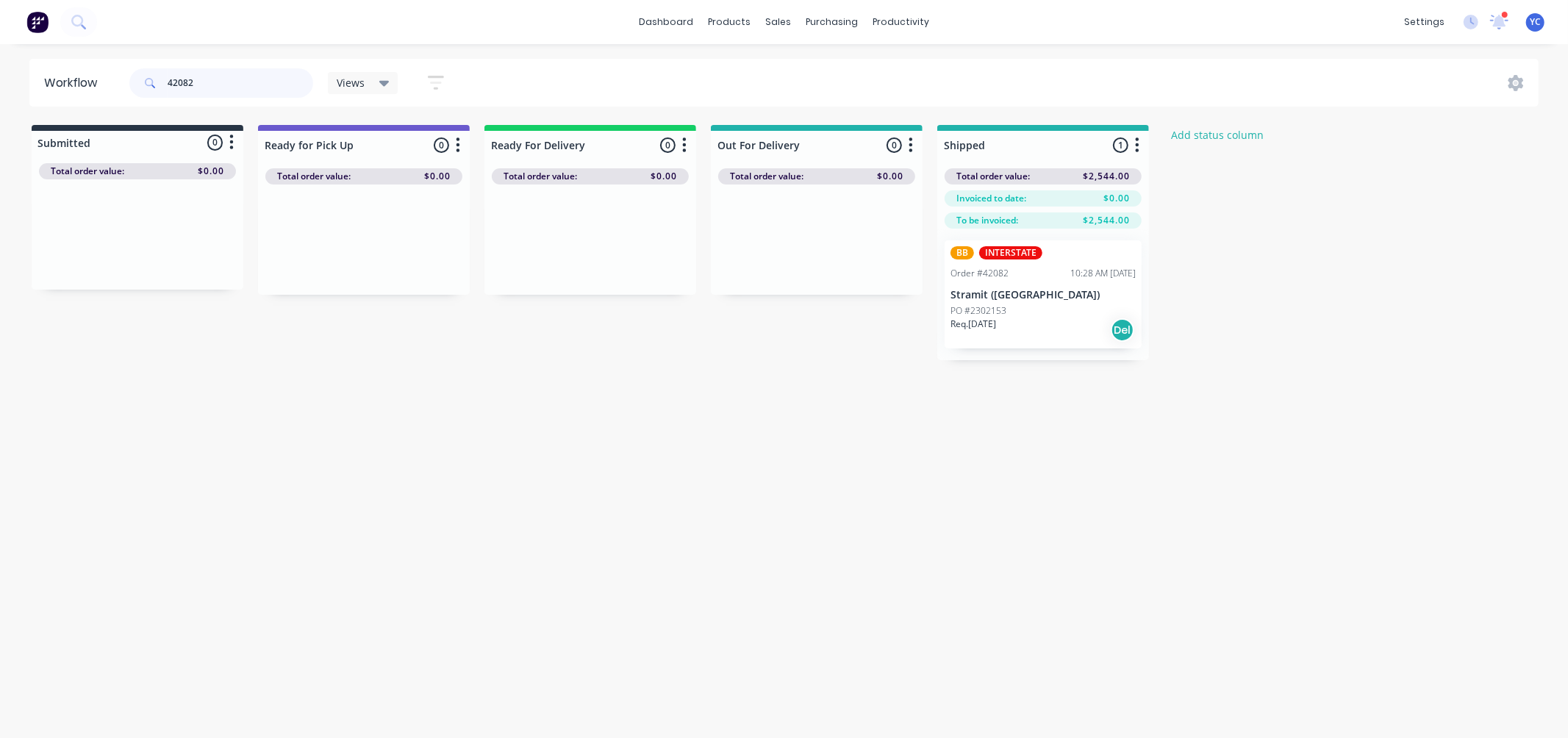
click at [255, 77] on input "42082" at bounding box center [240, 83] width 146 height 30
type input "42111"
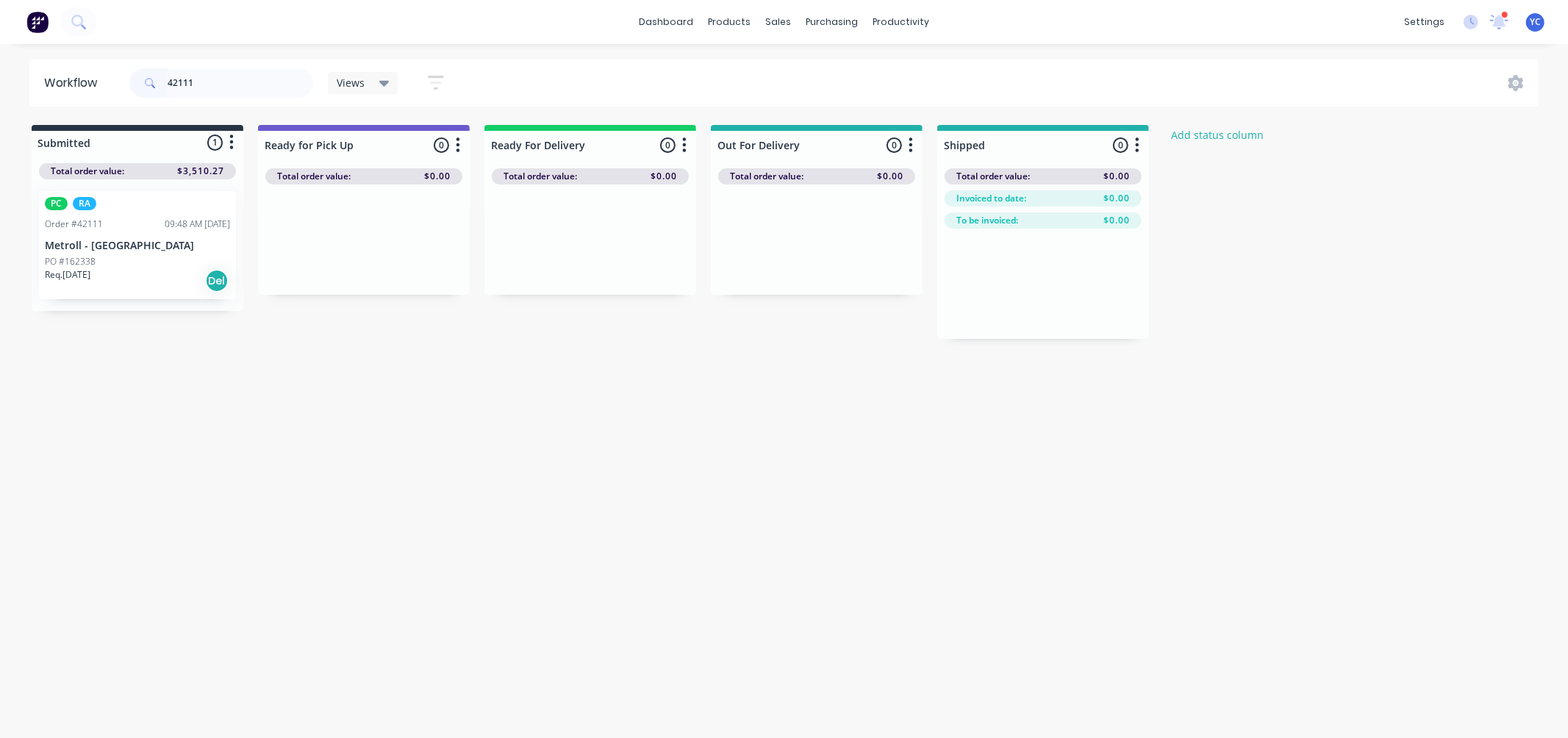
click at [119, 257] on div "PO #162338" at bounding box center [137, 262] width 185 height 13
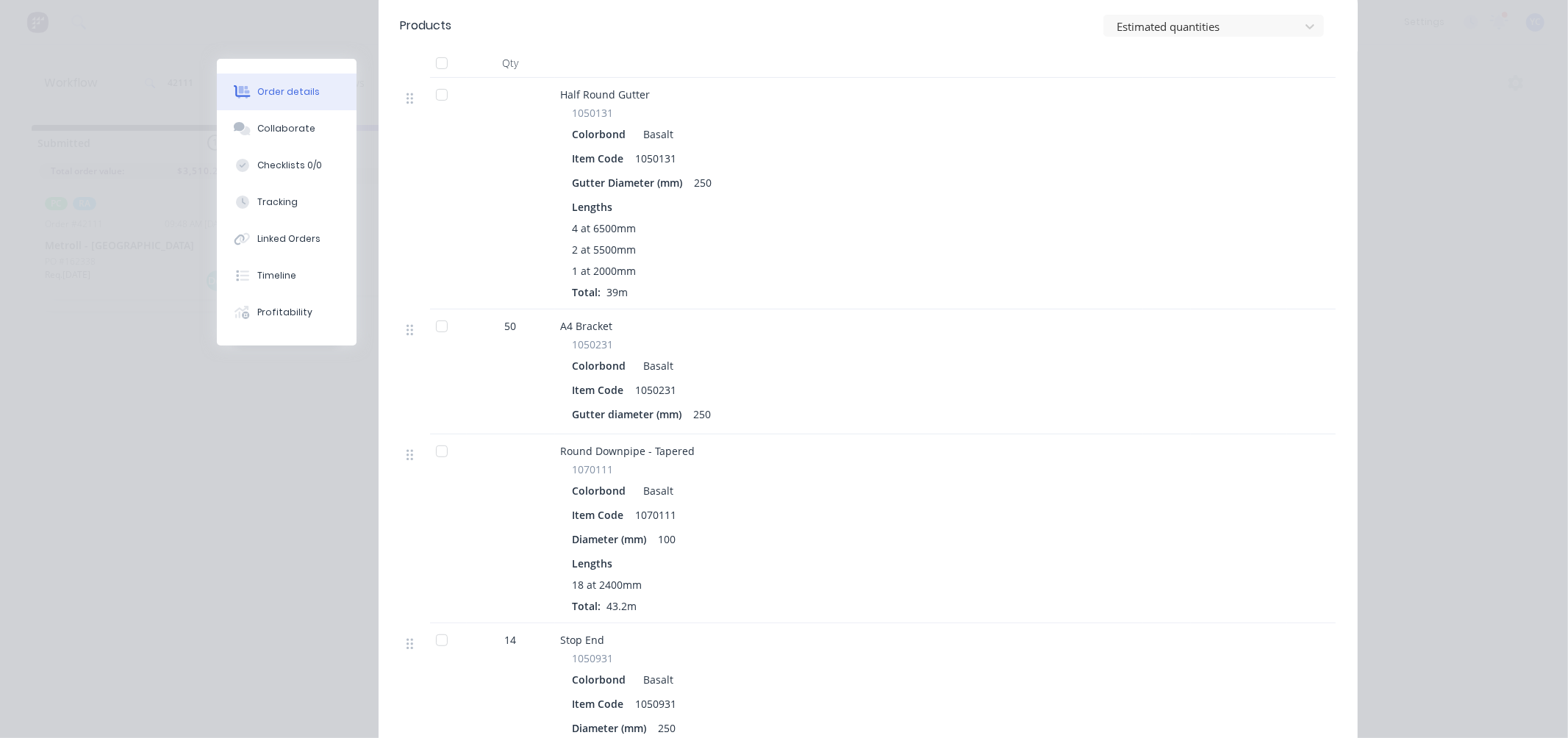
scroll to position [571, 0]
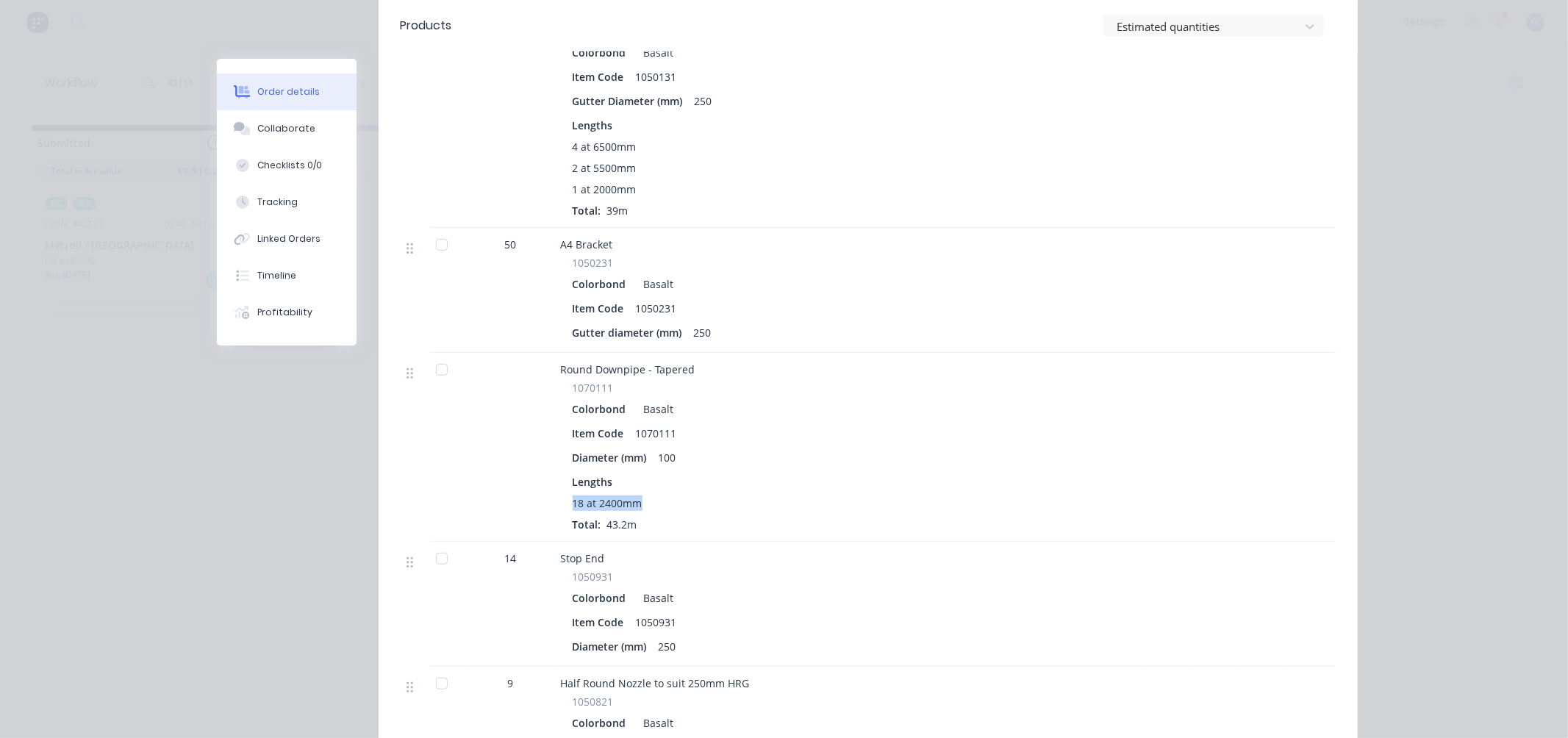
drag, startPoint x: 644, startPoint y: 480, endPoint x: 564, endPoint y: 487, distance: 80.3
click at [564, 487] on div "1070111 Colorbond Basalt Item Code 1070111 Diameter (mm) 100 Lengths 18 at 2400…" at bounding box center [849, 455] width 576 height 152
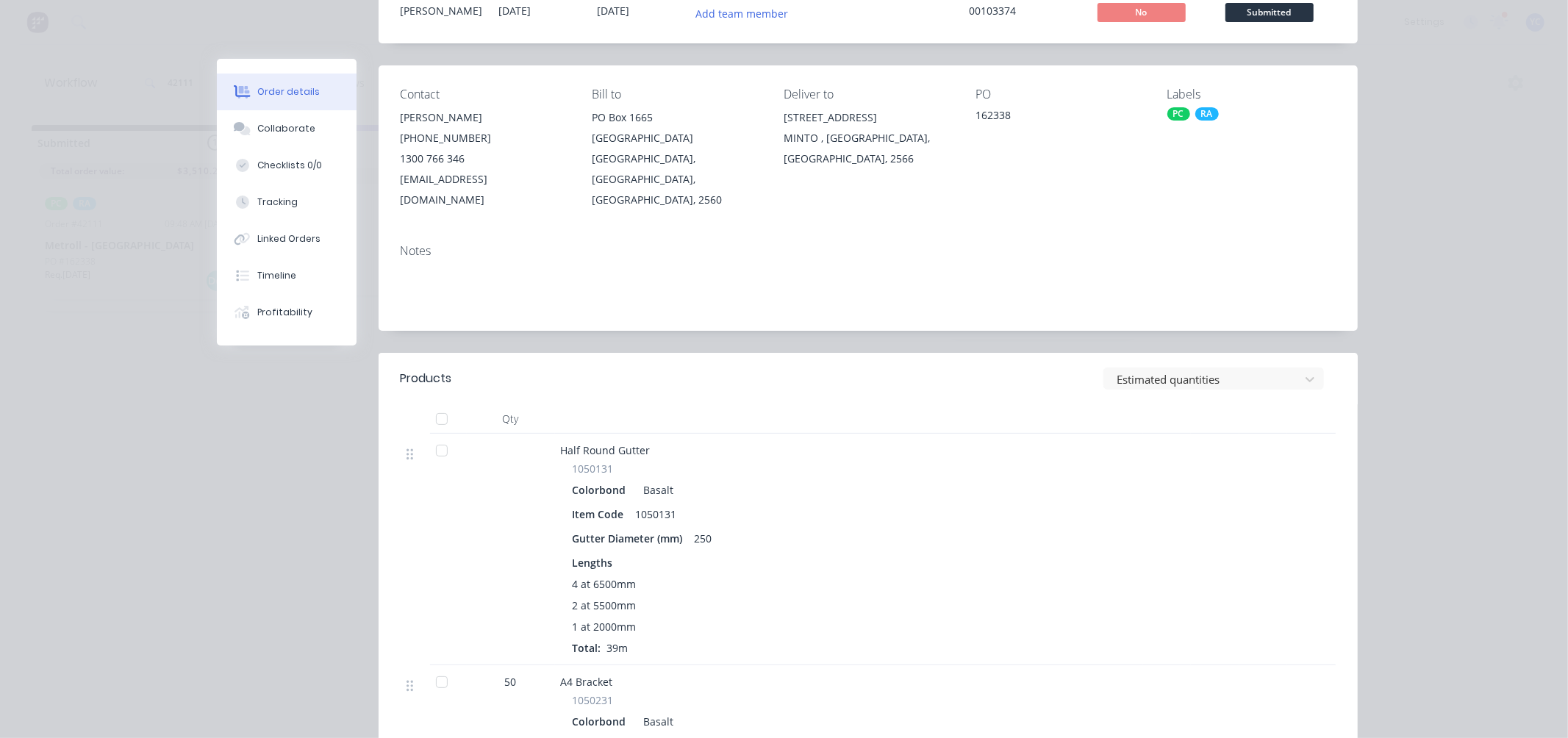
scroll to position [163, 0]
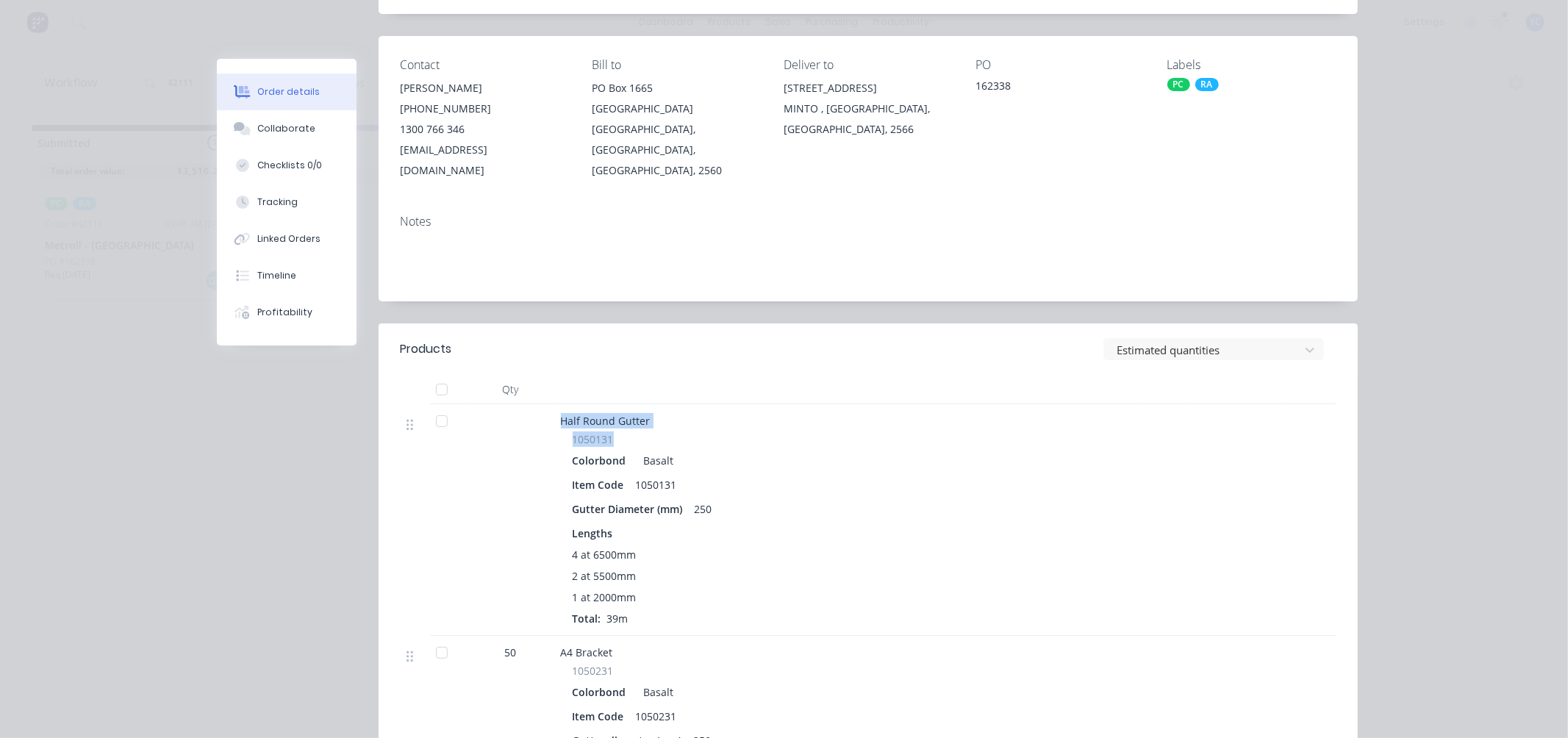
drag, startPoint x: 552, startPoint y: 398, endPoint x: 692, endPoint y: 420, distance: 141.7
click at [692, 420] on div "Half Round Gutter 1050131 Colorbond Basalt Item Code 1050131 Gutter Diameter (m…" at bounding box center [850, 520] width 588 height 231
click at [652, 450] on div "Basalt" at bounding box center [656, 460] width 36 height 21
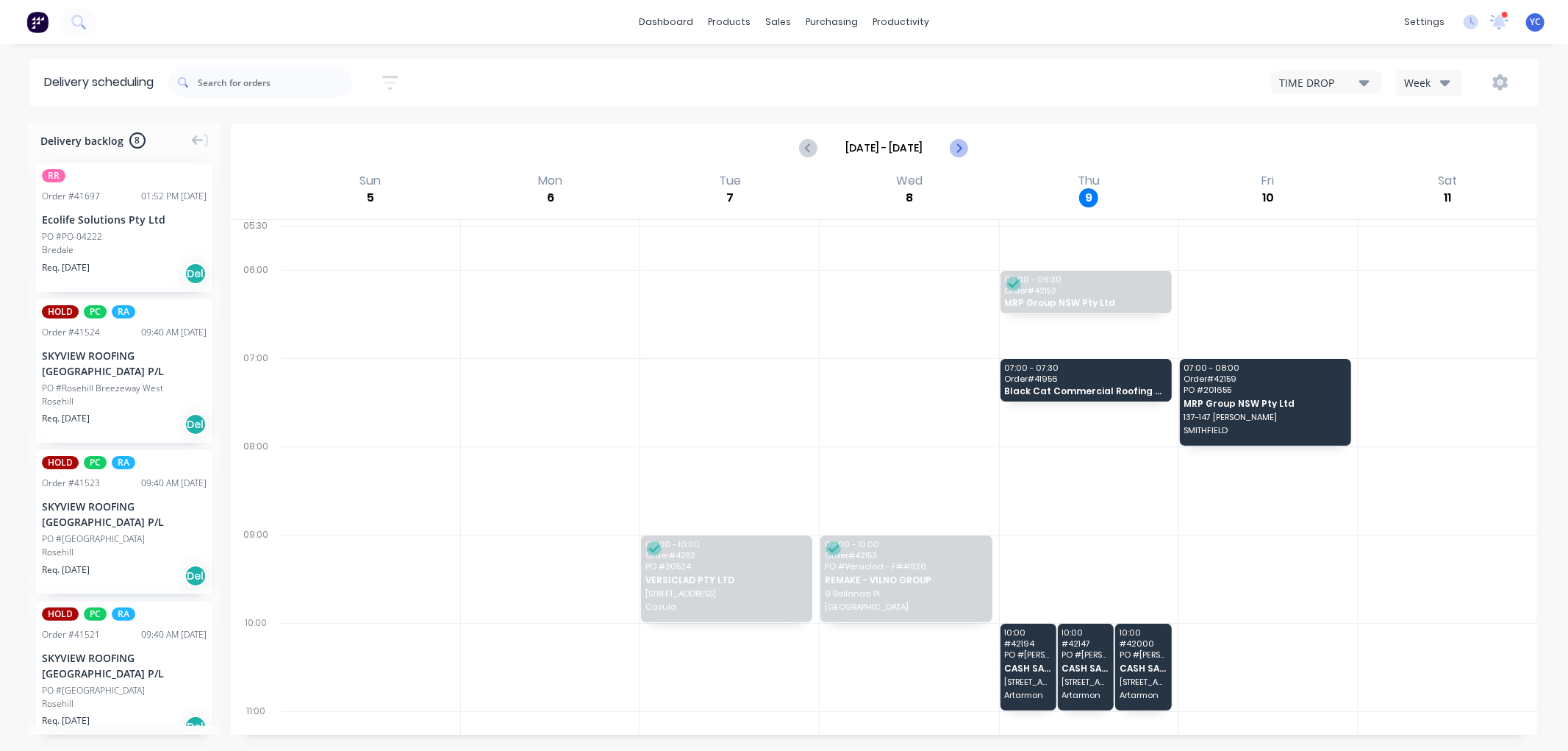
click at [962, 148] on icon "Next page" at bounding box center [958, 148] width 17 height 17
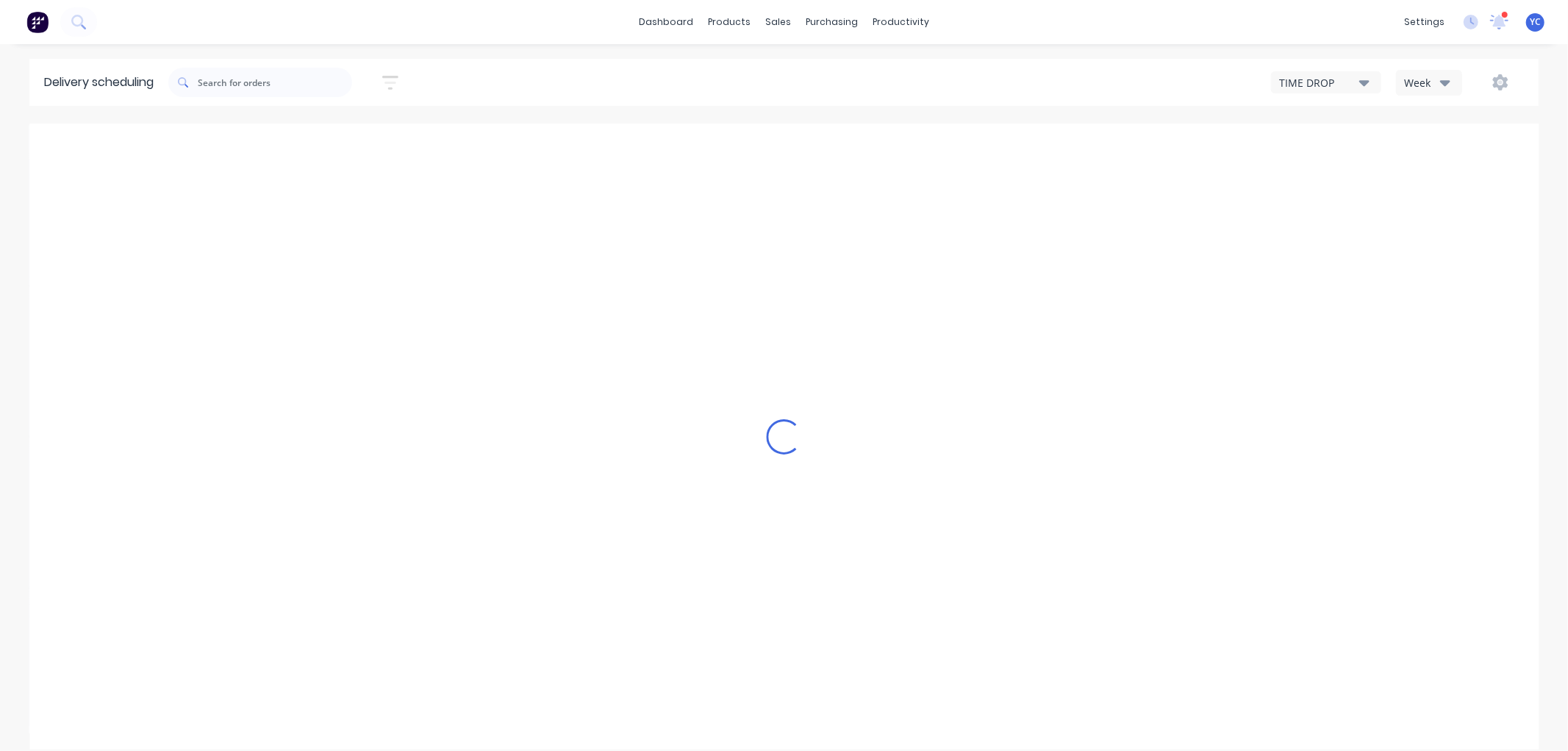
type input "Oct 12 - Oct 18"
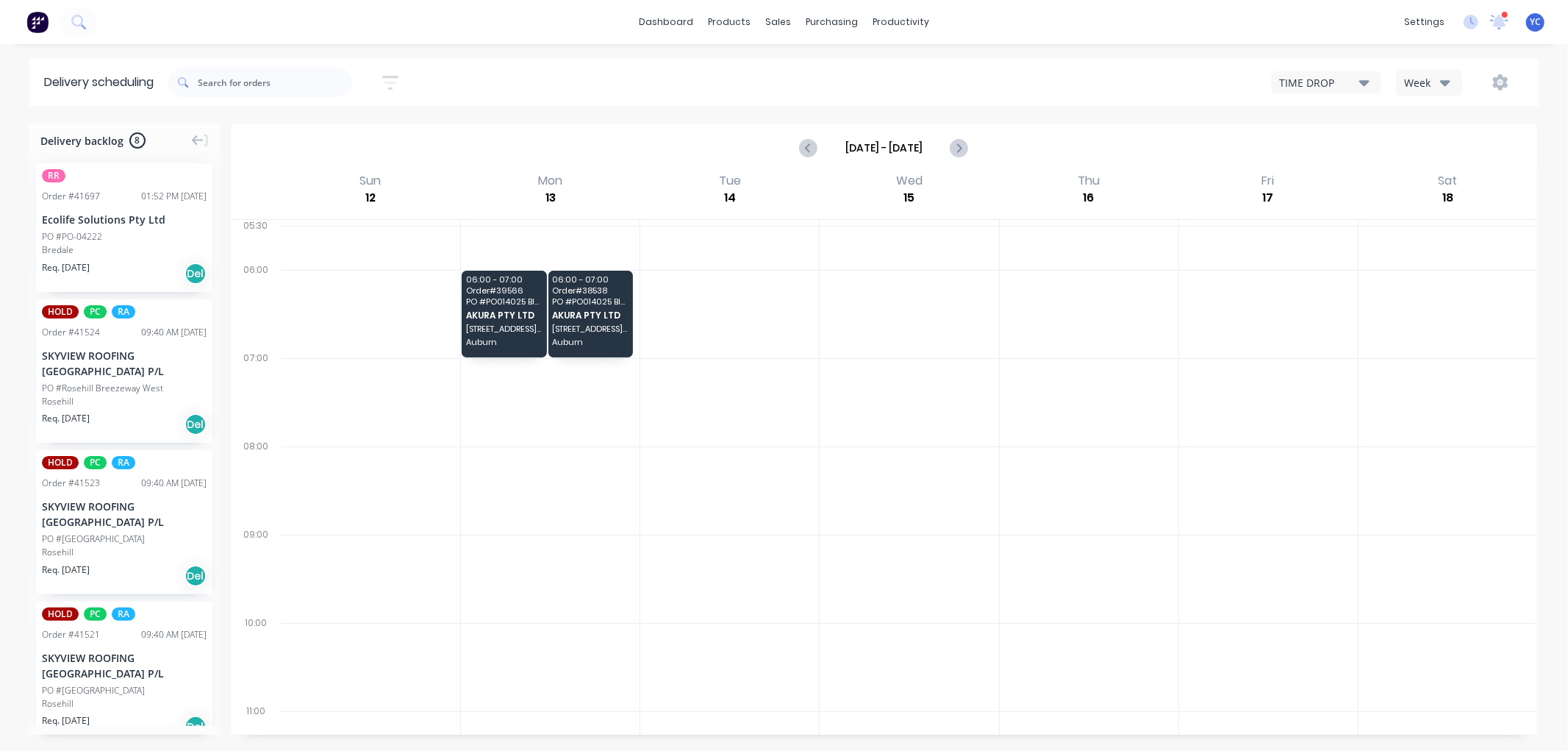
click at [1374, 86] on button "TIME DROP" at bounding box center [1327, 82] width 110 height 22
click at [1350, 58] on div "dashboard products sales purchasing productivity dashboard products Product Cat…" at bounding box center [784, 375] width 1568 height 751
click at [1430, 87] on div "Week" at bounding box center [1425, 82] width 43 height 16
click at [1441, 146] on div "Vehicle" at bounding box center [1469, 151] width 146 height 30
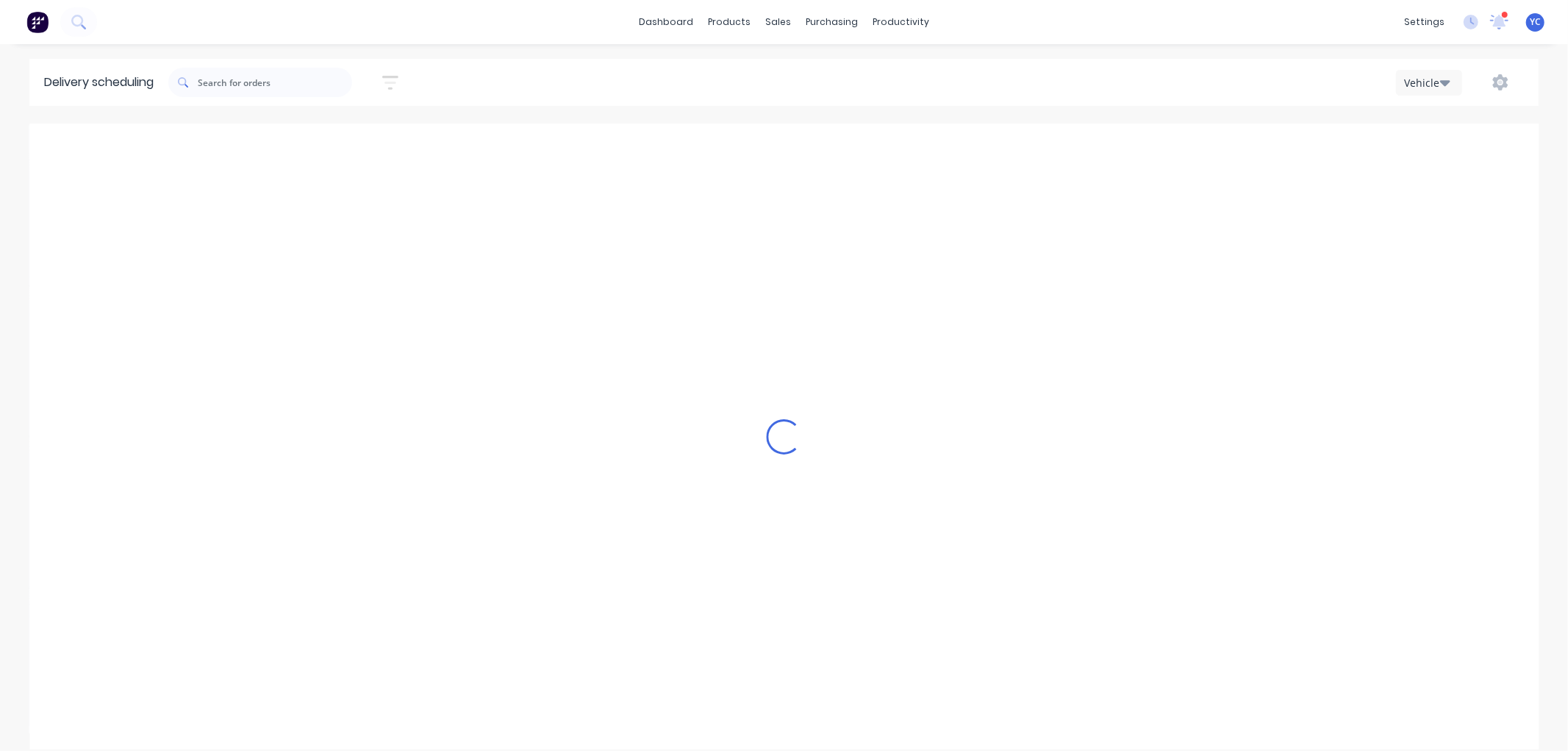
scroll to position [0, 1]
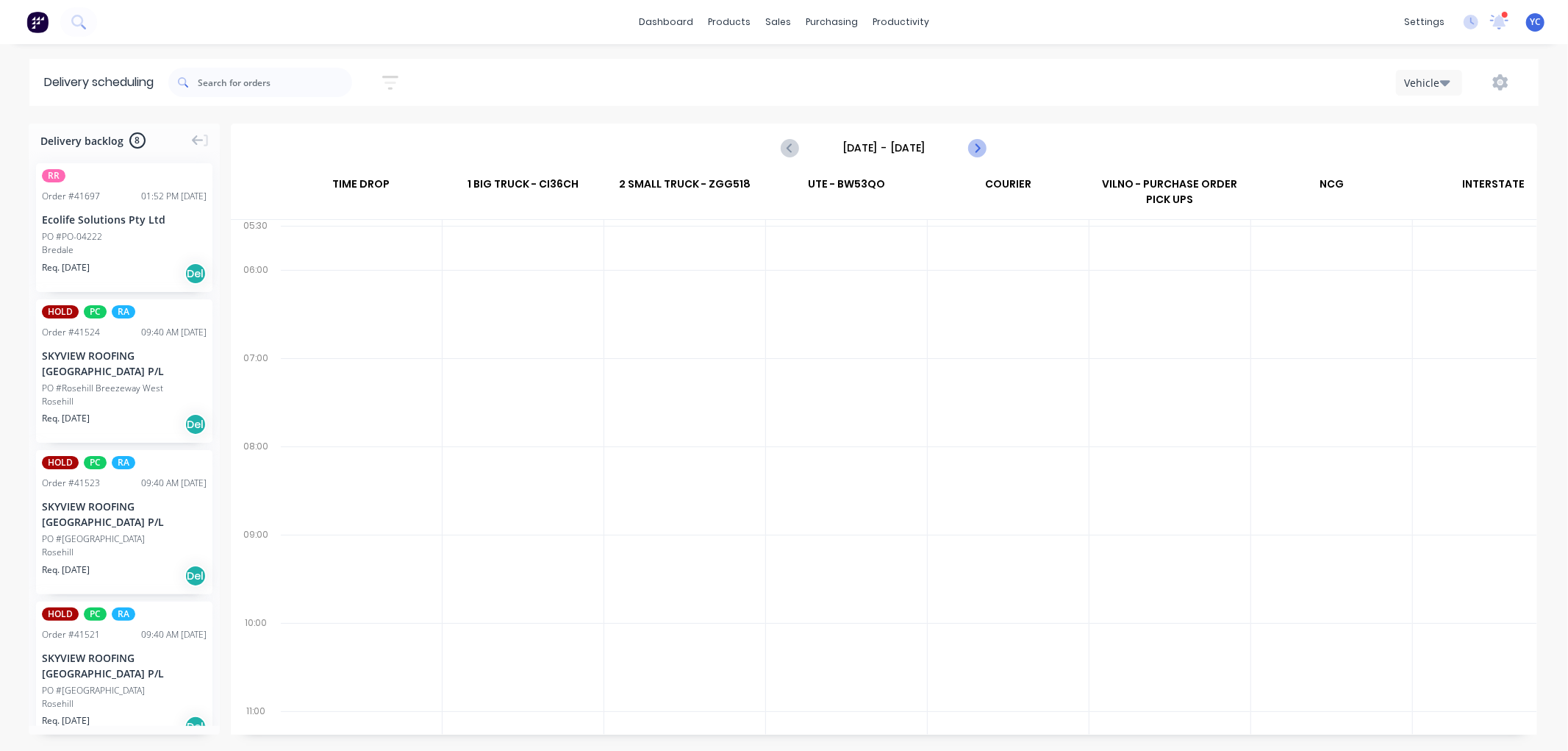
click at [979, 147] on icon "Next page" at bounding box center [976, 148] width 7 height 12
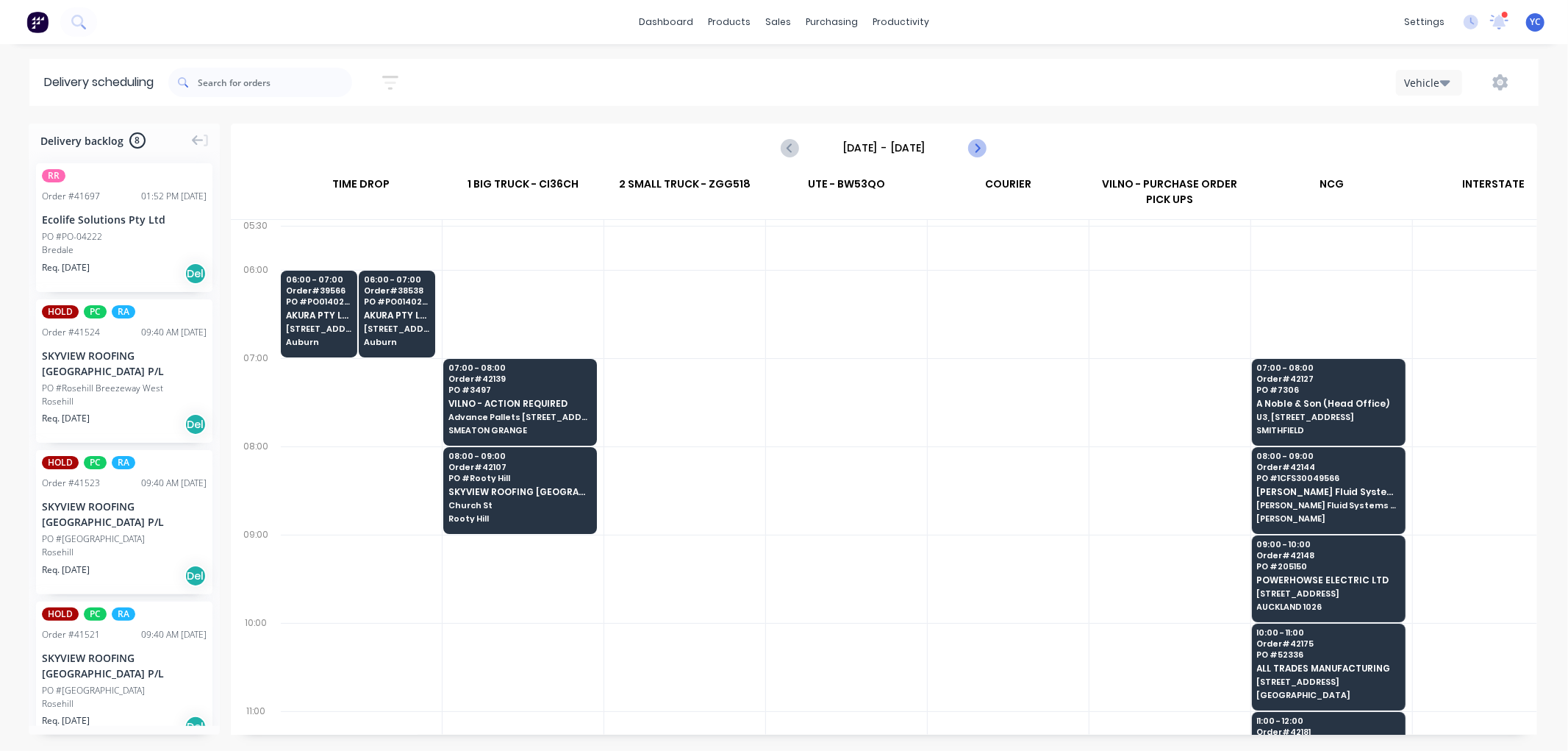
click at [979, 147] on icon "Next page" at bounding box center [976, 148] width 7 height 12
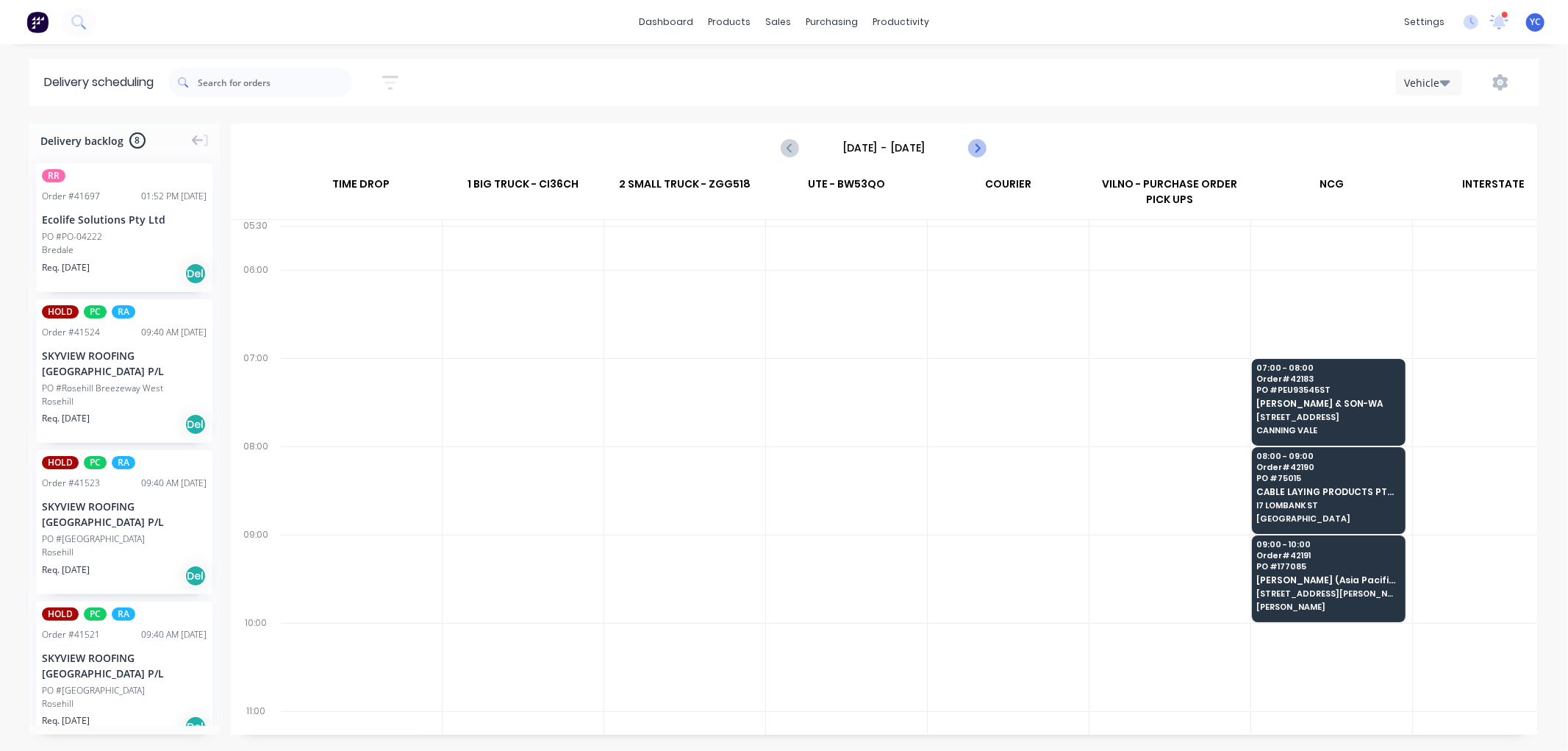
click at [979, 147] on icon "Next page" at bounding box center [976, 148] width 7 height 12
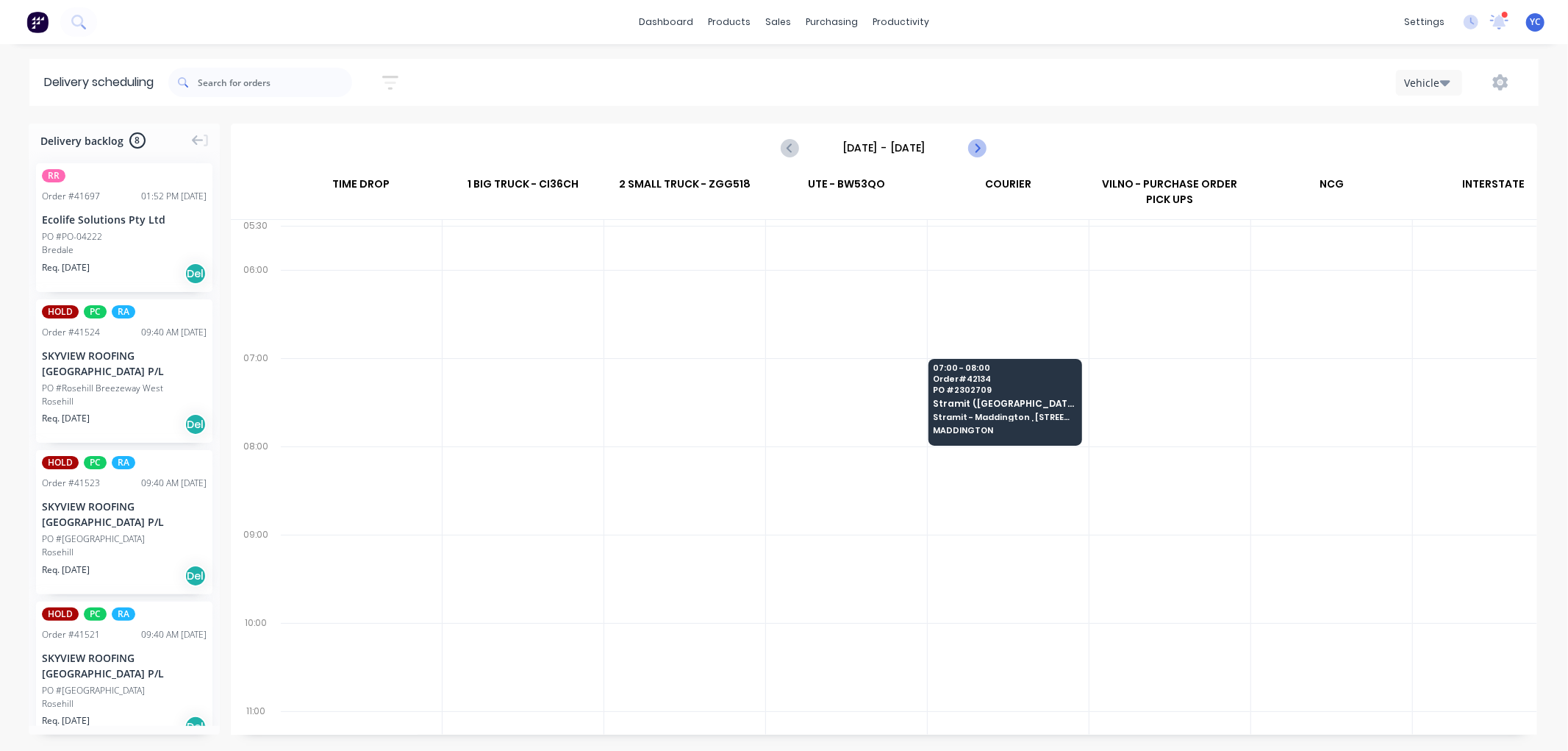
click at [979, 147] on icon "Next page" at bounding box center [976, 148] width 7 height 12
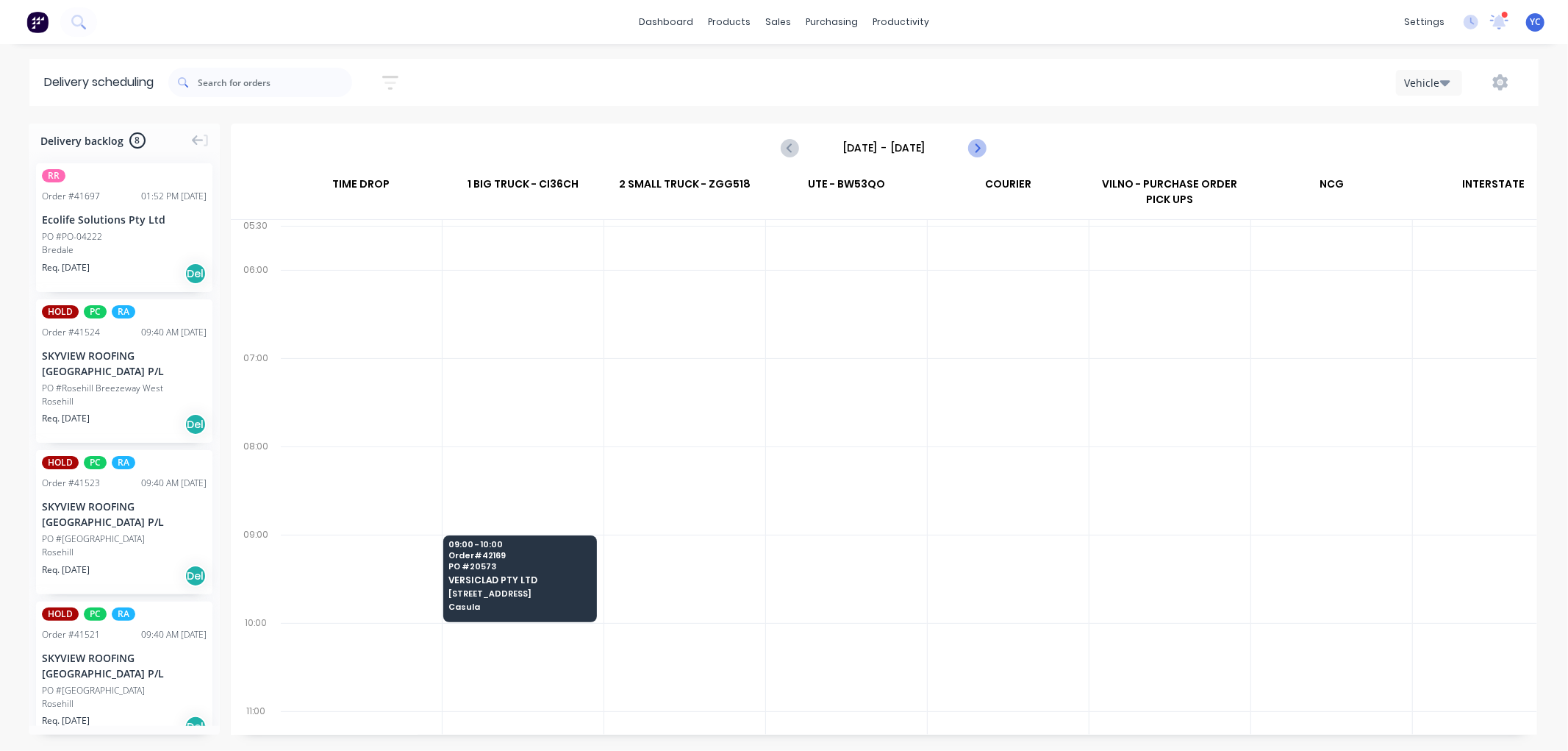
click at [979, 147] on icon "Next page" at bounding box center [976, 148] width 7 height 12
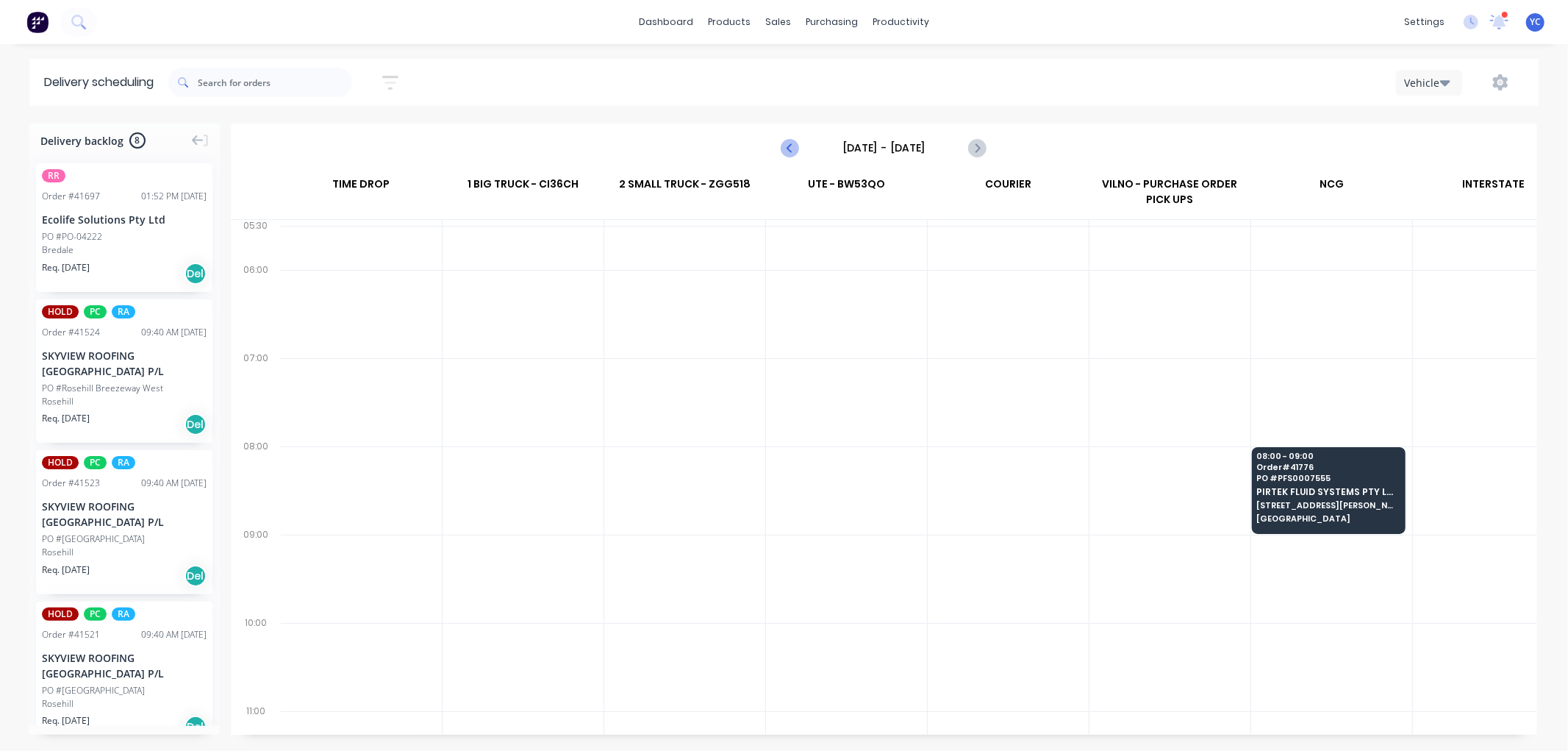
click at [784, 146] on icon "Previous page" at bounding box center [790, 148] width 17 height 17
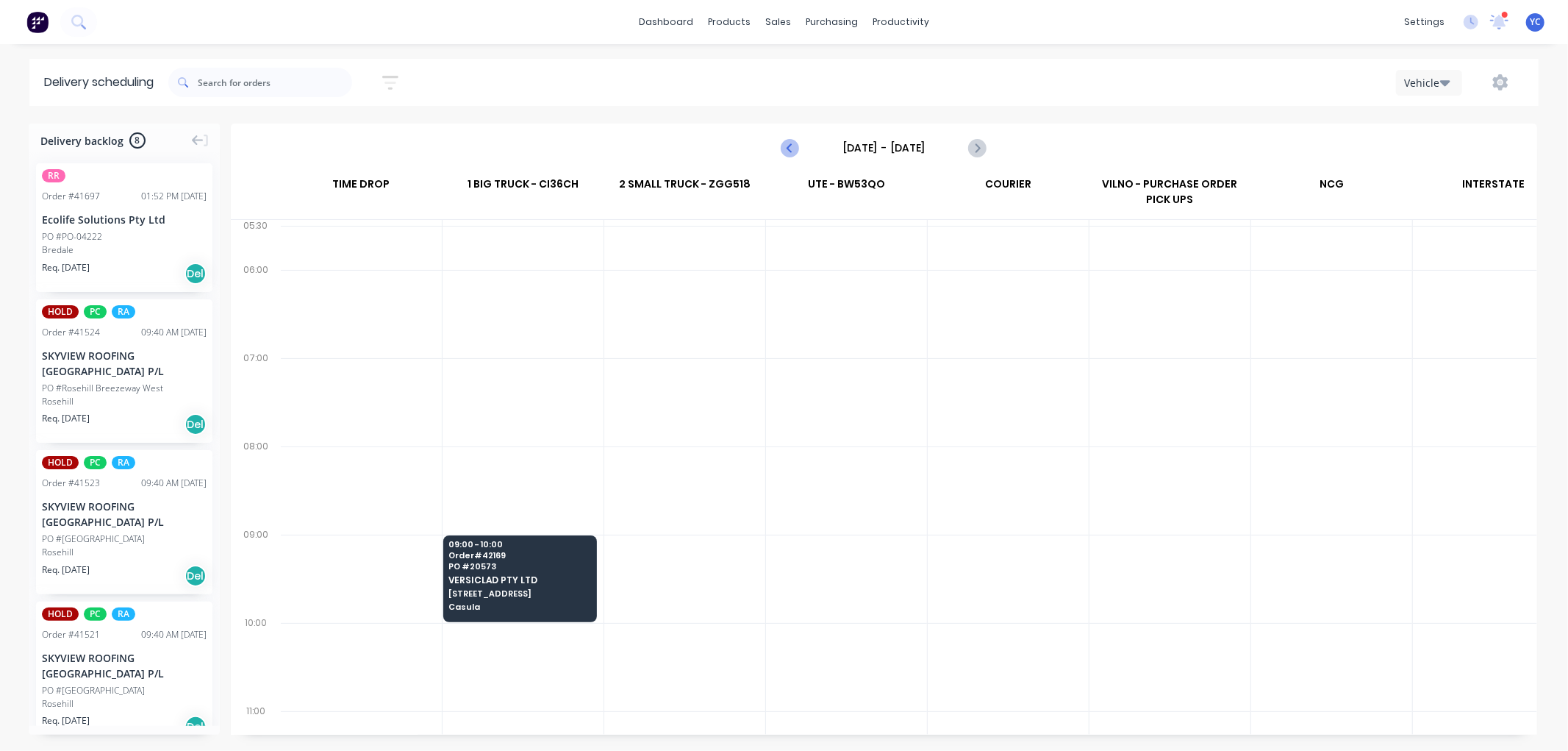
click at [793, 151] on icon "Previous page" at bounding box center [790, 148] width 17 height 17
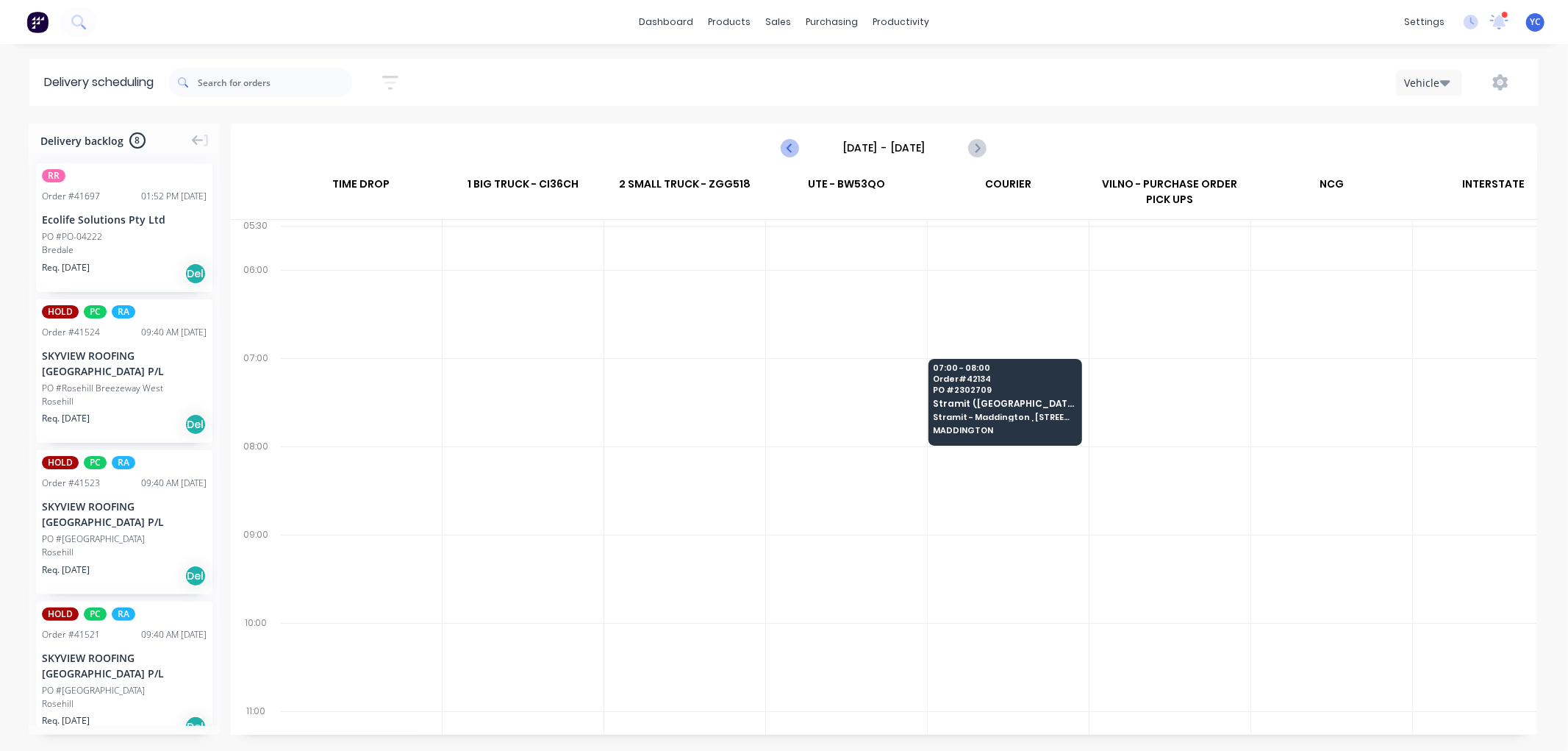
click at [793, 151] on icon "Previous page" at bounding box center [790, 148] width 17 height 17
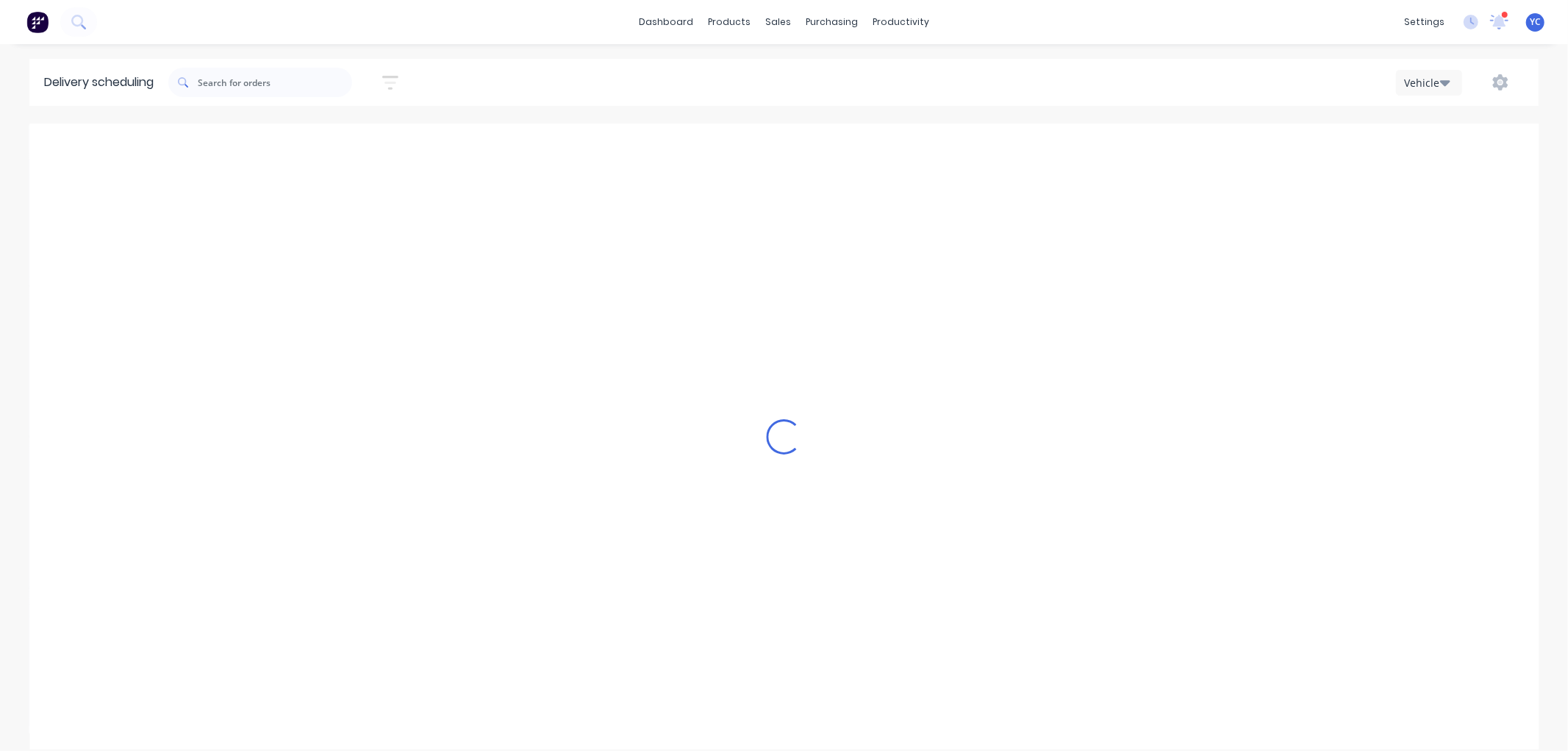
click at [793, 151] on div "Loading..." at bounding box center [784, 436] width 1509 height 626
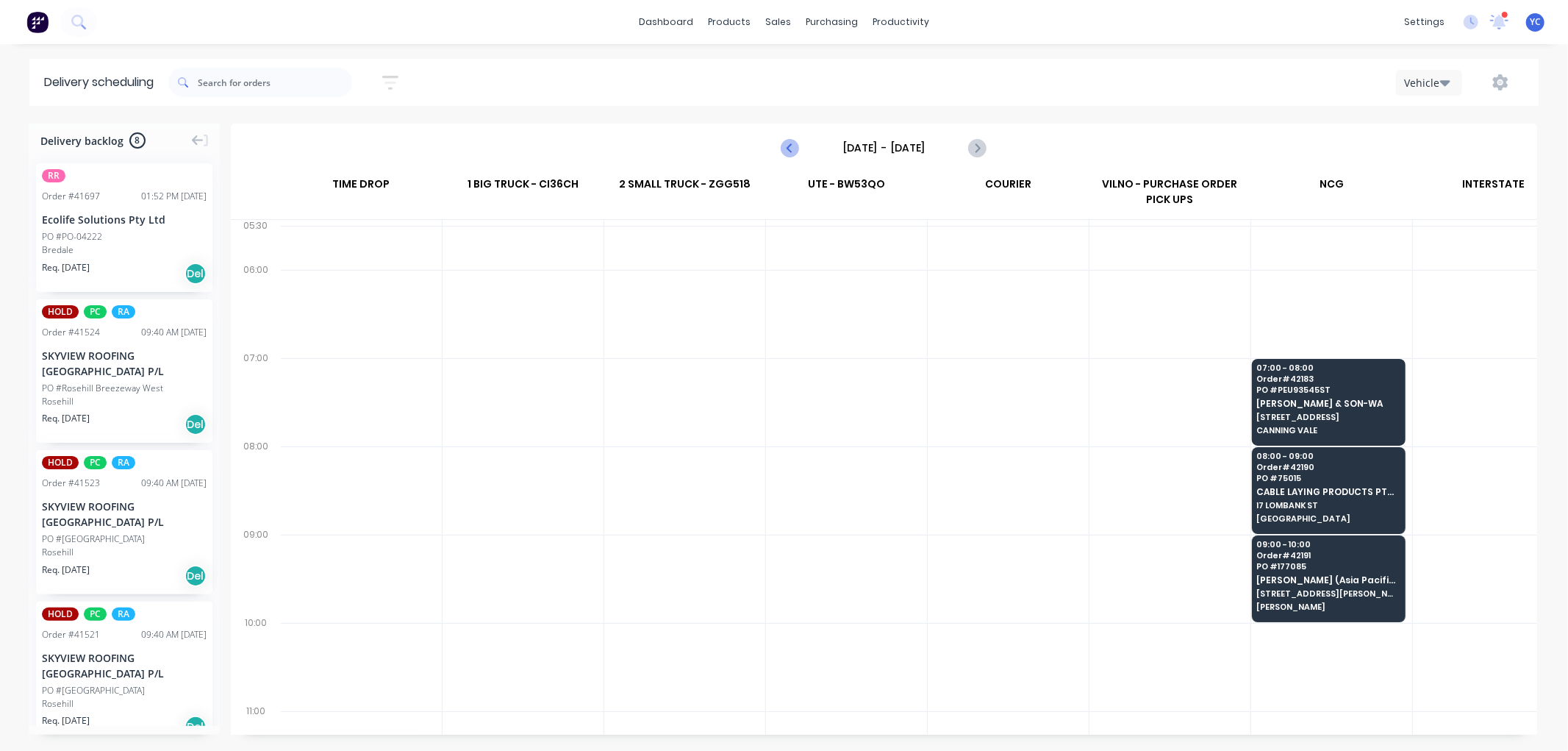
click at [793, 151] on icon "Previous page" at bounding box center [790, 148] width 17 height 17
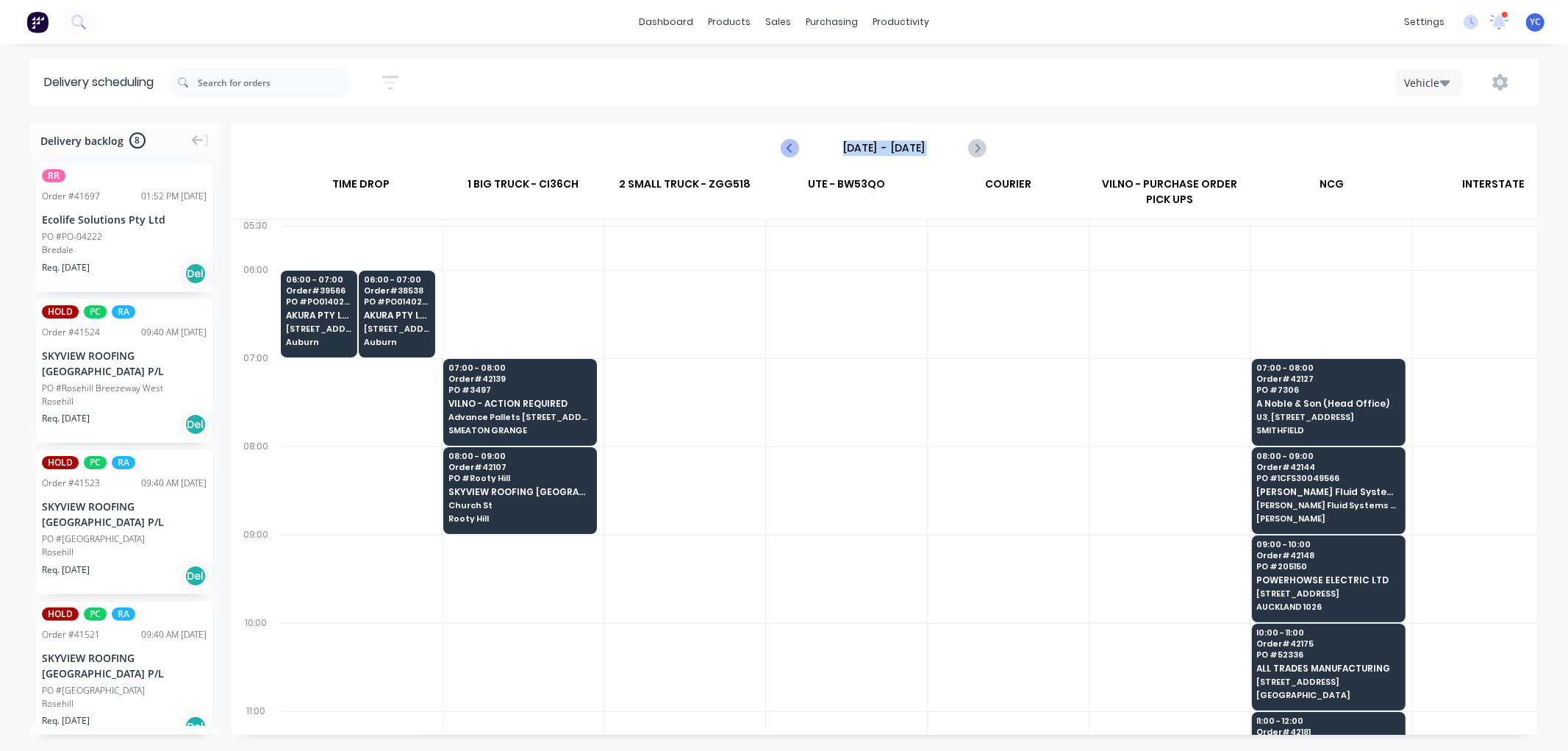
click at [793, 151] on icon "Previous page" at bounding box center [790, 148] width 17 height 17
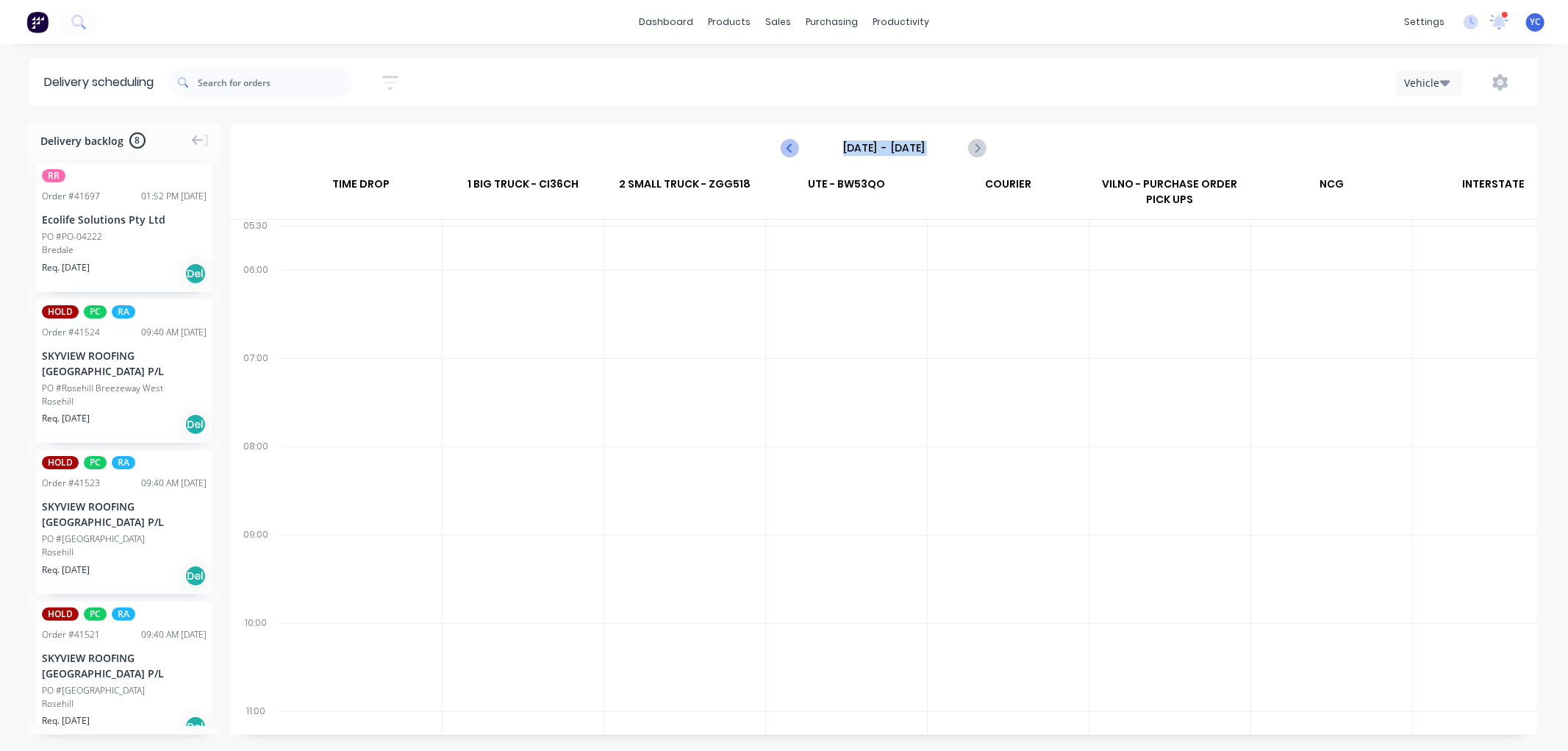
click at [793, 151] on icon "Previous page" at bounding box center [790, 148] width 17 height 17
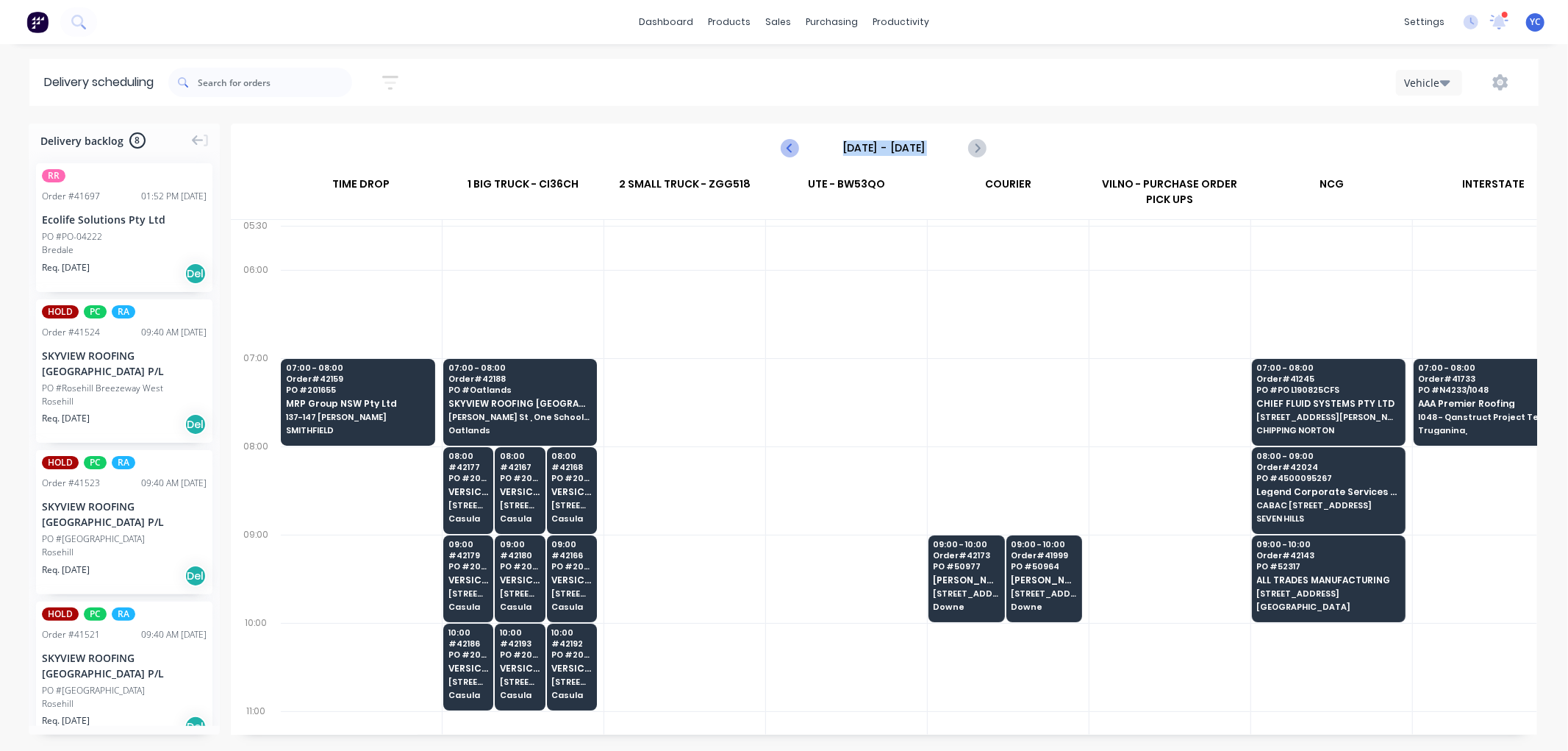
click at [793, 151] on icon "Previous page" at bounding box center [790, 148] width 17 height 17
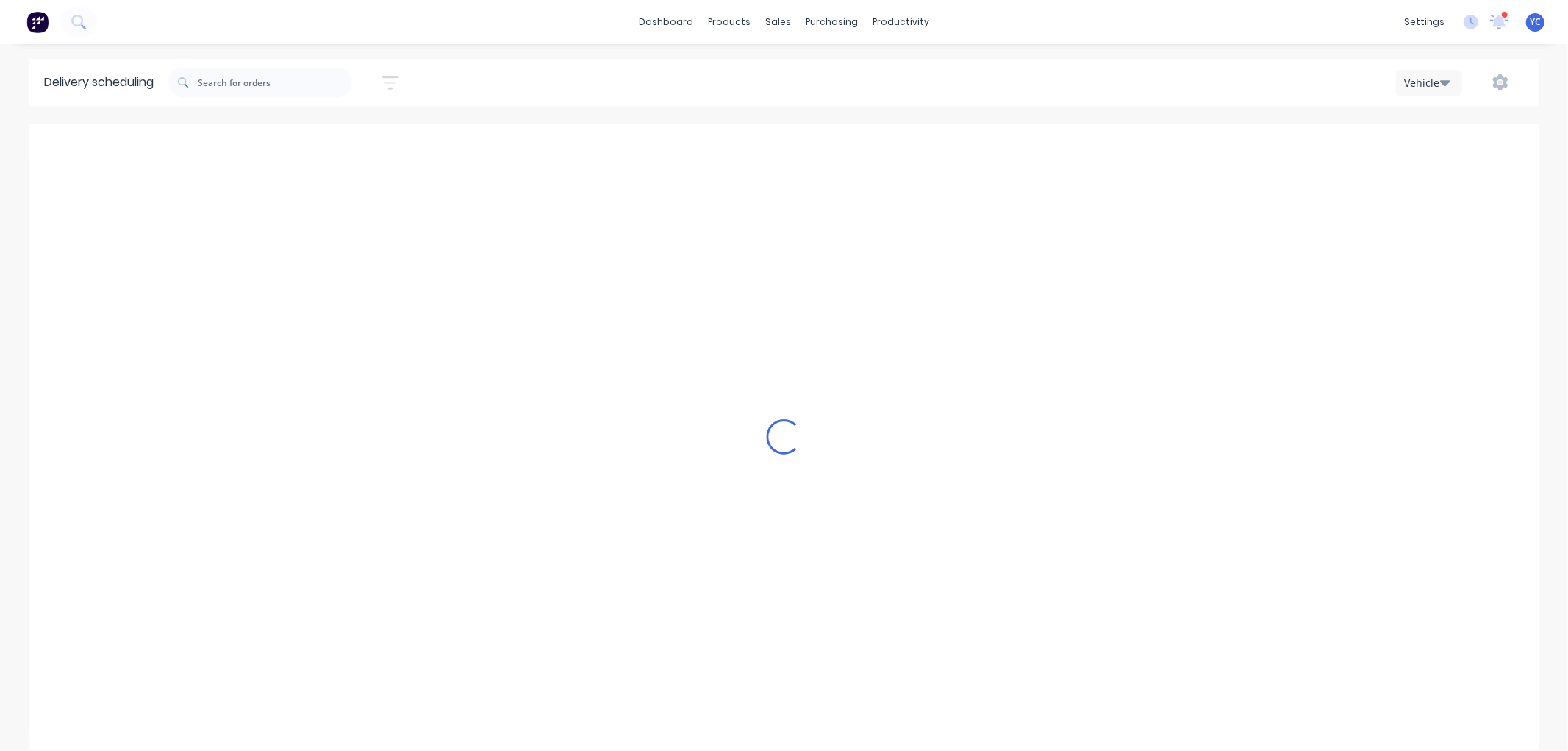
type input "[DATE] - [DATE]"
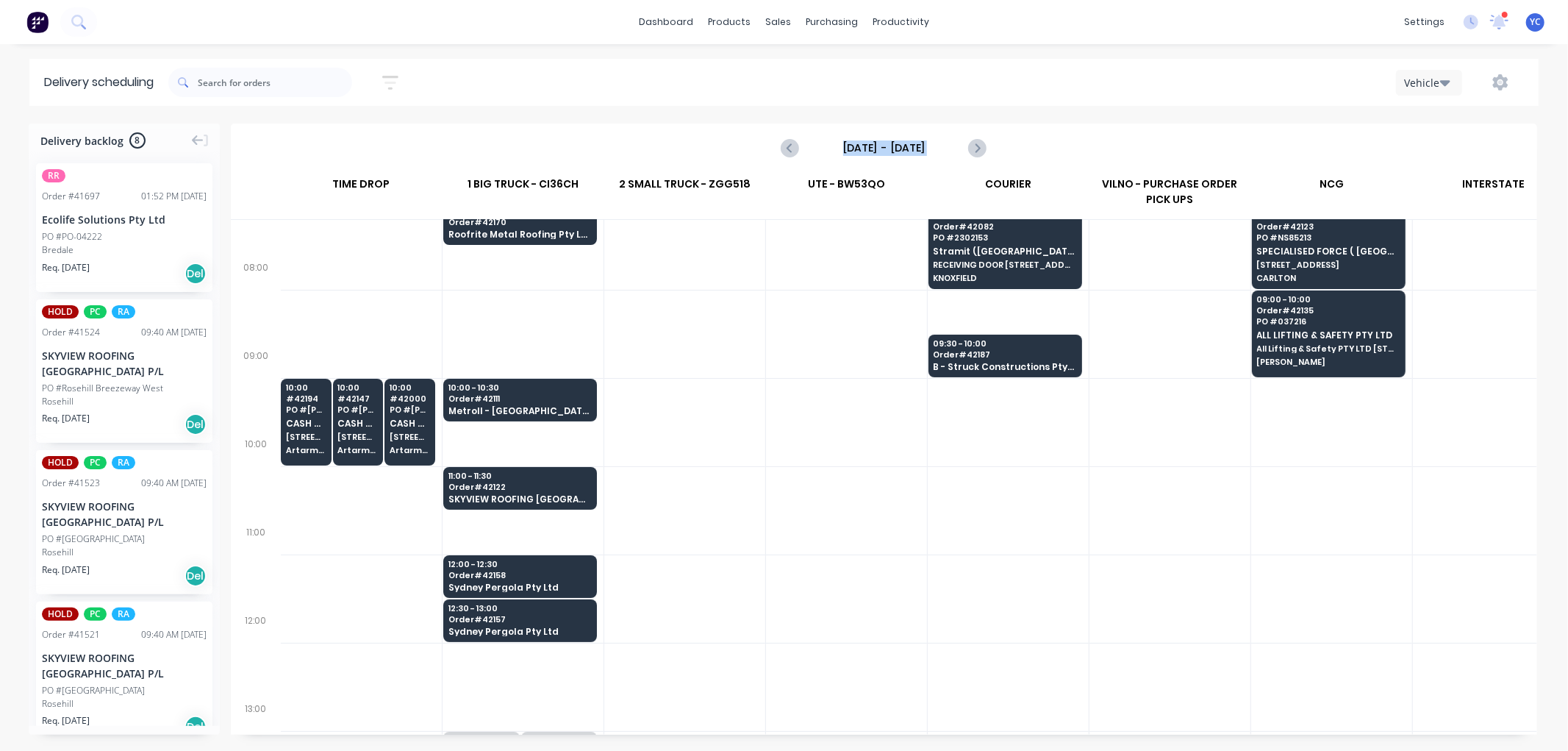
scroll to position [163, 1]
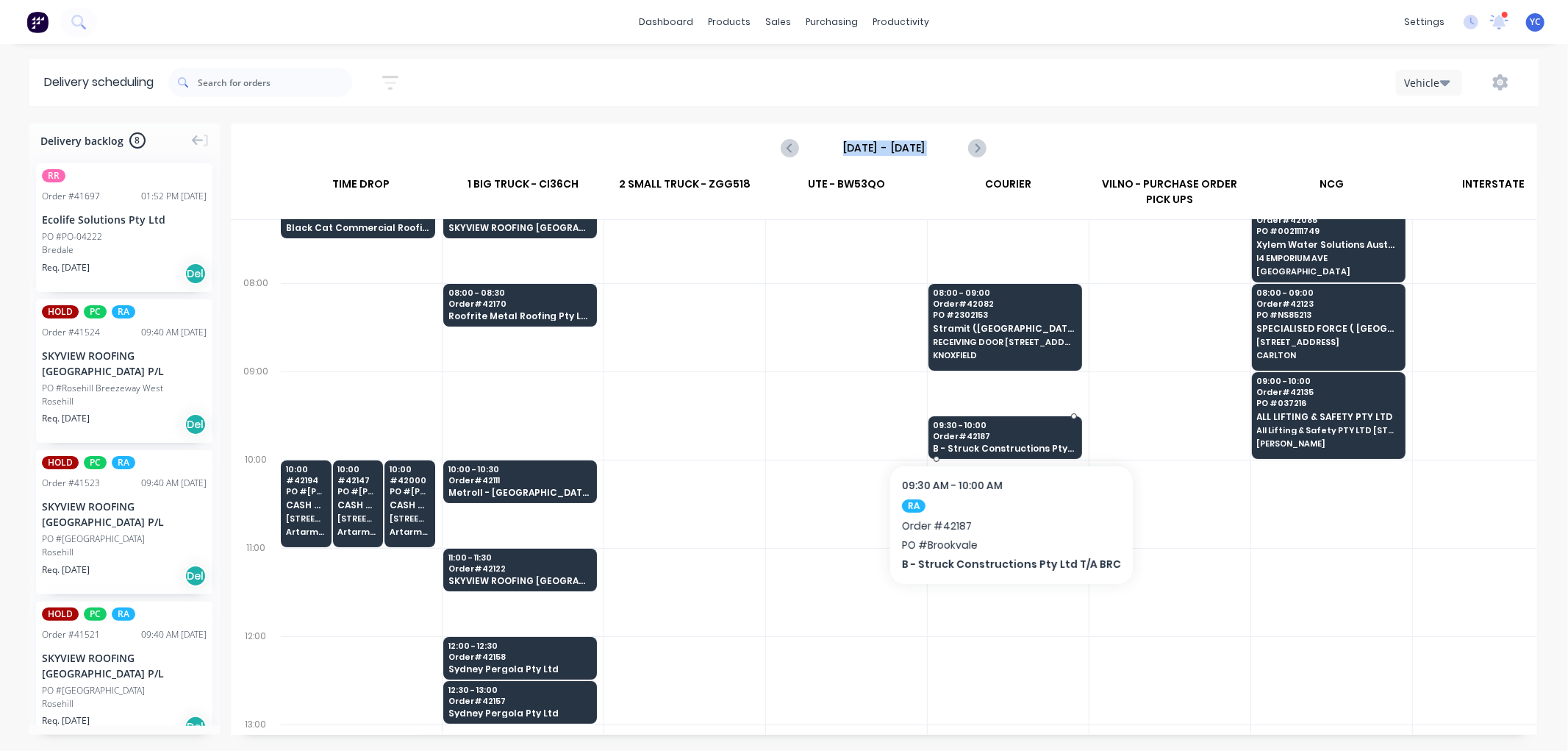
click at [990, 442] on div "09:30 - 10:00 Order # 42187 B - Struck Constructions Pty Ltd T/A BRC" at bounding box center [1005, 438] width 152 height 44
click at [990, 442] on body "dashboard products sales purchasing productivity dashboard products Product Cat…" at bounding box center [784, 375] width 1568 height 751
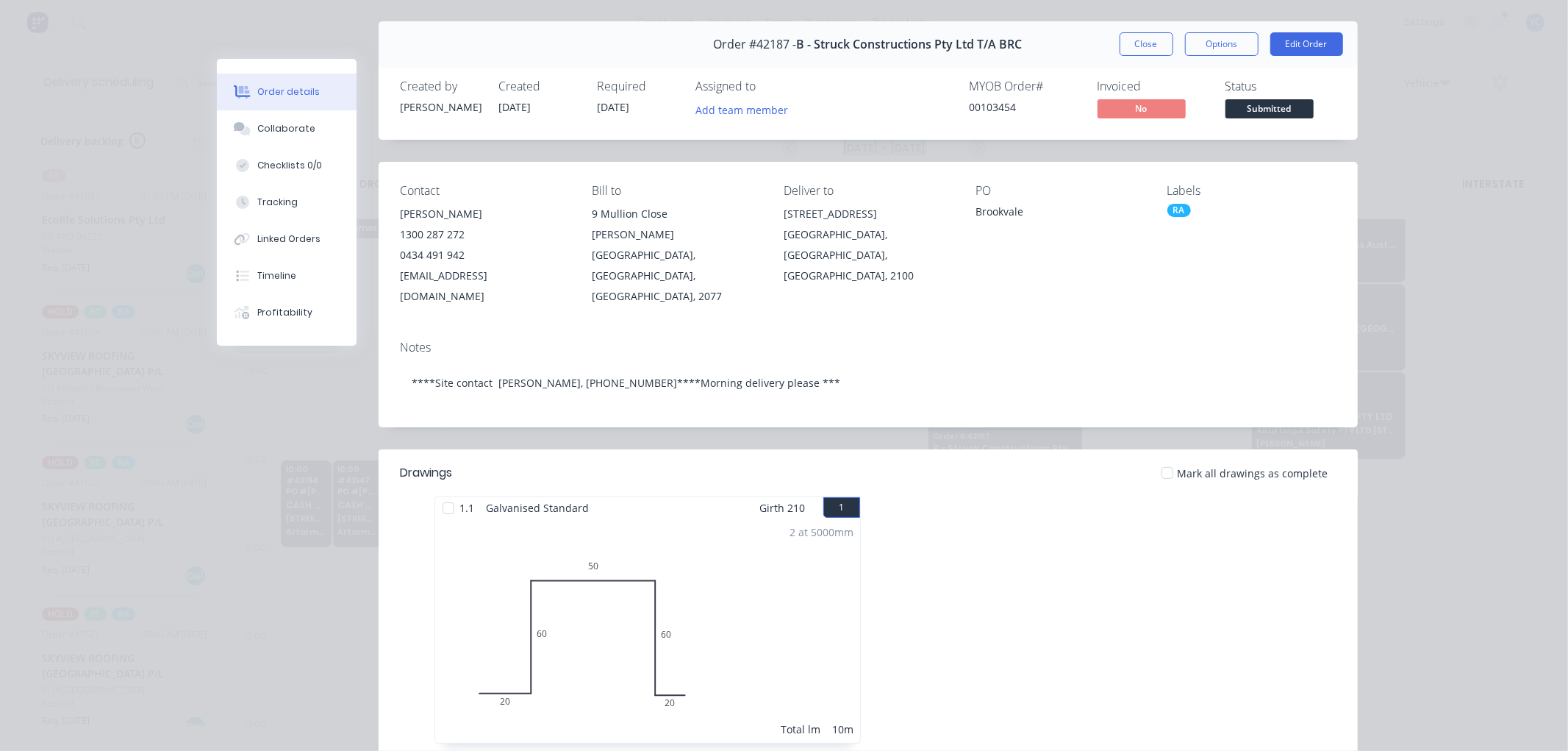
scroll to position [0, 0]
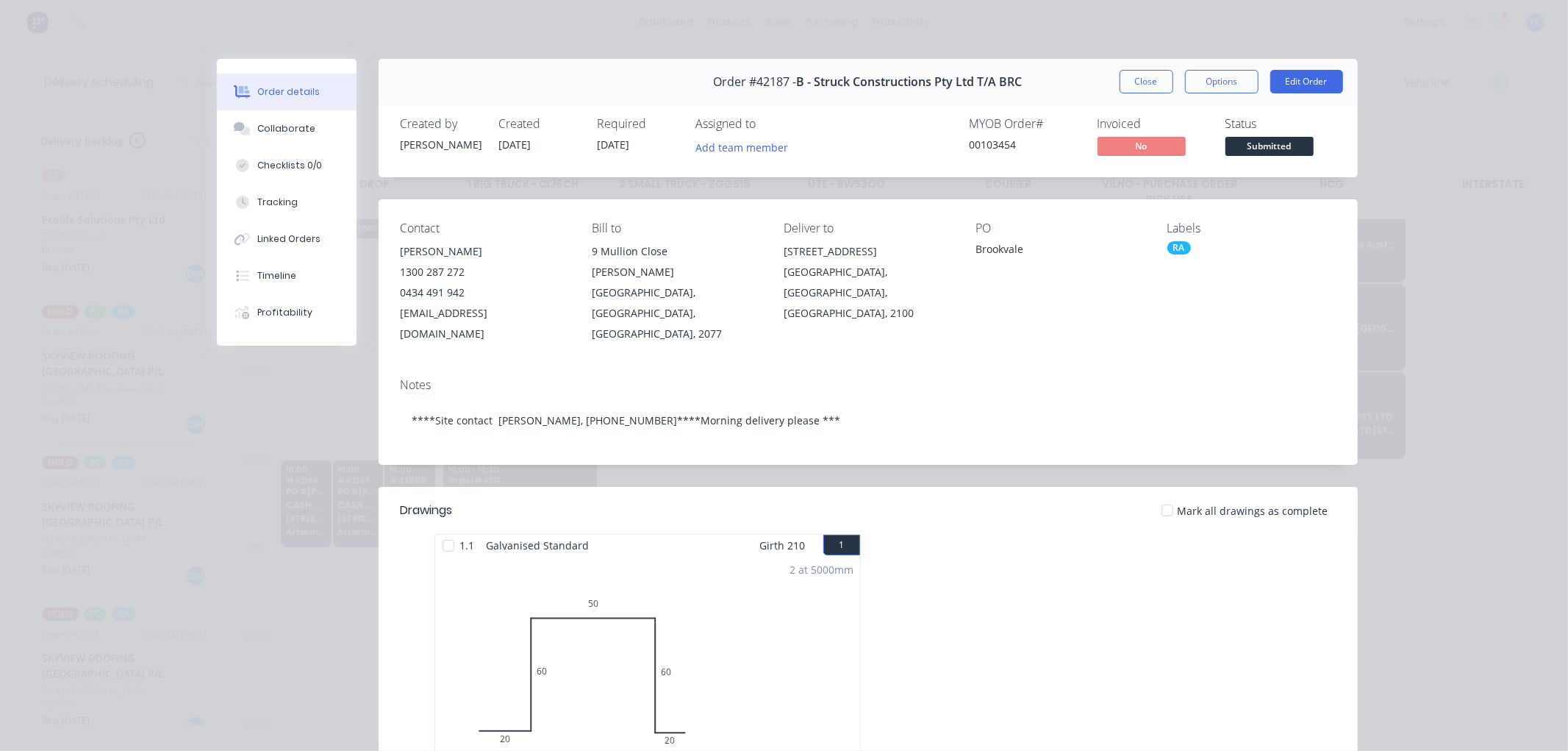
drag, startPoint x: 1156, startPoint y: 86, endPoint x: 1163, endPoint y: 89, distance: 7.6
click at [1156, 86] on button "Close" at bounding box center [1146, 82] width 54 height 24
